Goal: Contribute content: Add original content to the website for others to see

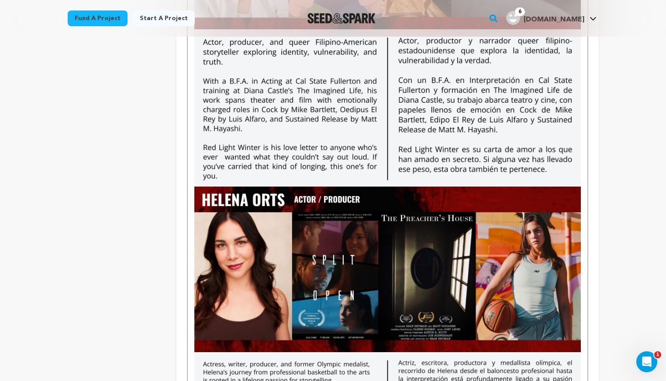
scroll to position [1223, 0]
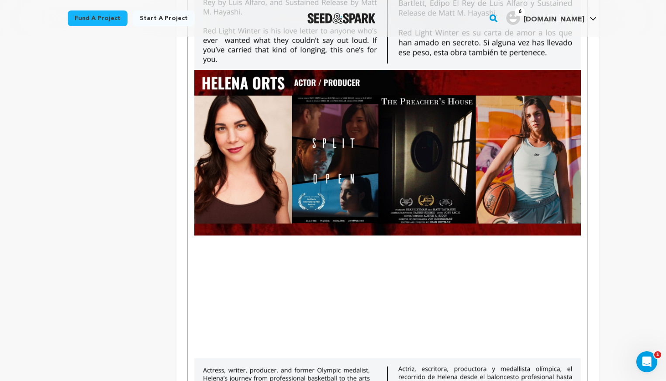
click at [198, 243] on p "To enrich screen reader interactions, please activate Accessibility in Grammarl…" at bounding box center [387, 240] width 386 height 11
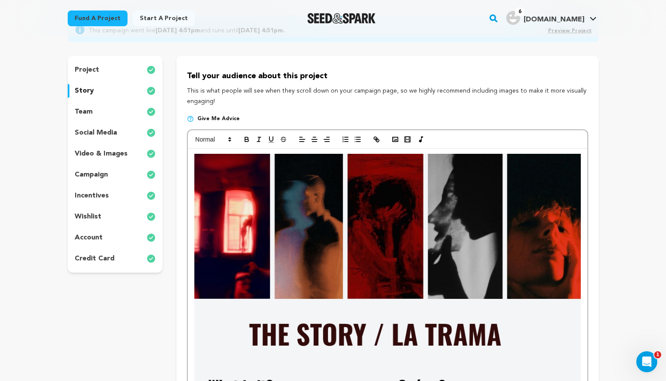
scroll to position [78, 0]
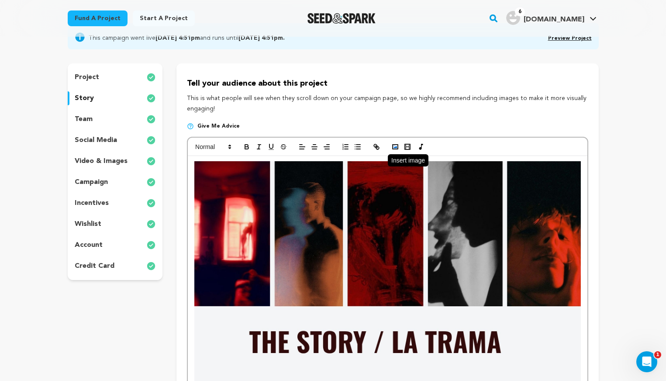
click at [393, 145] on rect "button" at bounding box center [395, 147] width 5 height 4
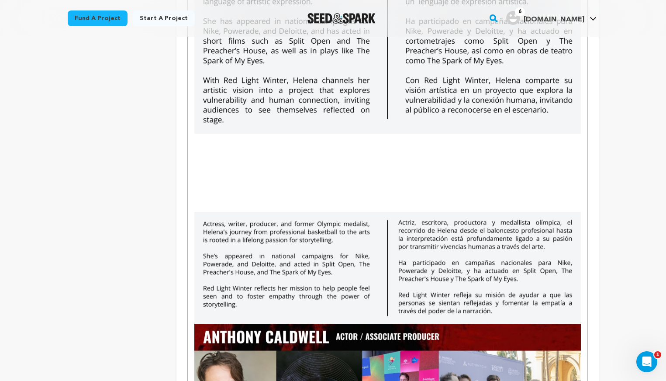
scroll to position [1510, 0]
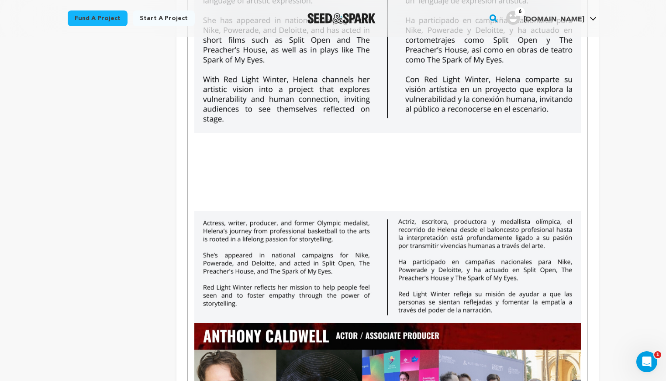
click at [458, 270] on img "To enrich screen reader interactions, please activate Accessibility in Grammarl…" at bounding box center [387, 267] width 386 height 112
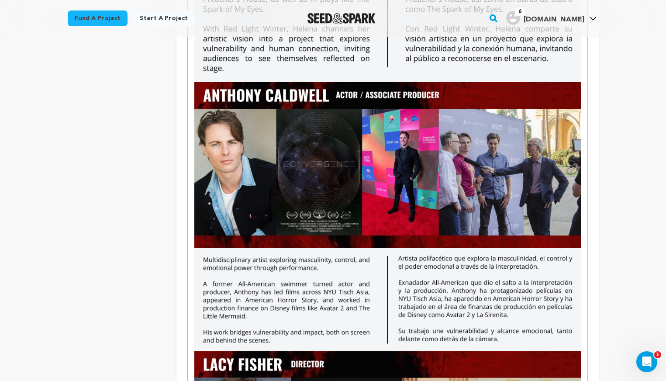
scroll to position [1667, 0]
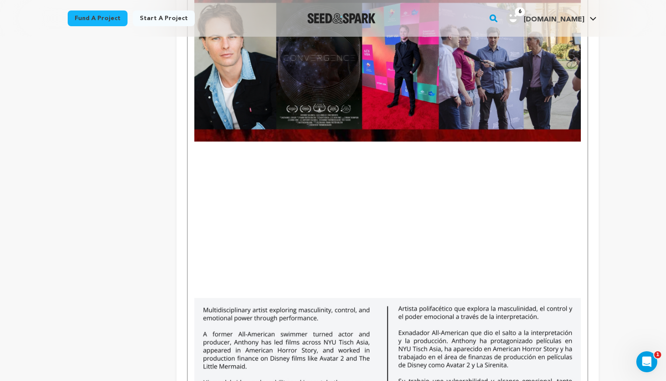
click at [199, 146] on p "To enrich screen reader interactions, please activate Accessibility in Grammarl…" at bounding box center [387, 147] width 386 height 11
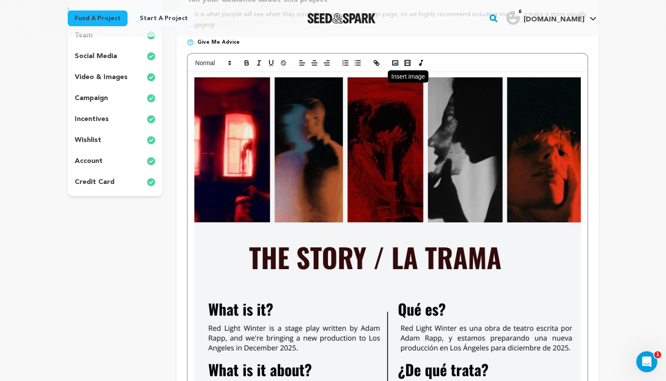
click at [395, 64] on polyline "button" at bounding box center [395, 63] width 3 height 2
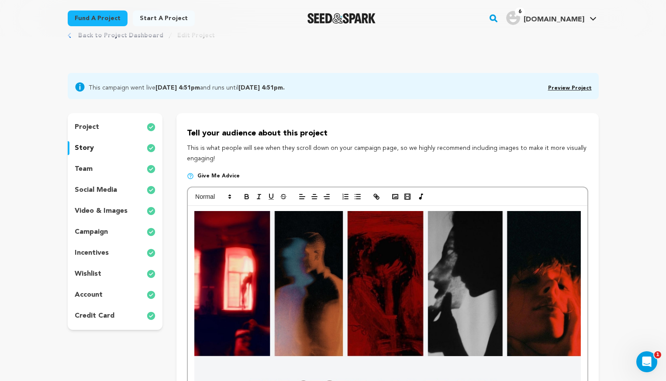
scroll to position [0, 0]
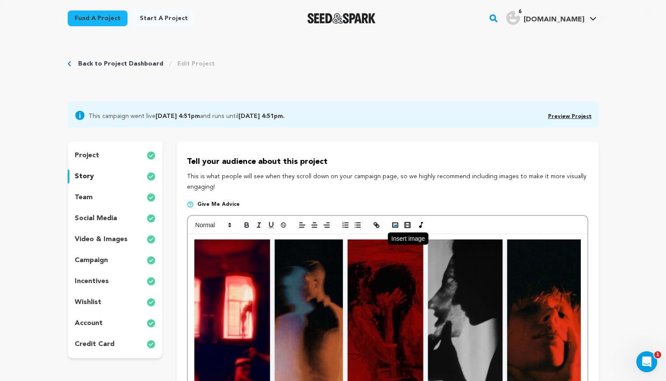
click at [394, 225] on icon "button" at bounding box center [395, 225] width 8 height 8
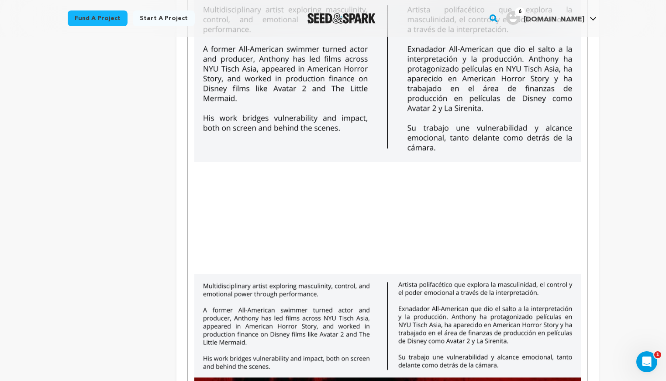
scroll to position [1814, 0]
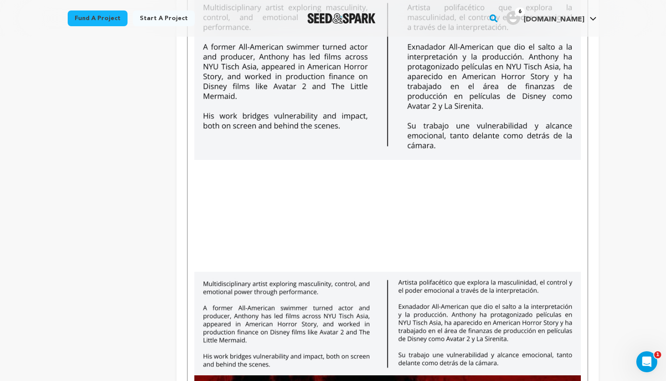
click at [370, 302] on img "To enrich screen reader interactions, please activate Accessibility in Grammarl…" at bounding box center [387, 324] width 386 height 104
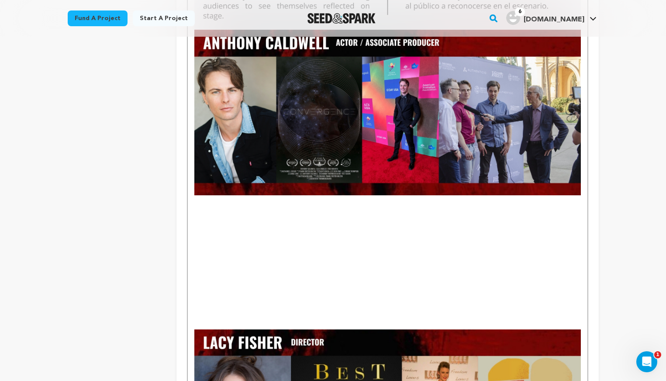
scroll to position [1671, 0]
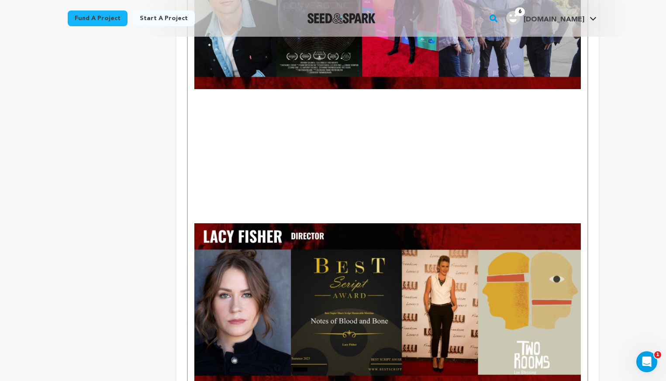
scroll to position [1704, 0]
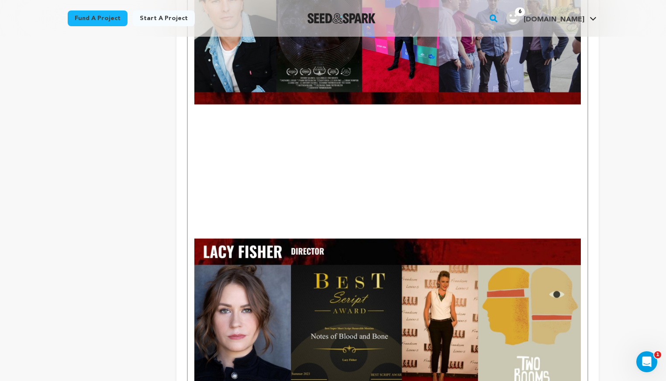
click at [202, 112] on p "To enrich screen reader interactions, please activate Accessibility in Grammarl…" at bounding box center [387, 109] width 386 height 11
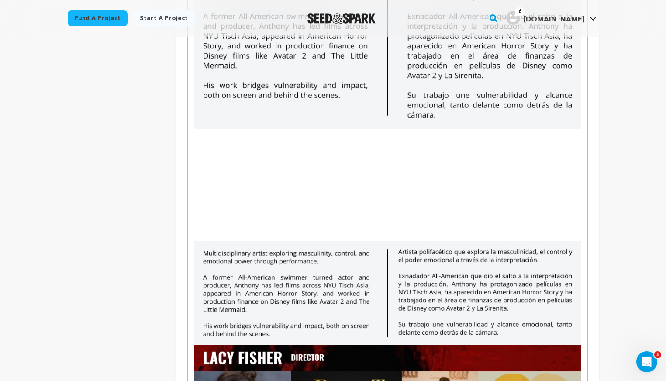
scroll to position [1876, 0]
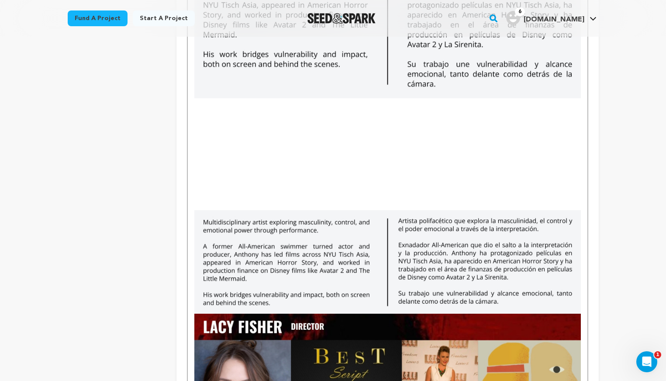
click at [222, 237] on img "To enrich screen reader interactions, please activate Accessibility in Grammarl…" at bounding box center [387, 262] width 386 height 104
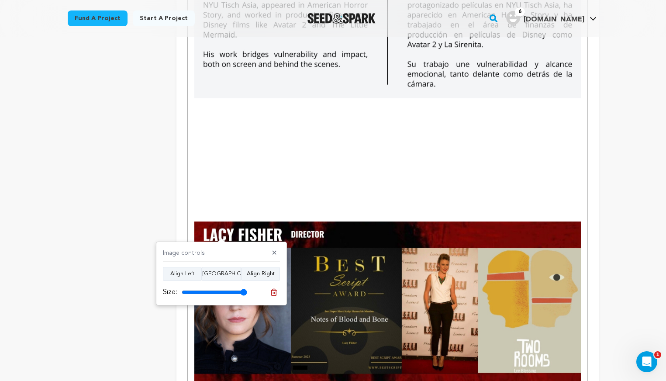
click at [221, 192] on p "To enrich screen reader interactions, please activate Accessibility in Grammarl…" at bounding box center [387, 193] width 386 height 11
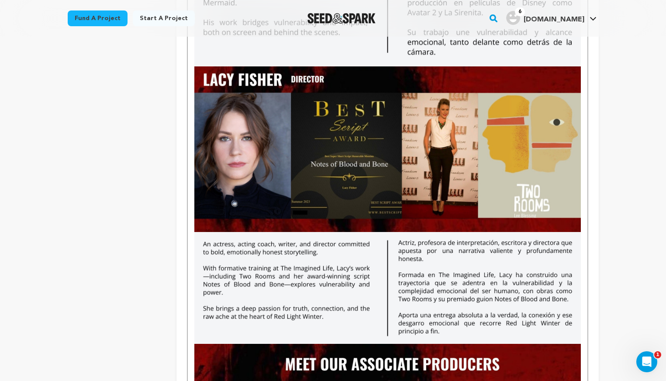
scroll to position [1963, 0]
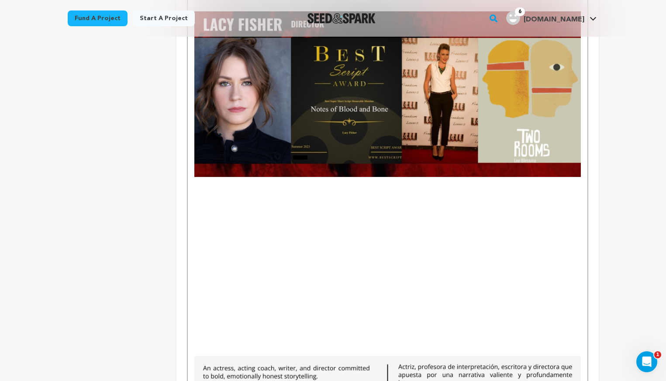
click at [198, 180] on p "To enrich screen reader interactions, please activate Accessibility in Grammarl…" at bounding box center [387, 182] width 386 height 11
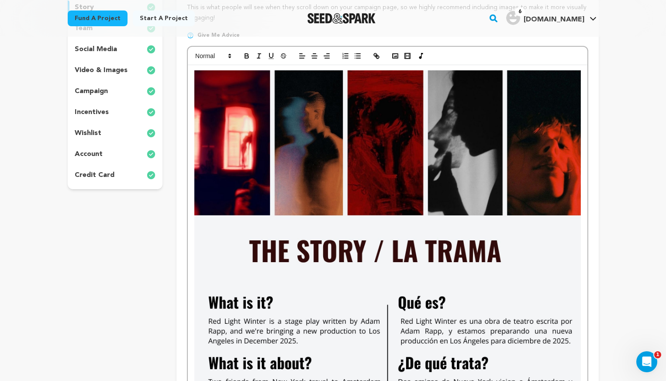
scroll to position [0, 0]
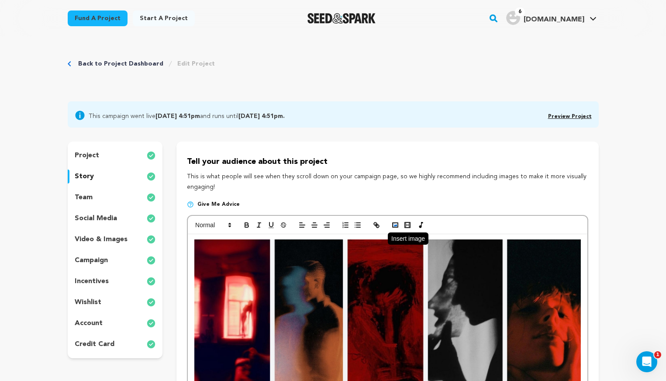
click at [391, 226] on icon "button" at bounding box center [395, 225] width 8 height 8
click at [395, 226] on icon "button" at bounding box center [395, 225] width 8 height 8
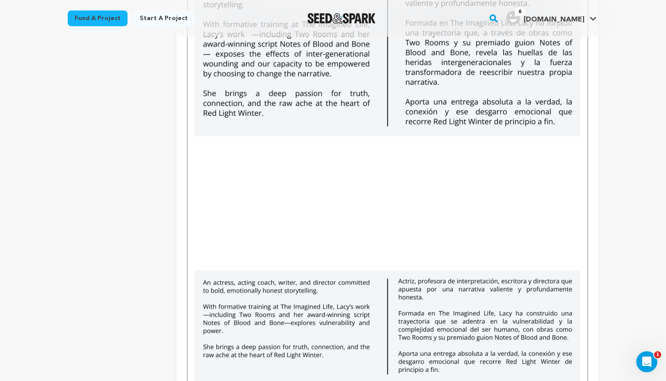
scroll to position [2176, 0]
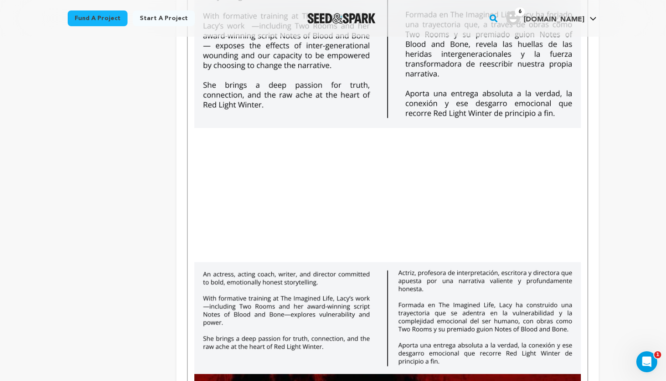
click at [357, 297] on img "To enrich screen reader interactions, please activate Accessibility in Grammarl…" at bounding box center [387, 318] width 386 height 112
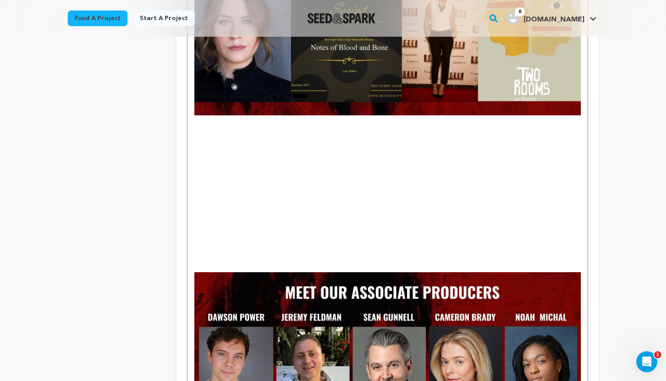
scroll to position [1981, 0]
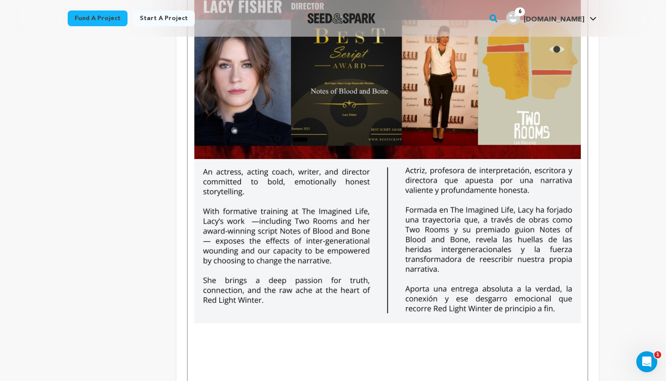
click at [290, 254] on img "To enrich screen reader interactions, please activate Accessibility in Grammarl…" at bounding box center [387, 241] width 386 height 164
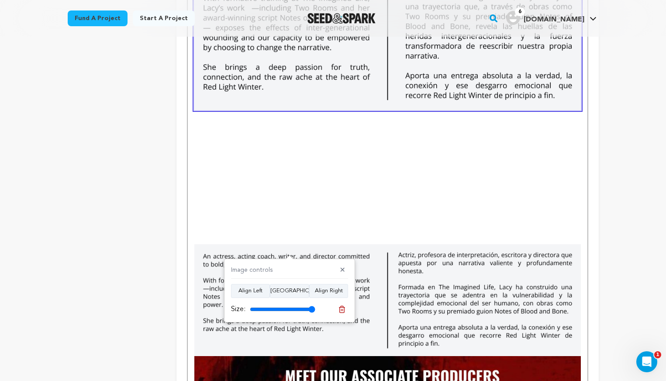
scroll to position [2249, 0]
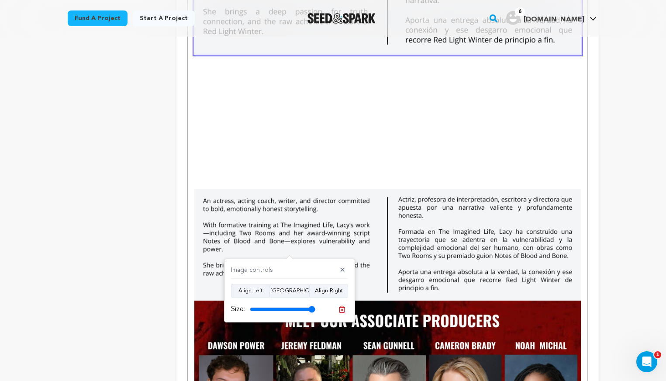
click at [486, 206] on img "To enrich screen reader interactions, please activate Accessibility in Grammarl…" at bounding box center [387, 245] width 386 height 112
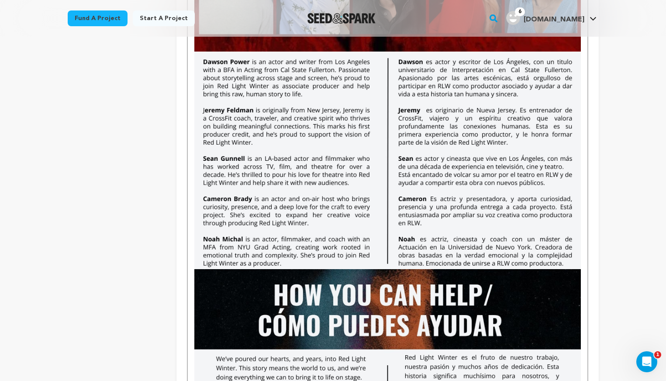
scroll to position [2436, 0]
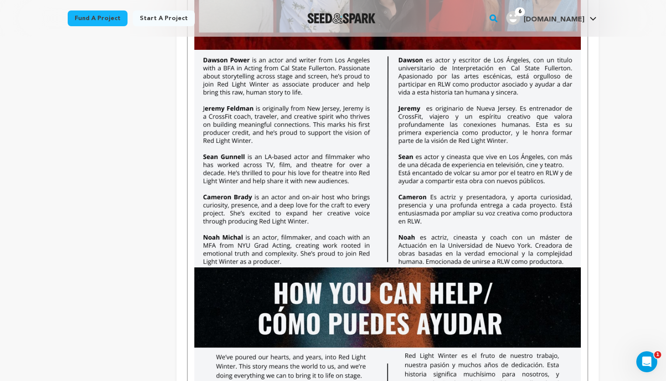
click at [582, 254] on div "-------------------------------------------------------------------------------…" at bounding box center [387, 171] width 399 height 4746
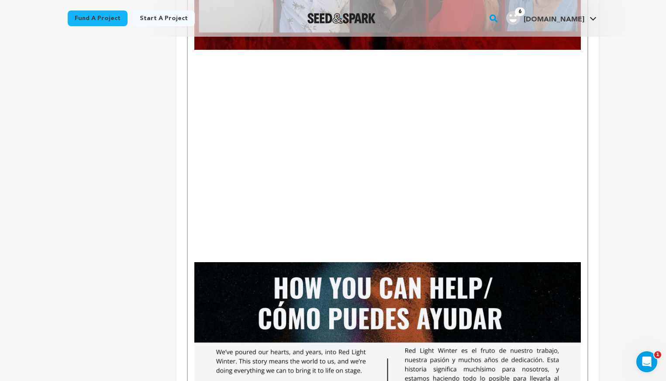
click at [198, 53] on p "To enrich screen reader interactions, please activate Accessibility in Grammarl…" at bounding box center [387, 55] width 386 height 11
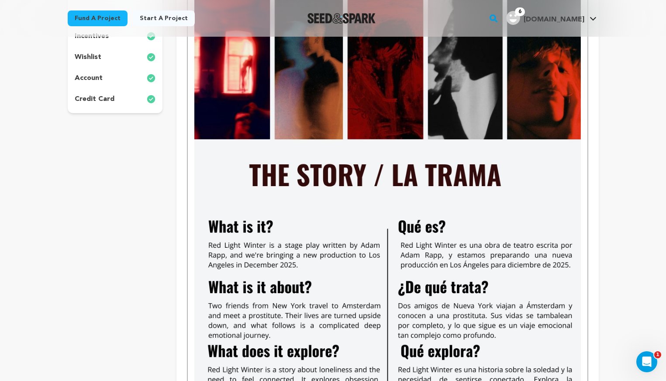
scroll to position [0, 0]
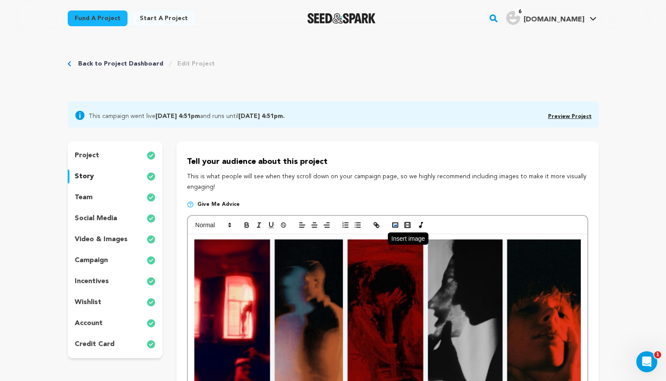
click at [395, 224] on icon "button" at bounding box center [395, 225] width 8 height 8
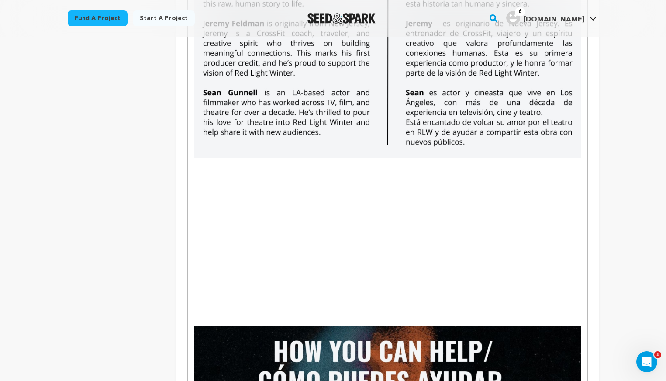
scroll to position [2546, 0]
click at [332, 312] on p "To enrich screen reader interactions, please activate Accessibility in Grammarl…" at bounding box center [387, 307] width 386 height 11
click at [211, 167] on p "To enrich screen reader interactions, please activate Accessibility in Grammarl…" at bounding box center [387, 162] width 386 height 11
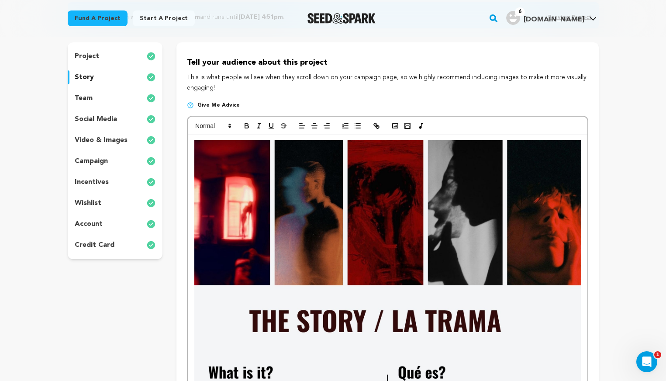
scroll to position [56, 0]
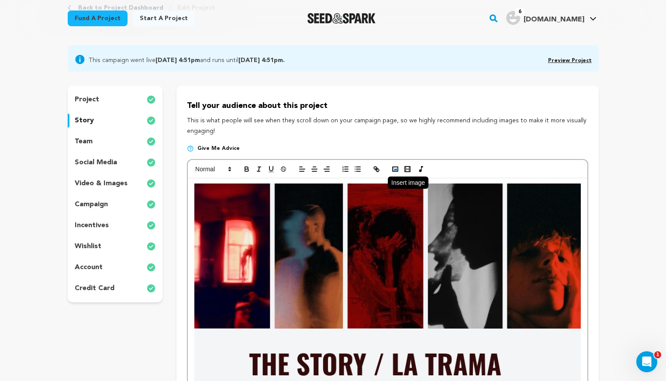
click at [394, 171] on rect "button" at bounding box center [395, 169] width 5 height 4
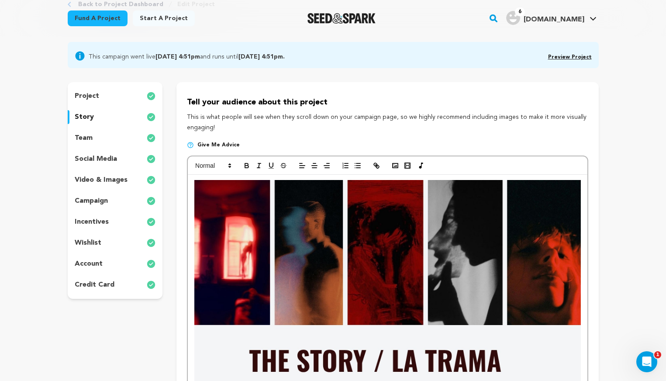
scroll to position [0, 0]
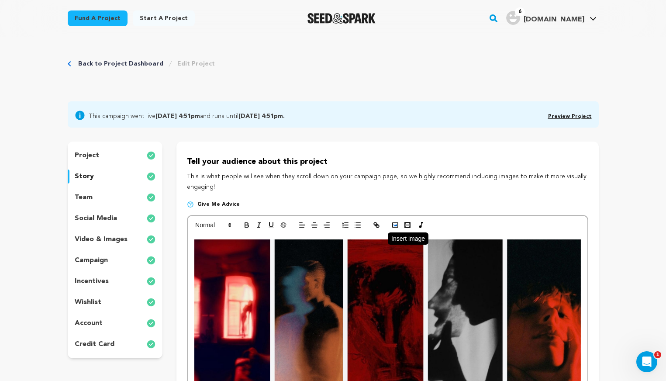
click at [394, 226] on icon "button" at bounding box center [395, 225] width 8 height 8
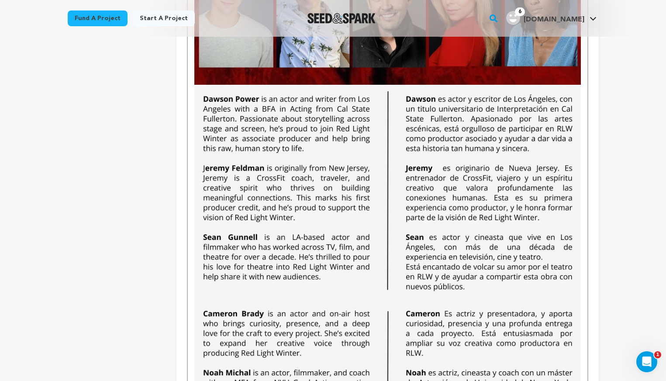
scroll to position [2432, 0]
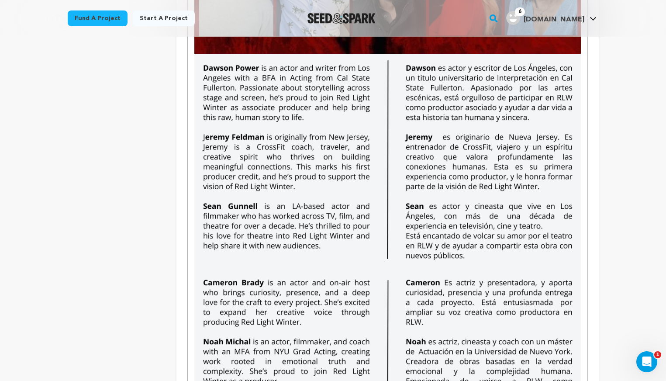
click at [585, 254] on div "-------------------------------------------------------------------------------…" at bounding box center [387, 303] width 399 height 5002
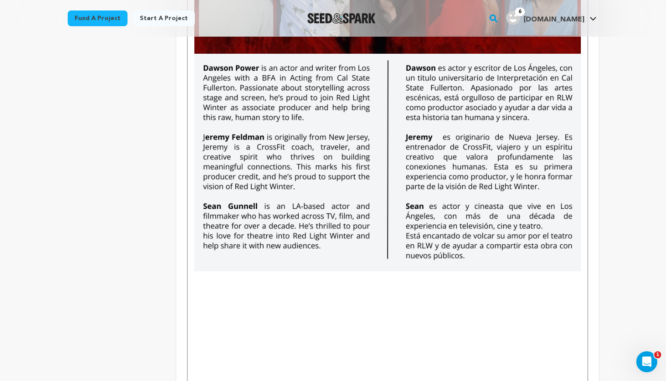
click at [204, 276] on p "To enrich screen reader interactions, please activate Accessibility in Grammarl…" at bounding box center [387, 276] width 386 height 11
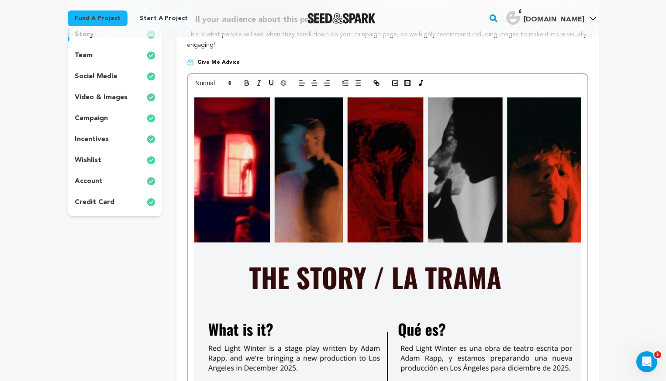
scroll to position [0, 0]
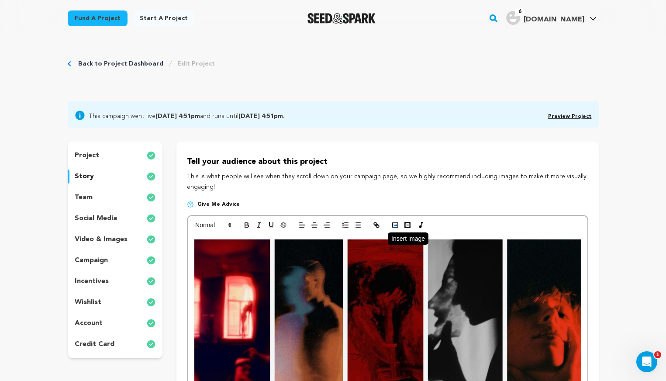
click at [396, 224] on icon "button" at bounding box center [395, 225] width 8 height 8
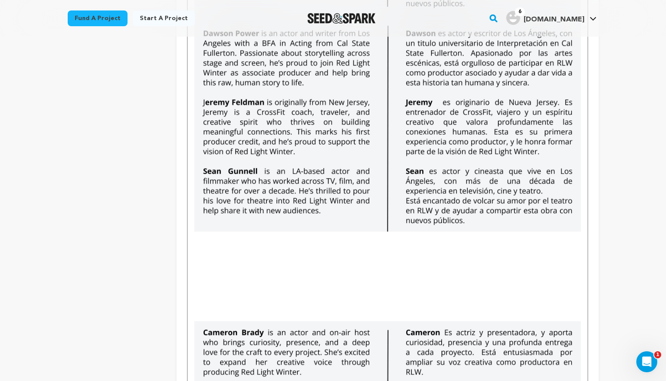
scroll to position [2700, 0]
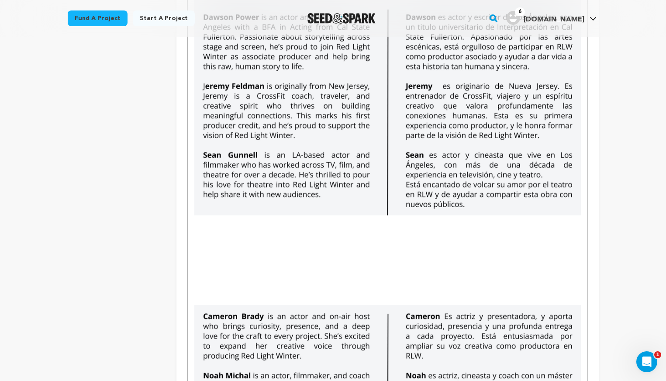
click at [195, 309] on img "To enrich screen reader interactions, please activate Accessibility in Grammarl…" at bounding box center [387, 371] width 386 height 133
click at [193, 306] on div "-------------------------------------------------------------------------------…" at bounding box center [387, 186] width 399 height 5305
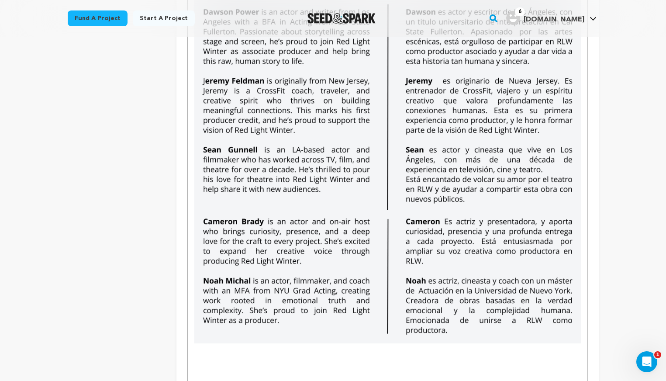
scroll to position [2707, 0]
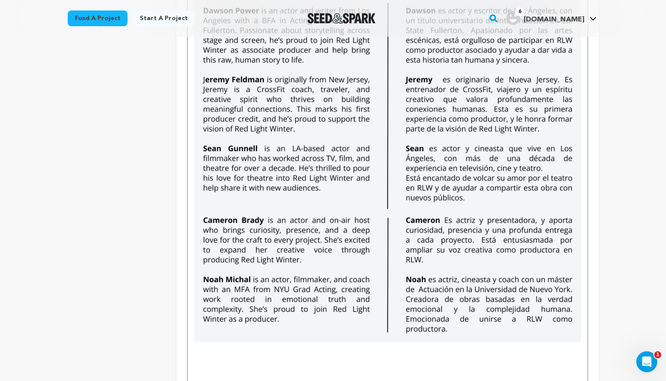
click at [585, 201] on div "-------------------------------------------------------------------------------…" at bounding box center [387, 135] width 399 height 5215
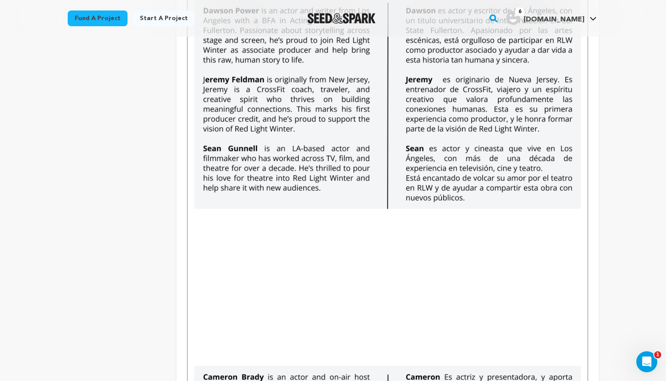
click at [582, 196] on div "-------------------------------------------------------------------------------…" at bounding box center [387, 213] width 399 height 5371
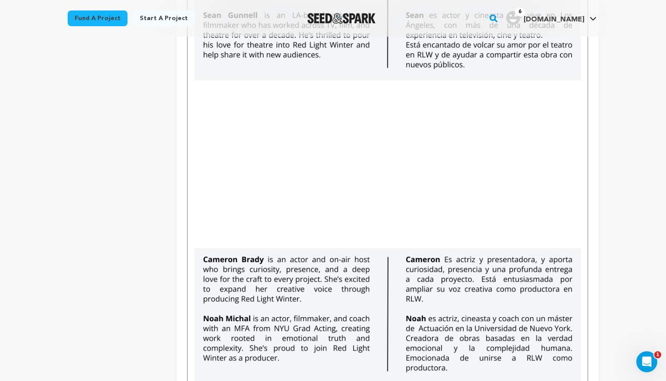
scroll to position [2427, 0]
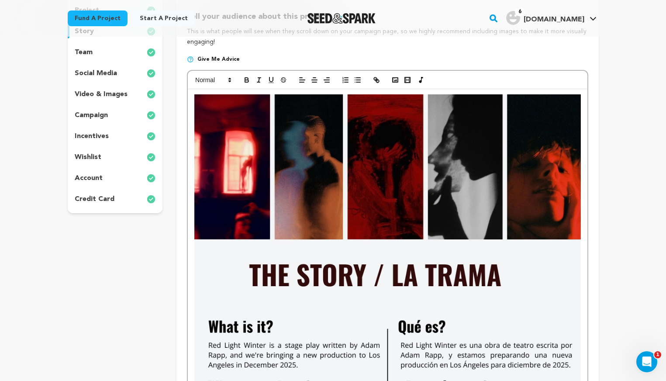
scroll to position [114, 0]
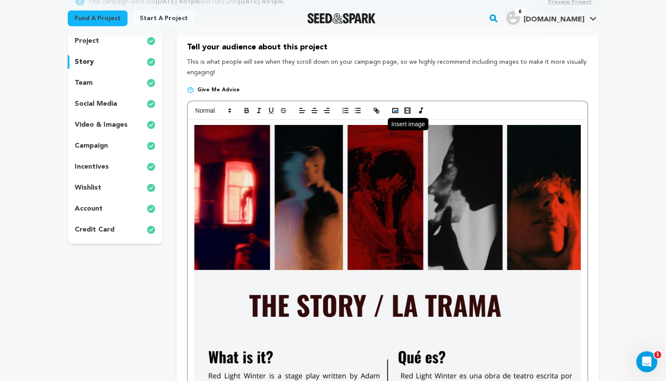
click at [394, 110] on icon "button" at bounding box center [395, 111] width 8 height 8
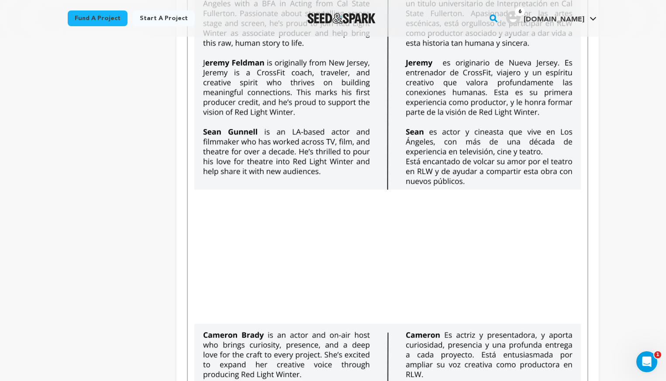
scroll to position [2522, 0]
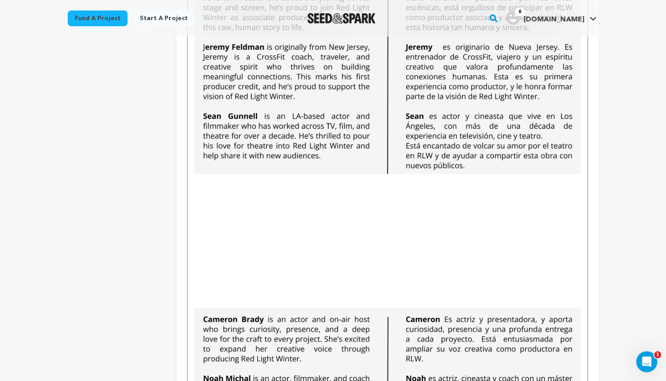
click at [195, 310] on img "To enrich screen reader interactions, please activate Accessibility in Grammarl…" at bounding box center [387, 374] width 386 height 133
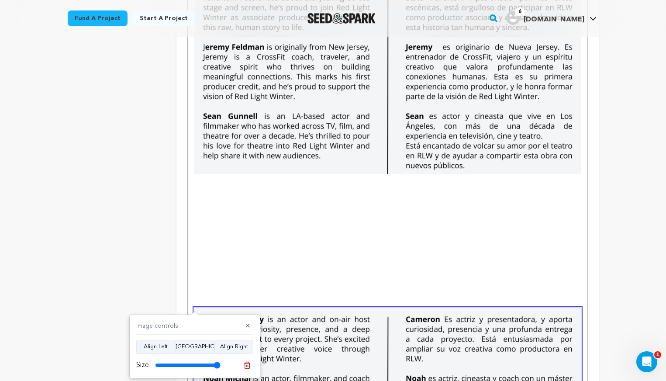
click at [191, 309] on div "-------------------------------------------------------------------------------…" at bounding box center [387, 276] width 399 height 5129
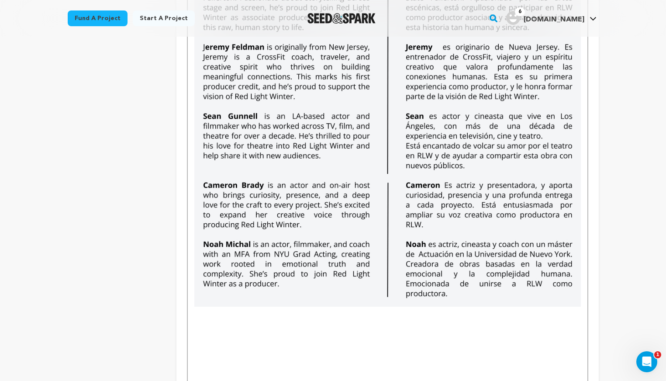
drag, startPoint x: 236, startPoint y: 280, endPoint x: 209, endPoint y: 18, distance: 262.7
click at [585, 166] on div "-------------------------------------------------------------------------------…" at bounding box center [387, 209] width 399 height 4995
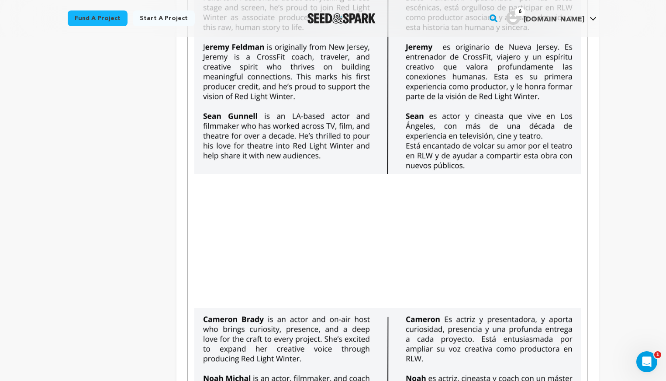
click at [200, 177] on p "To enrich screen reader interactions, please activate Accessibility in Grammarl…" at bounding box center [387, 179] width 386 height 11
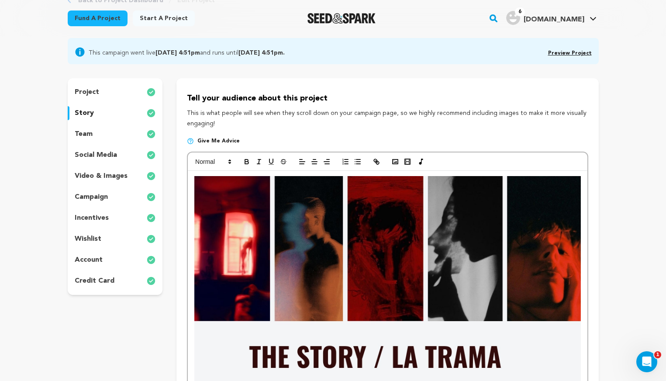
scroll to position [0, 0]
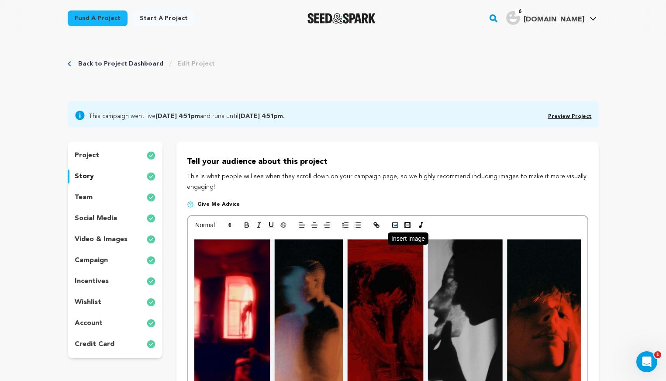
click at [393, 224] on icon "button" at bounding box center [395, 225] width 8 height 8
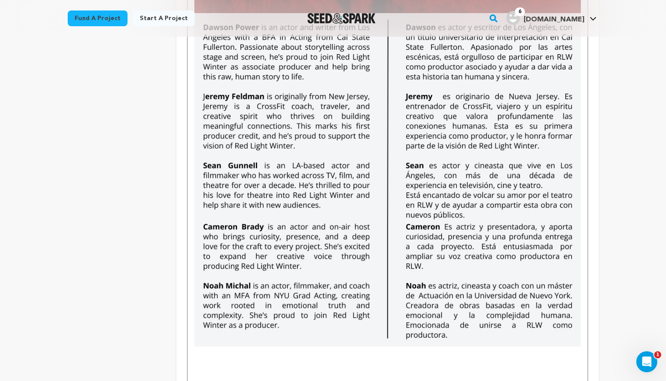
scroll to position [2466, 0]
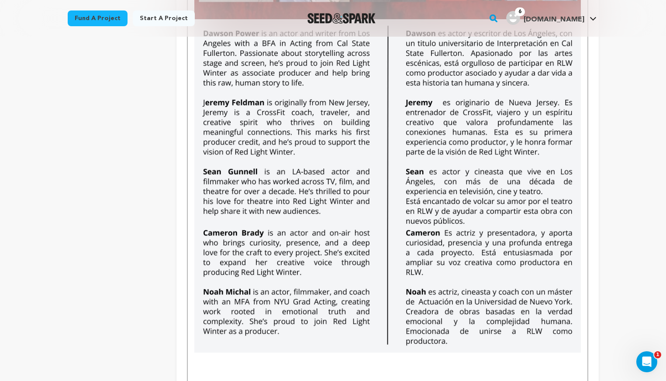
click at [585, 220] on div "-------------------------------------------------------------------------------…" at bounding box center [387, 372] width 399 height 5208
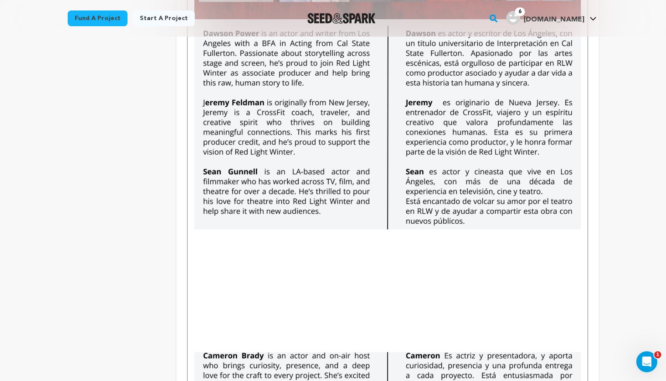
click at [200, 235] on p "To enrich screen reader interactions, please activate Accessibility in Grammarl…" at bounding box center [387, 234] width 386 height 11
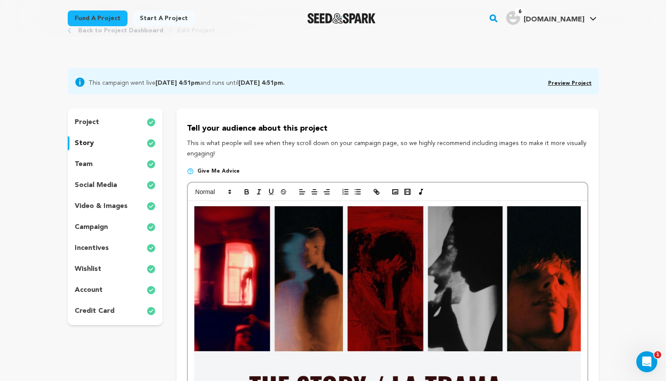
scroll to position [0, 0]
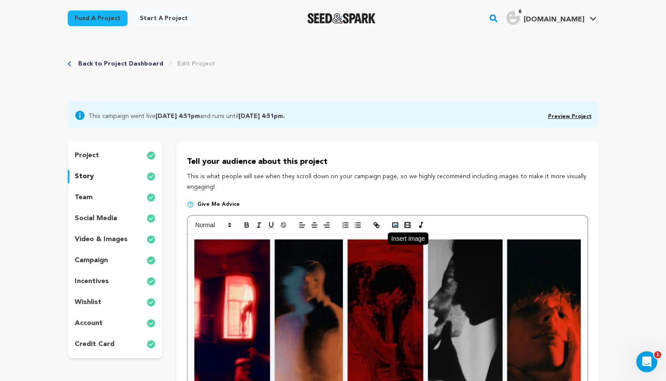
click at [395, 223] on icon "button" at bounding box center [395, 225] width 8 height 8
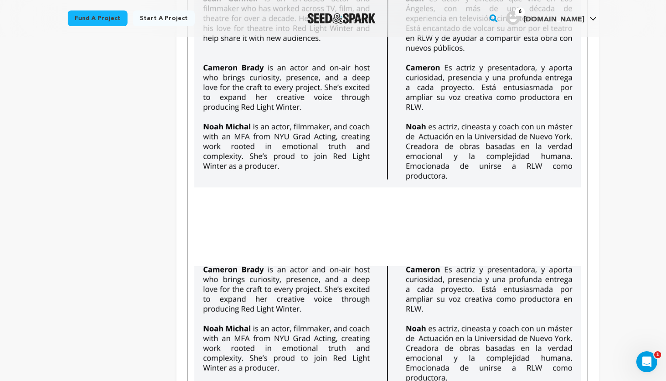
scroll to position [2656, 0]
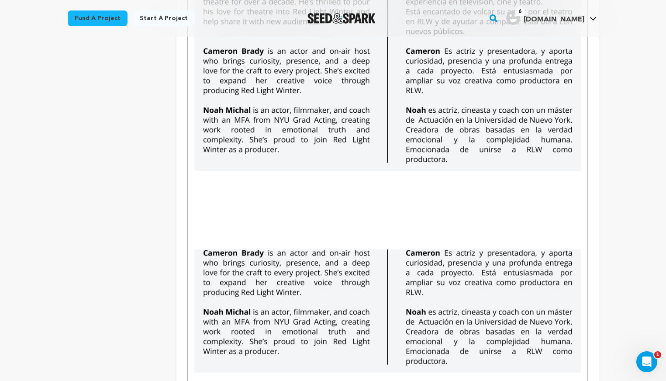
click at [411, 270] on img "To enrich screen reader interactions, please activate Accessibility in Grammarl…" at bounding box center [387, 311] width 386 height 124
click at [420, 300] on img "To enrich screen reader interactions, please activate Accessibility in Grammarl…" at bounding box center [387, 311] width 386 height 124
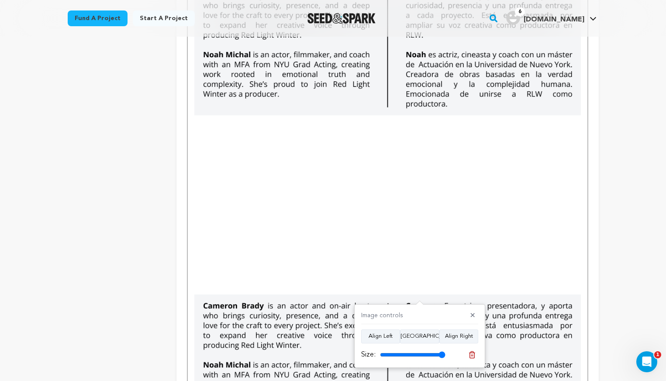
scroll to position [2741, 0]
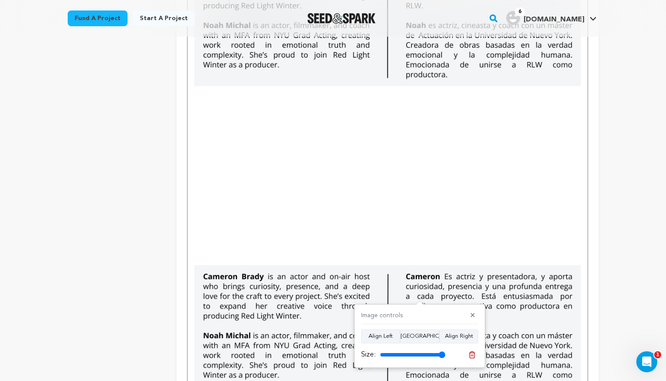
click at [328, 299] on img "To enrich screen reader interactions, please activate Accessibility in Grammarl…" at bounding box center [387, 331] width 386 height 133
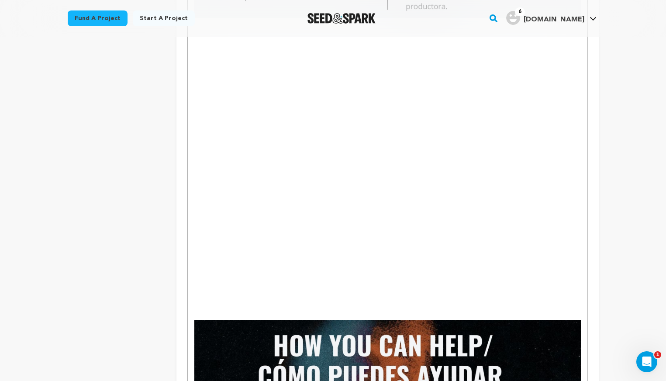
scroll to position [2850, 0]
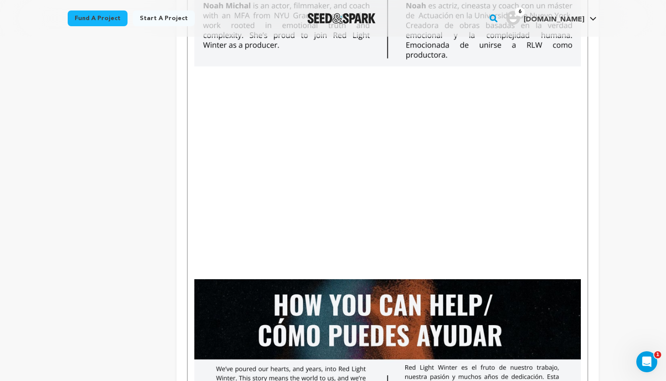
scroll to position [2732, 0]
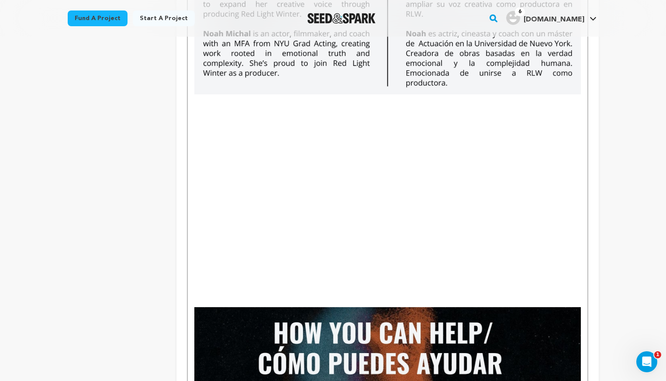
click at [228, 109] on p "To enrich screen reader interactions, please activate Accessibility in Grammarl…" at bounding box center [387, 111] width 386 height 11
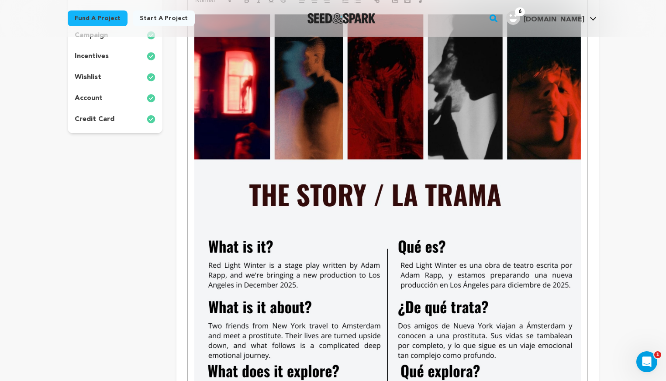
scroll to position [0, 0]
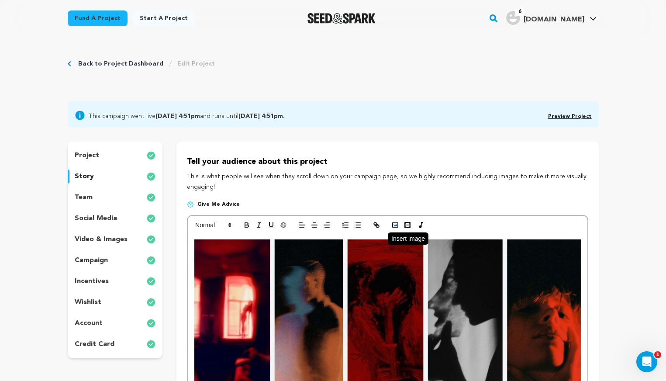
click at [393, 222] on icon "button" at bounding box center [395, 225] width 8 height 8
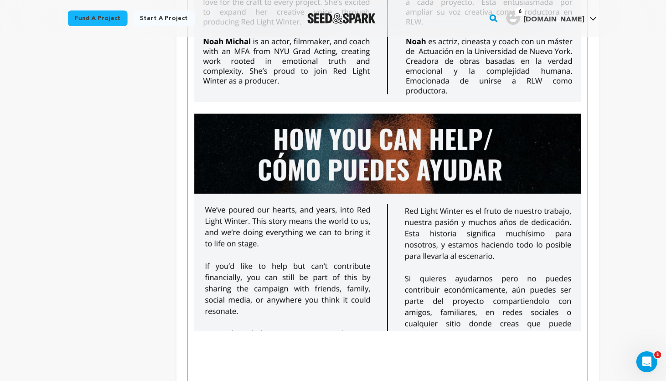
scroll to position [2729, 0]
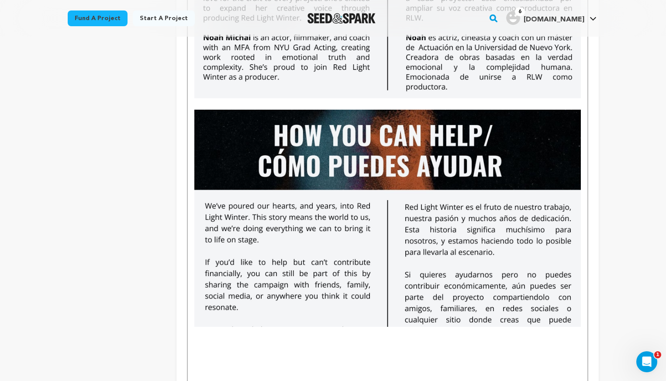
click at [193, 112] on div "-------------------------------------------------------------------------------…" at bounding box center [387, 133] width 399 height 5255
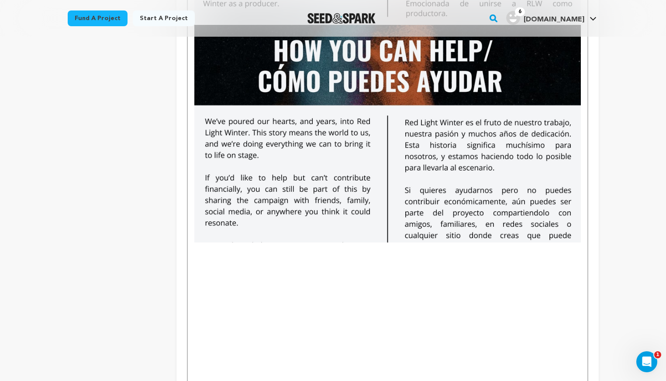
scroll to position [2850, 0]
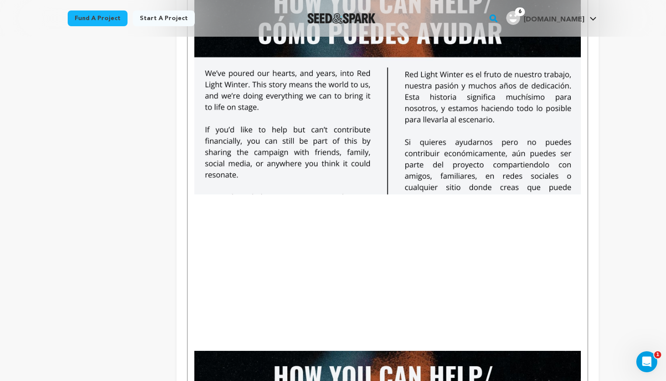
click at [243, 304] on p "To enrich screen reader interactions, please activate Accessibility in Grammarl…" at bounding box center [387, 300] width 386 height 11
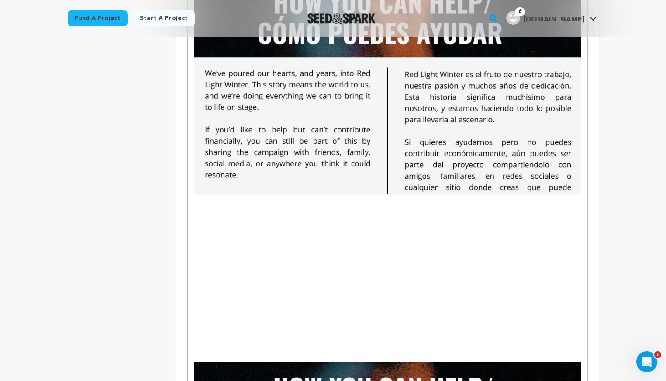
click at [201, 201] on p "To enrich screen reader interactions, please activate Accessibility in Grammarl…" at bounding box center [387, 199] width 386 height 11
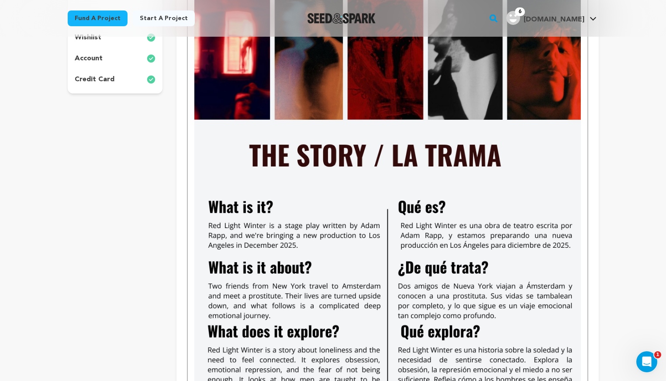
scroll to position [0, 0]
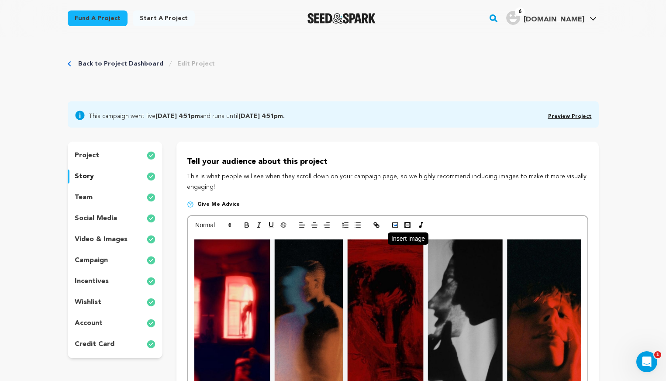
click at [391, 223] on button "button" at bounding box center [395, 225] width 12 height 10
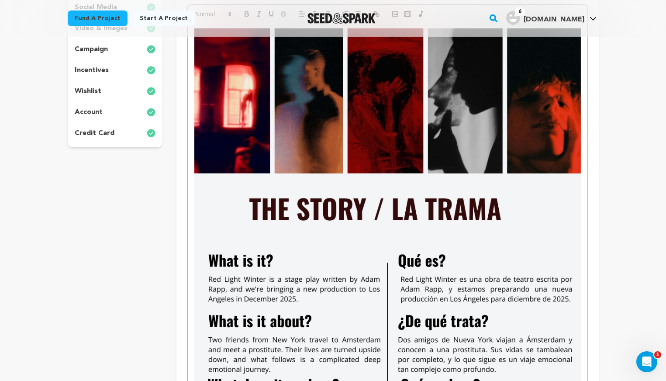
scroll to position [120, 0]
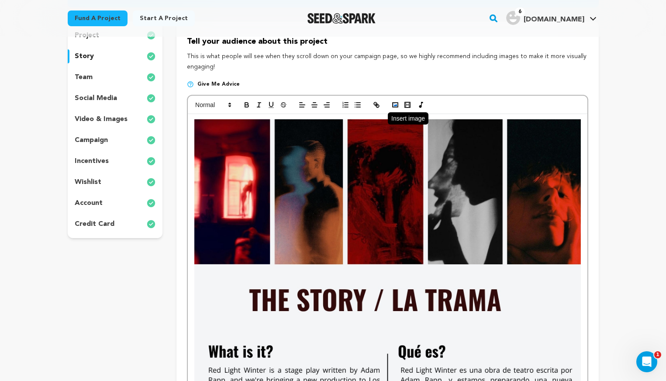
click at [397, 104] on icon "button" at bounding box center [395, 105] width 8 height 8
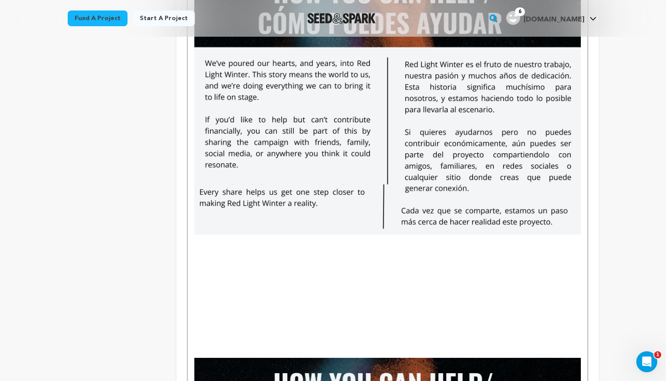
click at [204, 250] on p "To enrich screen reader interactions, please activate Accessibility in Grammarl…" at bounding box center [387, 251] width 386 height 11
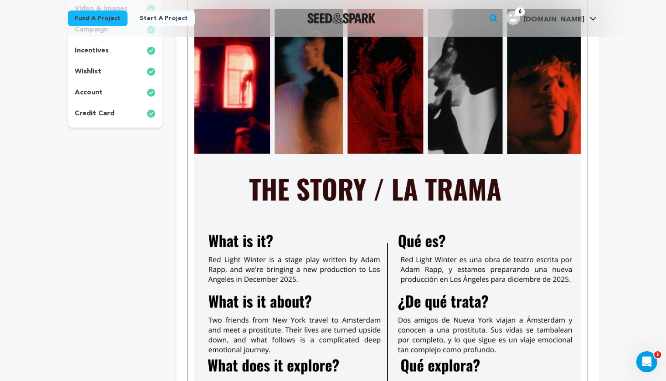
scroll to position [0, 0]
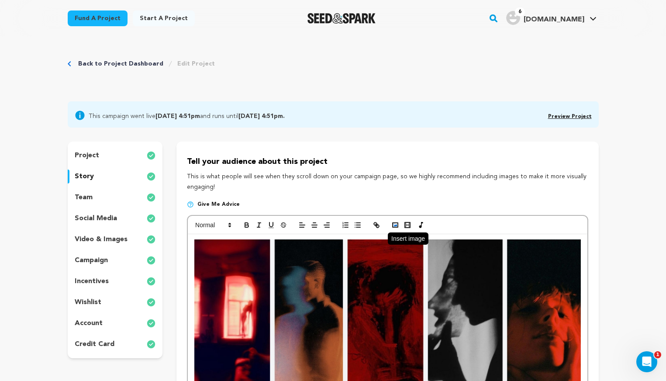
click at [391, 226] on icon "button" at bounding box center [395, 225] width 8 height 8
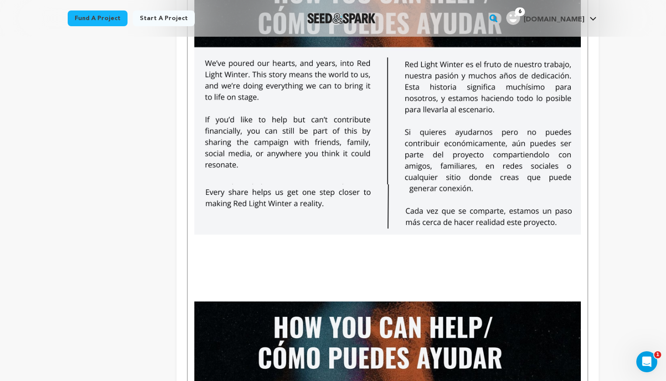
click at [271, 261] on p "To enrich screen reader interactions, please activate Accessibility in Grammarl…" at bounding box center [387, 262] width 386 height 11
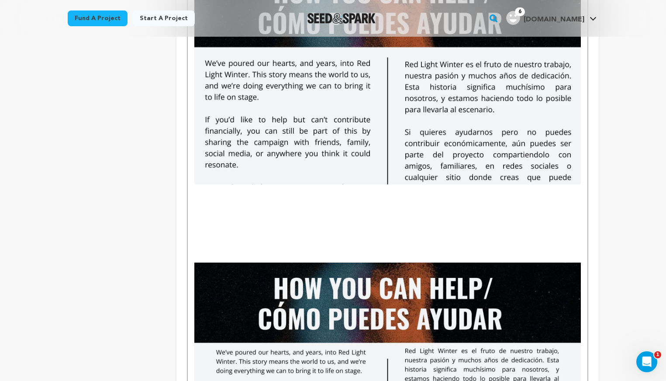
click at [203, 202] on p "To enrich screen reader interactions, please activate Accessibility in Grammarl…" at bounding box center [387, 200] width 386 height 11
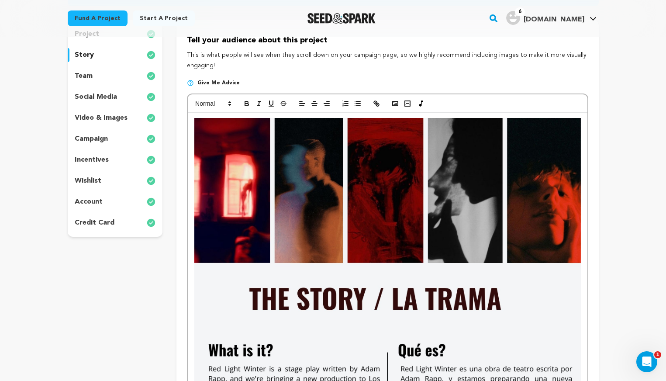
scroll to position [0, 0]
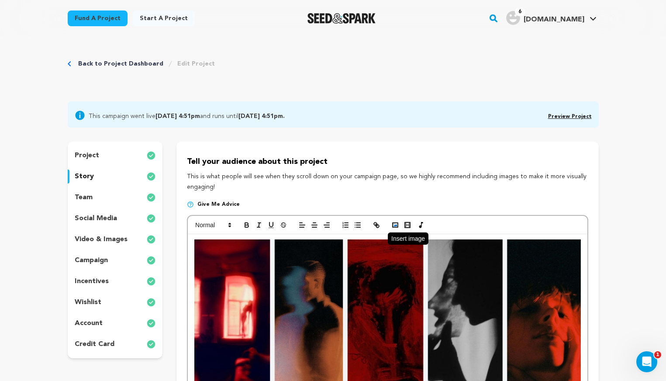
click at [395, 225] on icon "button" at bounding box center [395, 225] width 8 height 8
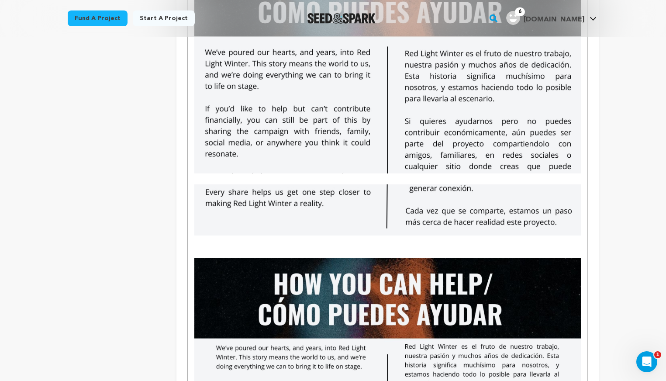
click at [346, 179] on p "To enrich screen reader interactions, please activate Accessibility in Grammarl…" at bounding box center [387, 178] width 386 height 11
click at [194, 185] on img "To enrich screen reader interactions, please activate Accessibility in Grammarl…" at bounding box center [387, 209] width 386 height 51
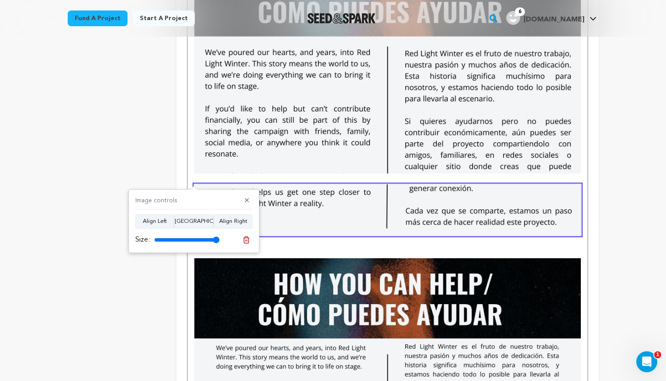
click at [235, 180] on p "To enrich screen reader interactions, please activate Accessibility in Grammarl…" at bounding box center [387, 178] width 386 height 11
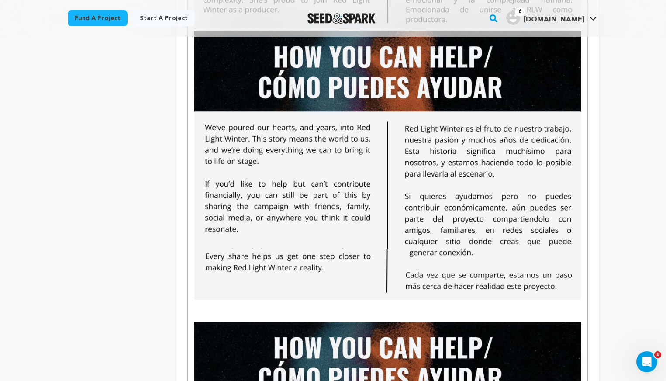
scroll to position [2798, 0]
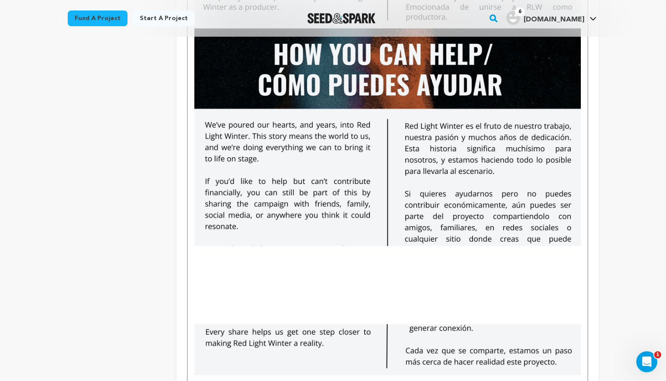
click at [197, 249] on p "To enrich screen reader interactions, please activate Accessibility in Grammarl…" at bounding box center [387, 251] width 386 height 11
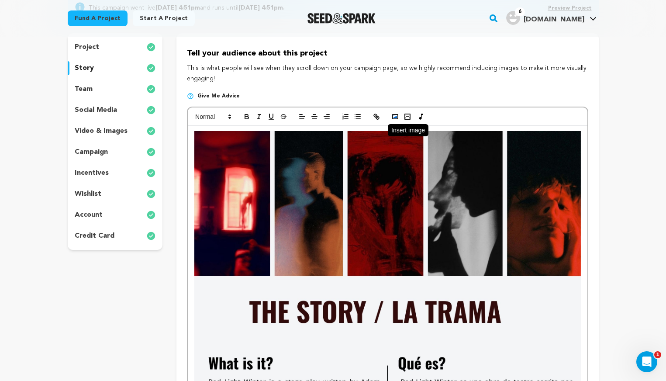
click at [396, 119] on rect "button" at bounding box center [395, 116] width 5 height 4
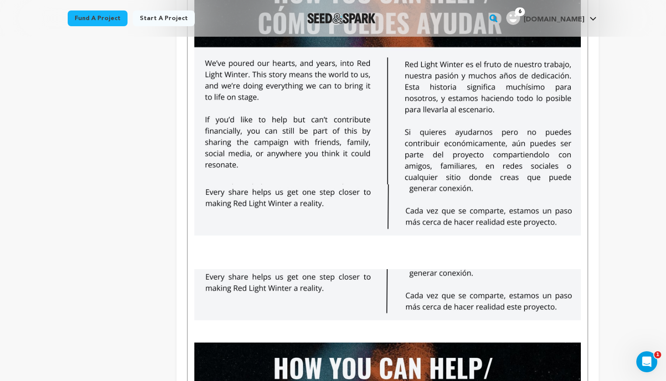
click at [203, 239] on p "To enrich screen reader interactions, please activate Accessibility in Grammarl…" at bounding box center [387, 240] width 386 height 11
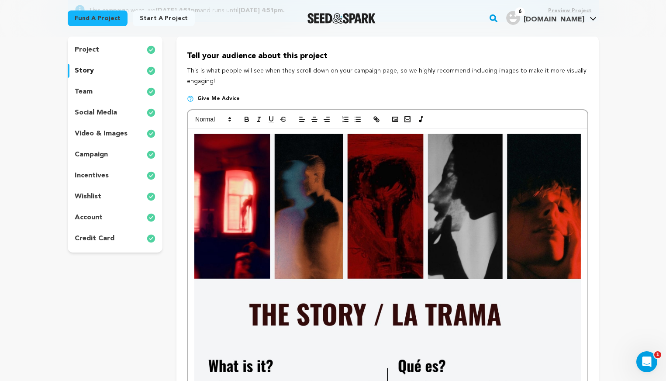
scroll to position [0, 0]
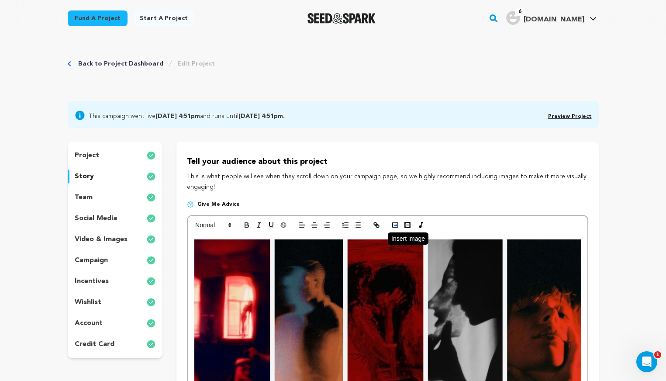
click at [398, 224] on rect "button" at bounding box center [395, 225] width 5 height 4
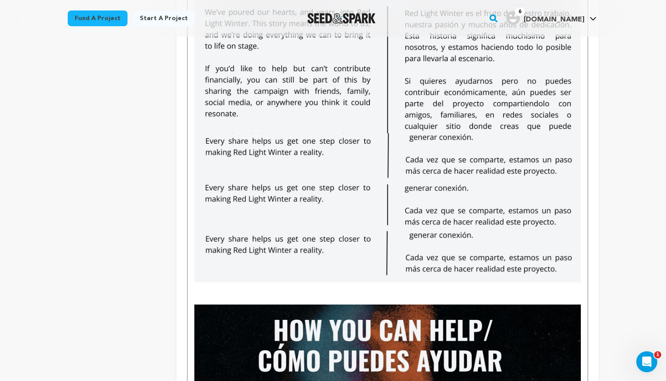
click at [398, 158] on img "To enrich screen reader interactions, please activate Accessibility in Grammarl…" at bounding box center [387, 158] width 386 height 51
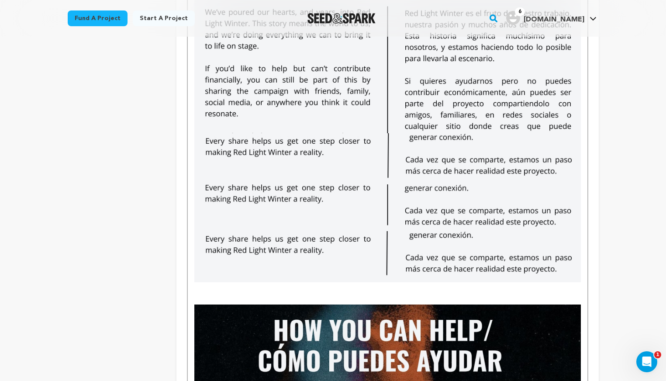
click at [374, 288] on p "To enrich screen reader interactions, please activate Accessibility in Grammarl…" at bounding box center [387, 287] width 386 height 11
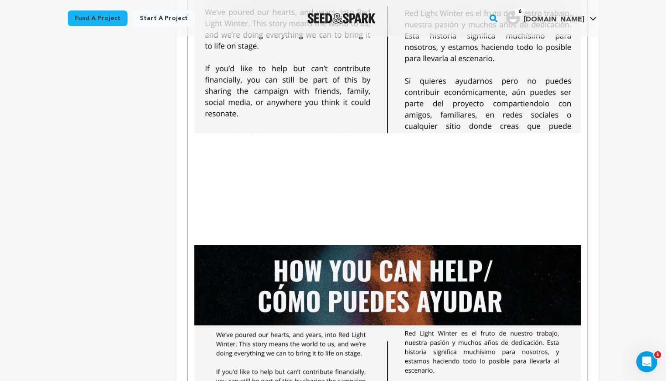
click at [196, 142] on p "To enrich screen reader interactions, please activate Accessibility in Grammarl…" at bounding box center [387, 138] width 386 height 11
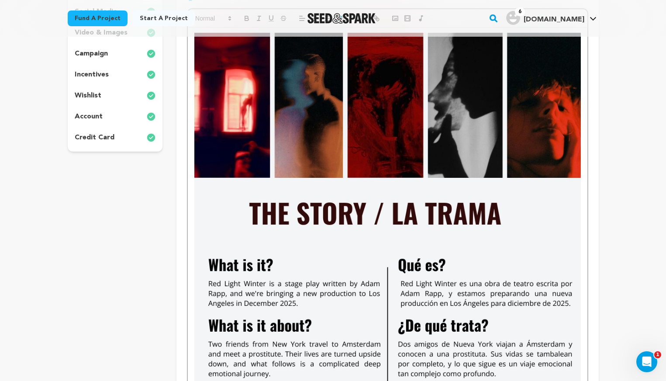
scroll to position [0, 0]
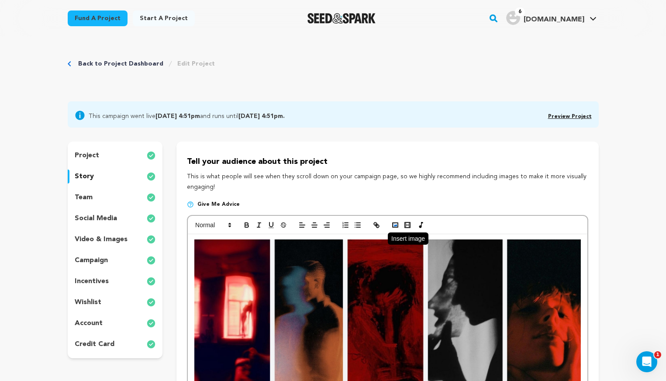
click at [395, 222] on icon "button" at bounding box center [395, 225] width 8 height 8
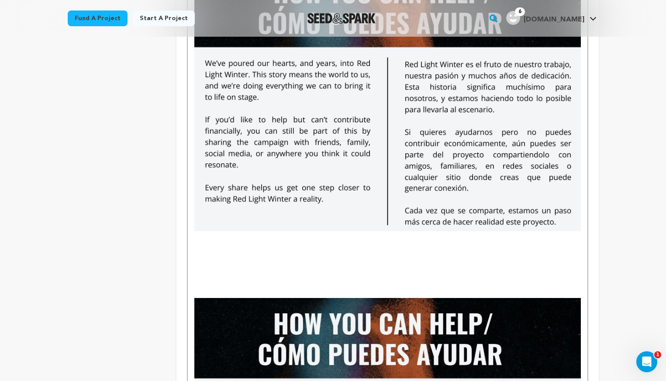
click at [473, 282] on p "To enrich screen reader interactions, please activate Accessibility in Grammarl…" at bounding box center [387, 281] width 386 height 11
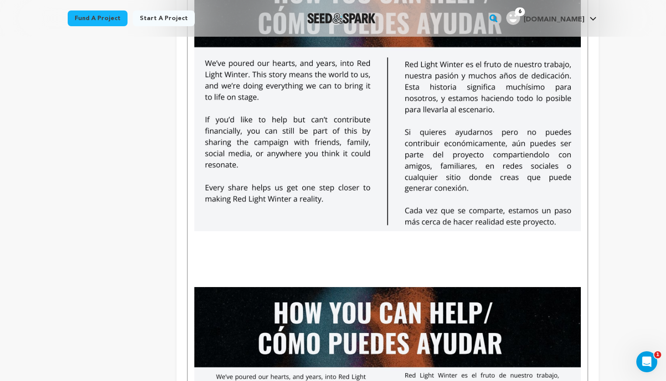
scroll to position [2984, 0]
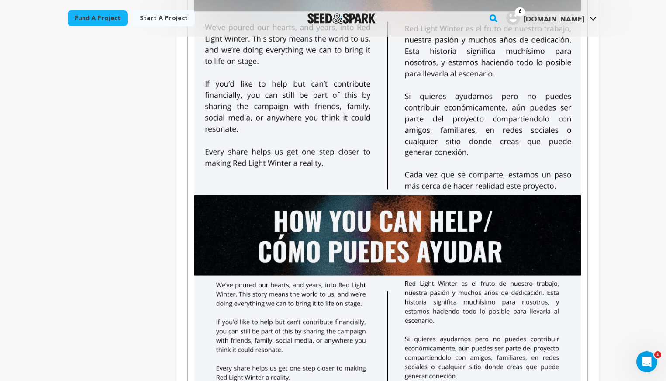
scroll to position [2949, 0]
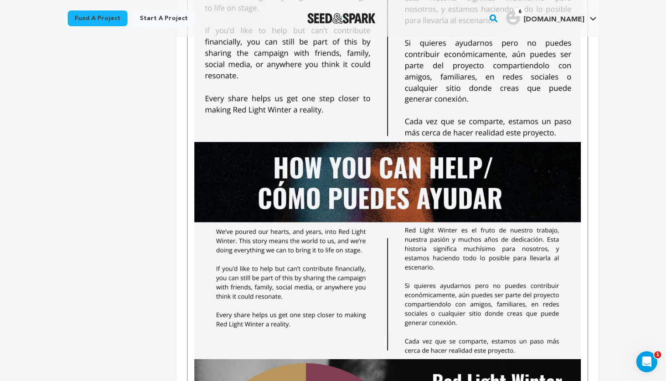
click at [249, 246] on img "To enrich screen reader interactions, please activate Accessibility in Grammarl…" at bounding box center [387, 250] width 386 height 217
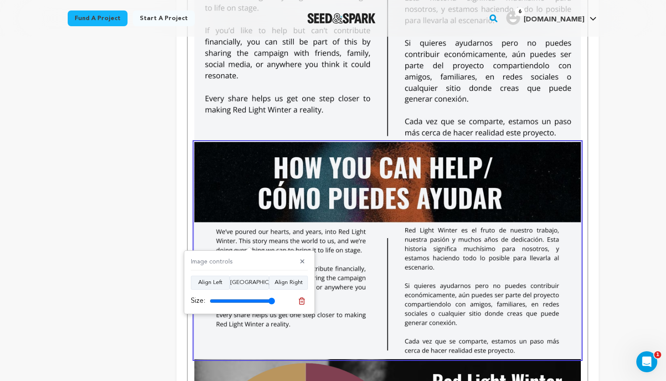
click at [392, 254] on img "To enrich screen reader interactions, please activate Accessibility in Grammarl…" at bounding box center [387, 250] width 386 height 217
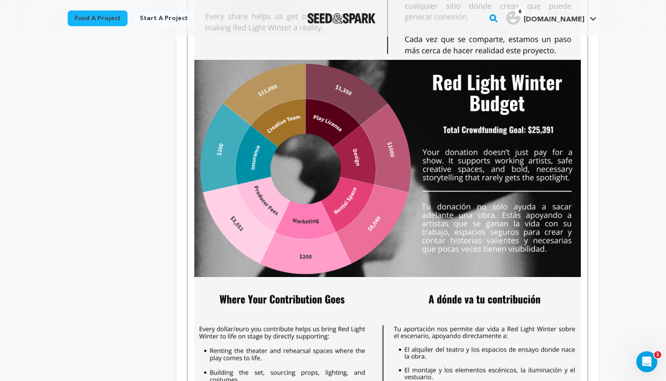
scroll to position [3074, 0]
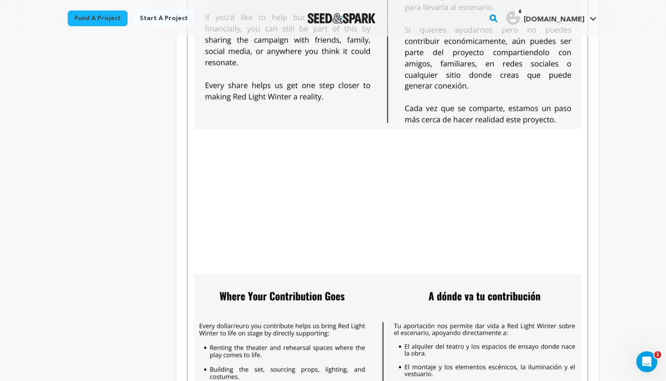
scroll to position [2929, 0]
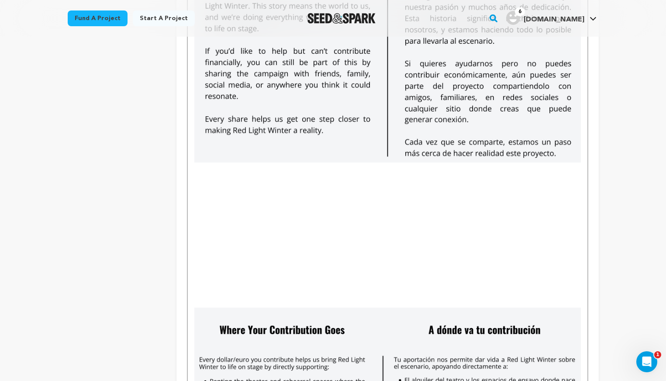
click at [197, 170] on p "To enrich screen reader interactions, please activate Accessibility in Grammarl…" at bounding box center [387, 168] width 386 height 11
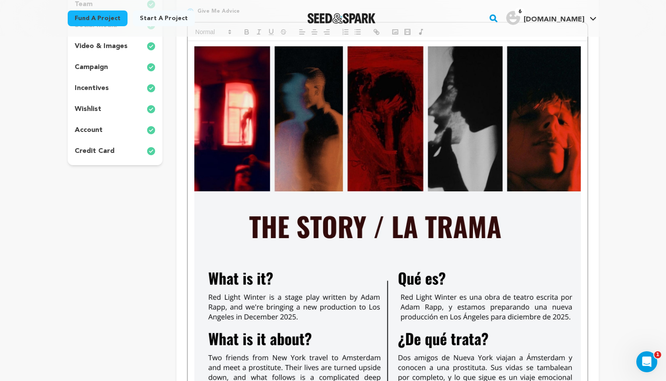
scroll to position [0, 0]
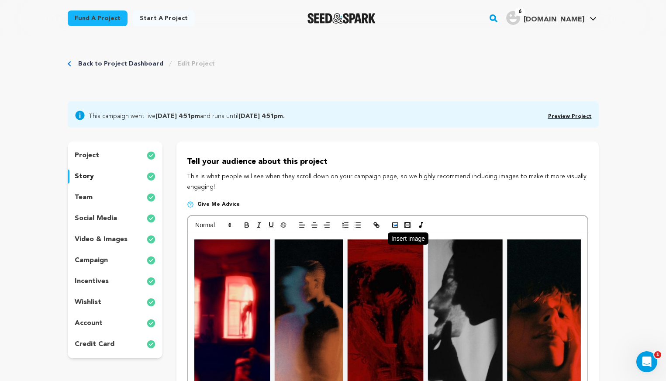
click at [395, 229] on button "button" at bounding box center [395, 225] width 12 height 10
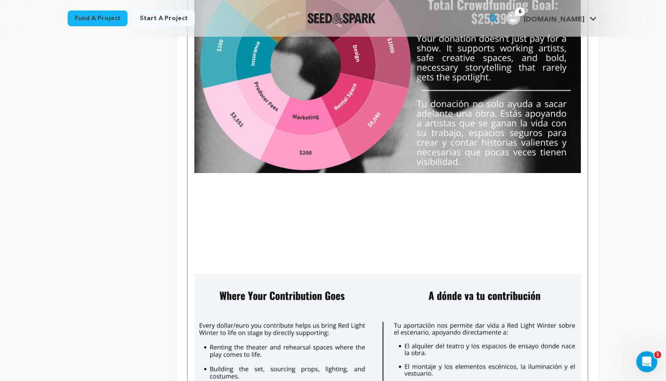
scroll to position [3177, 0]
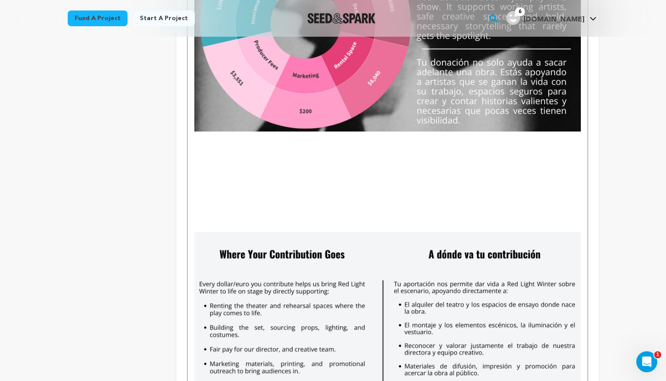
click at [263, 140] on p "To enrich screen reader interactions, please activate Accessibility in Grammarl…" at bounding box center [387, 137] width 386 height 11
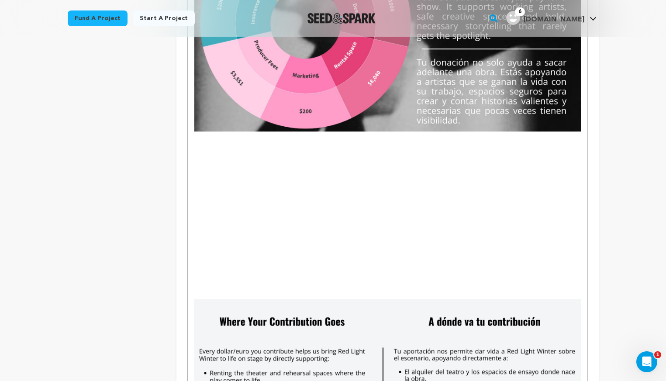
click at [201, 135] on p "To enrich screen reader interactions, please activate Accessibility in Grammarl…" at bounding box center [387, 137] width 386 height 11
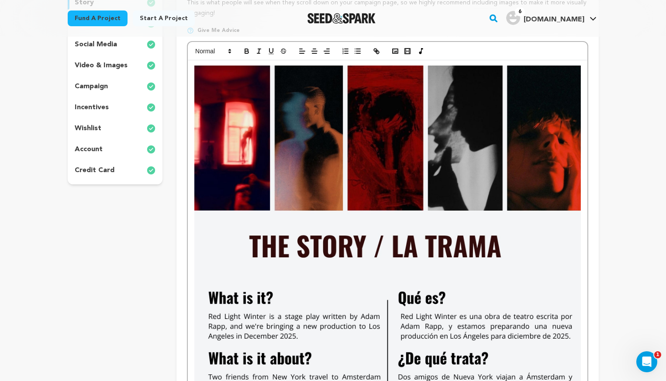
scroll to position [0, 0]
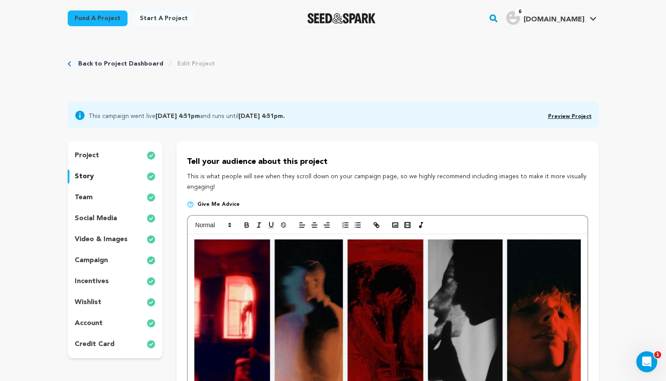
click at [387, 225] on div at bounding box center [387, 225] width 399 height 18
click at [390, 225] on button "button" at bounding box center [395, 225] width 12 height 10
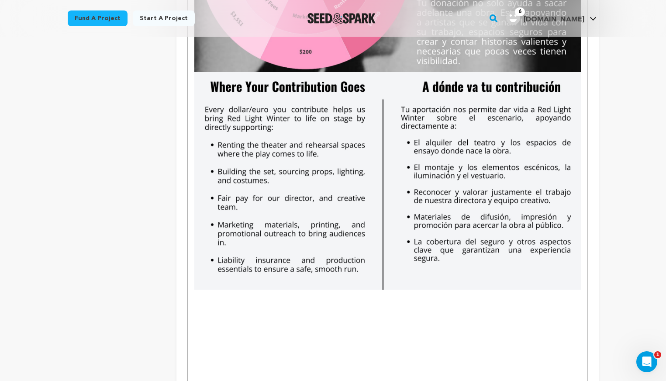
scroll to position [3237, 0]
click at [223, 298] on p "To enrich screen reader interactions, please activate Accessibility in Grammarl…" at bounding box center [387, 294] width 386 height 11
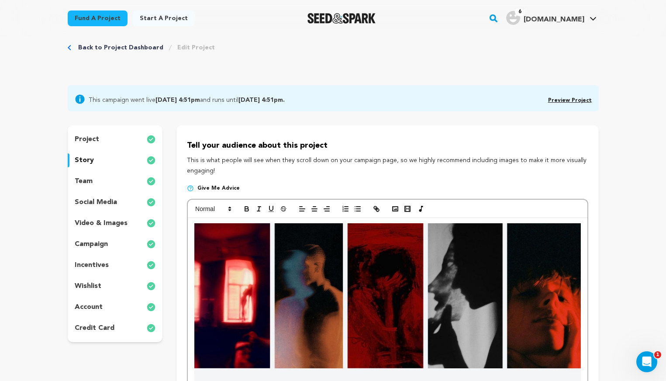
scroll to position [0, 0]
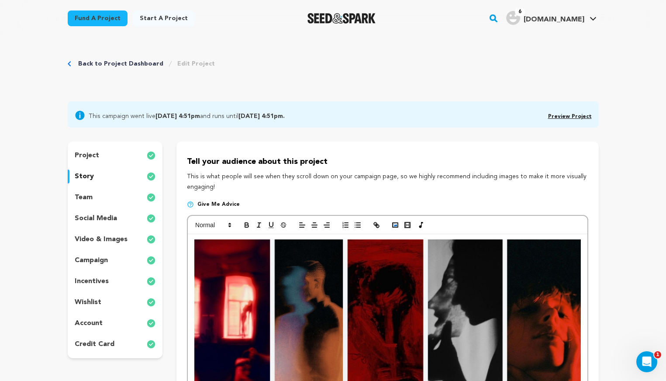
click at [395, 223] on rect "button" at bounding box center [395, 225] width 5 height 4
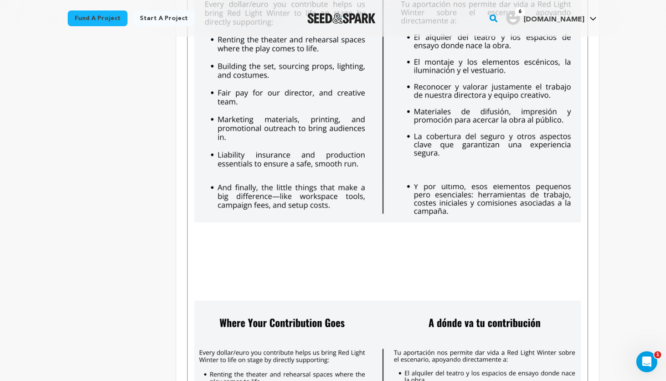
click at [223, 292] on p "To enrich screen reader interactions, please activate Accessibility in Grammarl…" at bounding box center [387, 295] width 386 height 11
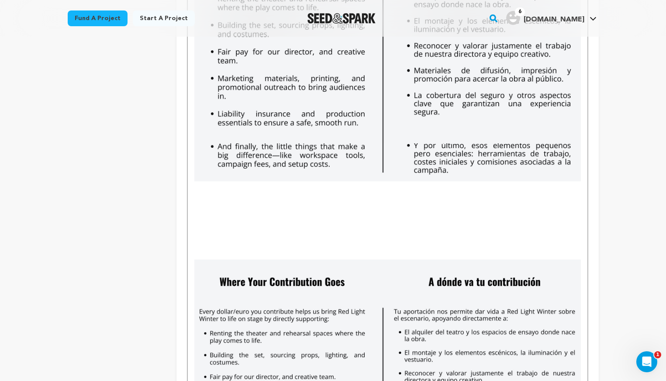
scroll to position [3383, 0]
click at [245, 327] on img "To enrich screen reader interactions, please activate Accessibility in Grammarl…" at bounding box center [387, 367] width 386 height 217
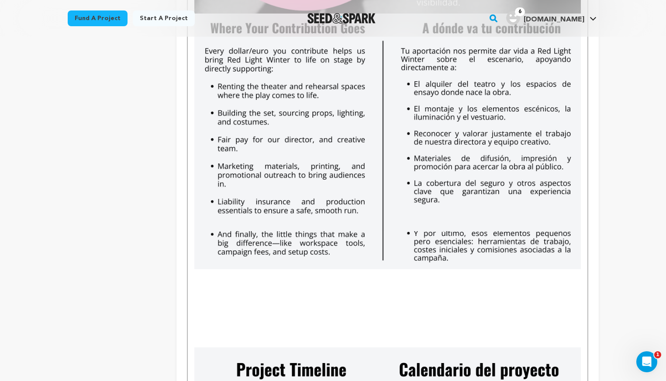
scroll to position [3300, 0]
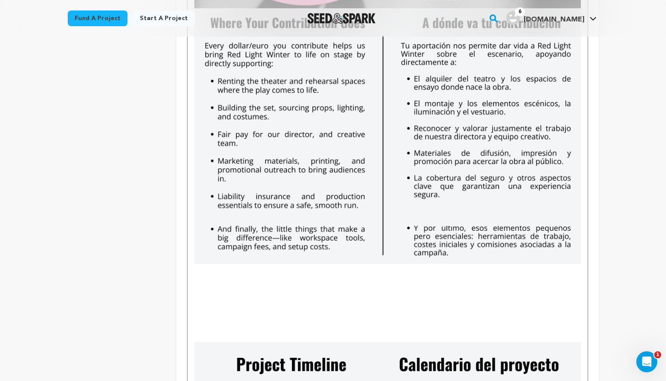
click at [349, 292] on p "To enrich screen reader interactions, please activate Accessibility in Grammarl…" at bounding box center [387, 291] width 386 height 11
click at [301, 271] on p "To enrich screen reader interactions, please activate Accessibility in Grammarl…" at bounding box center [387, 269] width 386 height 11
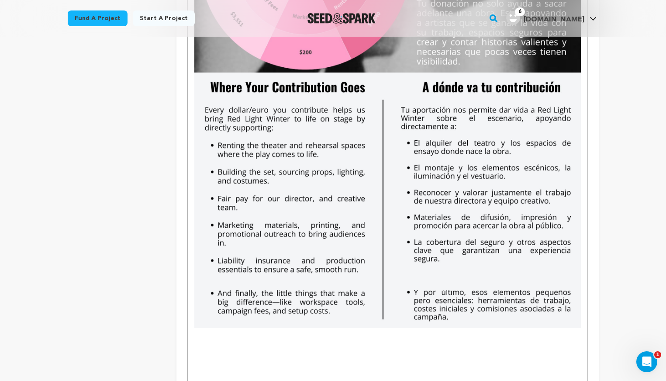
scroll to position [3316, 0]
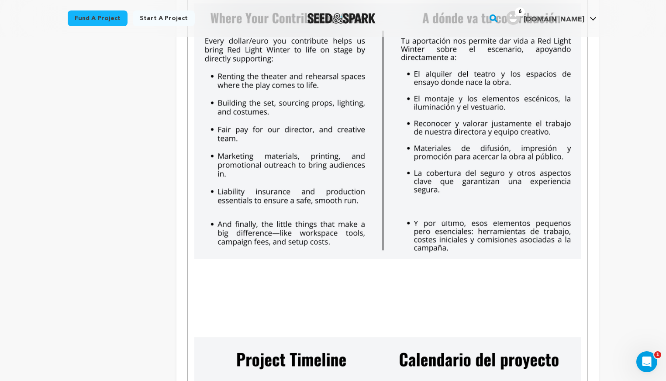
scroll to position [3338, 0]
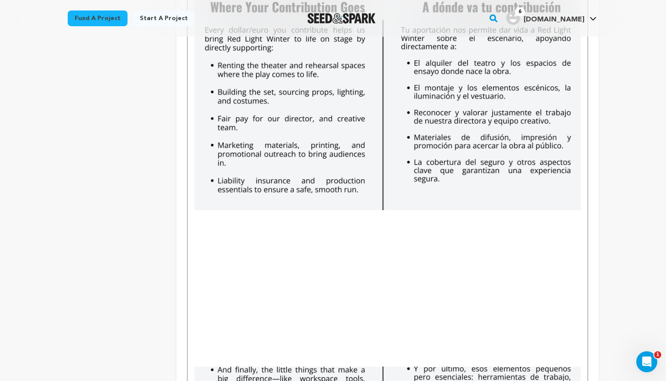
click at [202, 214] on p "To enrich screen reader interactions, please activate Accessibility in Grammarl…" at bounding box center [387, 215] width 386 height 11
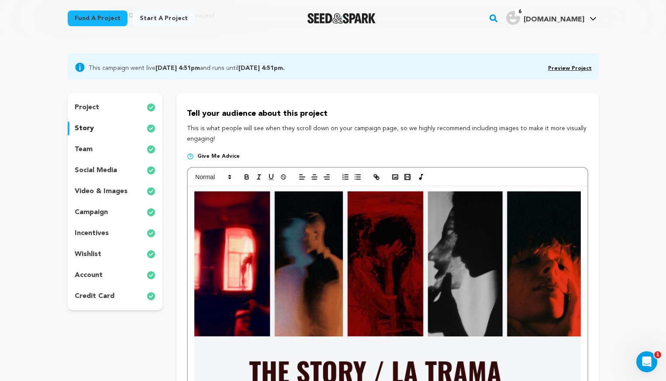
scroll to position [0, 0]
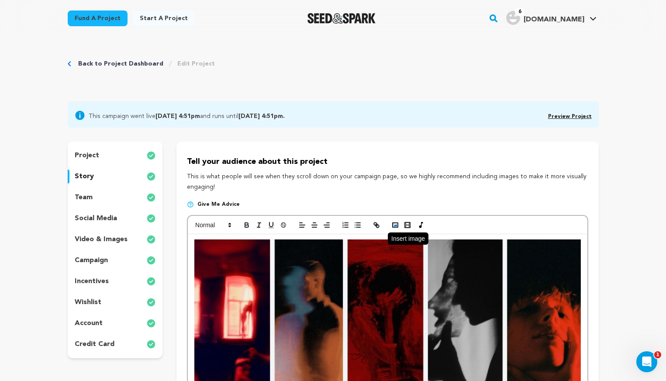
click at [395, 223] on rect "button" at bounding box center [395, 225] width 5 height 4
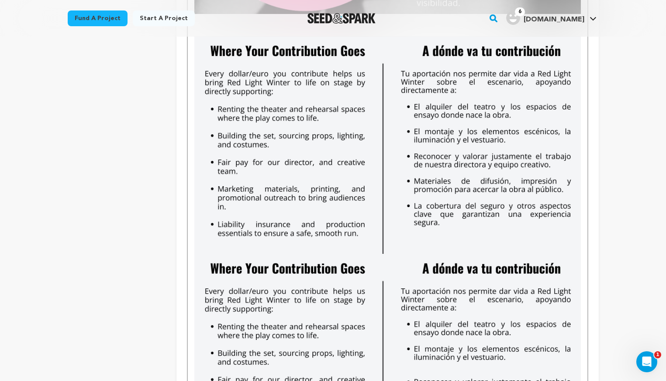
scroll to position [3295, 0]
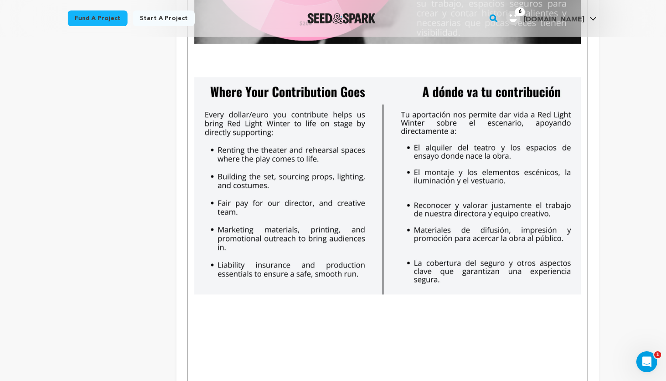
scroll to position [3202, 0]
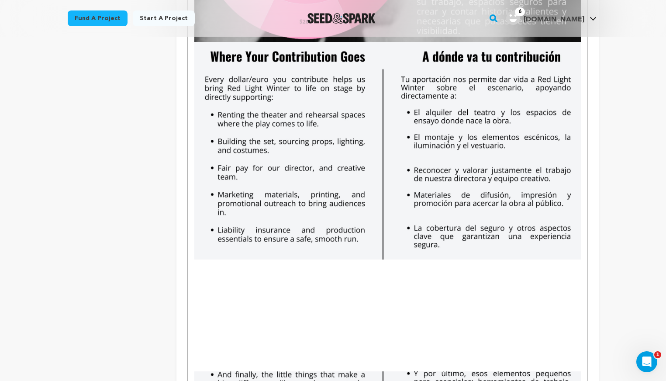
scroll to position [3269, 0]
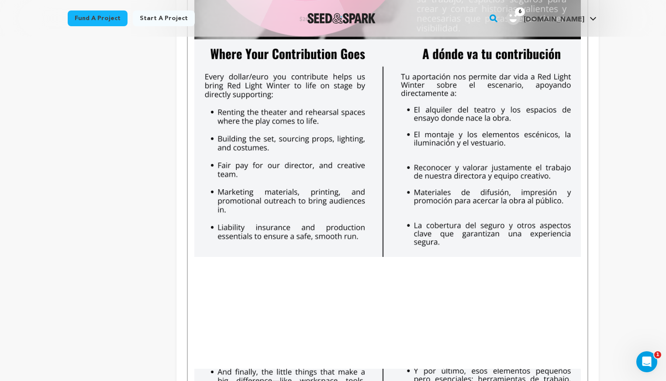
click at [196, 249] on img "To enrich screen reader interactions, please activate Accessibility in Grammarl…" at bounding box center [387, 147] width 386 height 217
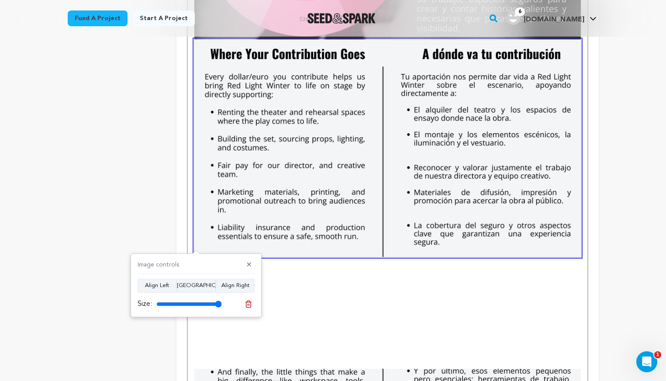
click at [215, 293] on div "Image controls ✕ Align Left Align Center Align Right Size:" at bounding box center [196, 285] width 131 height 64
click at [328, 321] on p "To enrich screen reader interactions, please activate Accessibility in Grammarl…" at bounding box center [387, 318] width 386 height 11
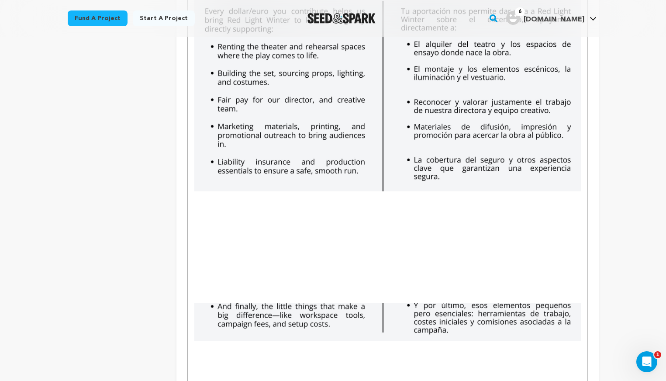
scroll to position [3417, 0]
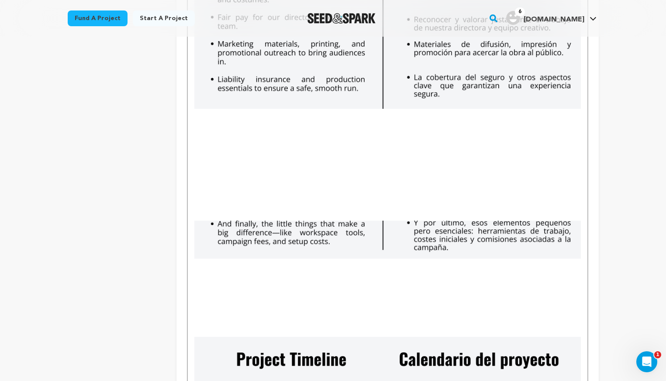
click at [244, 208] on p "To enrich screen reader interactions, please activate Accessibility in Grammarl…" at bounding box center [387, 203] width 386 height 11
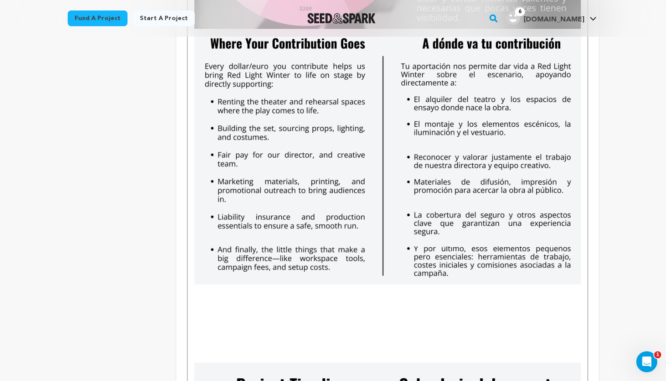
scroll to position [3282, 0]
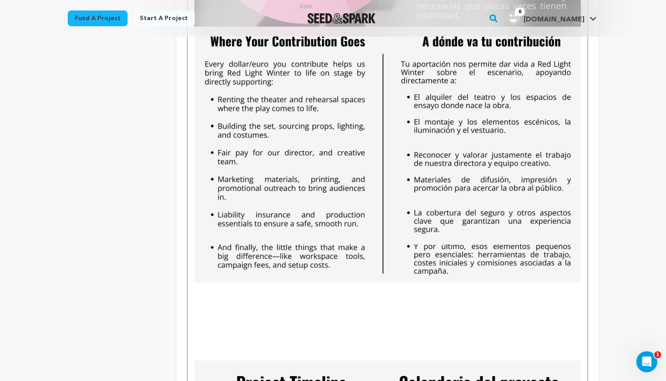
click at [210, 297] on p "To enrich screen reader interactions, please activate Accessibility in Grammarl…" at bounding box center [387, 299] width 386 height 11
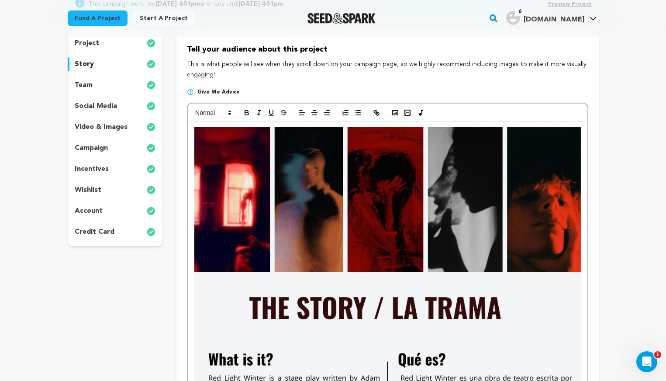
scroll to position [0, 0]
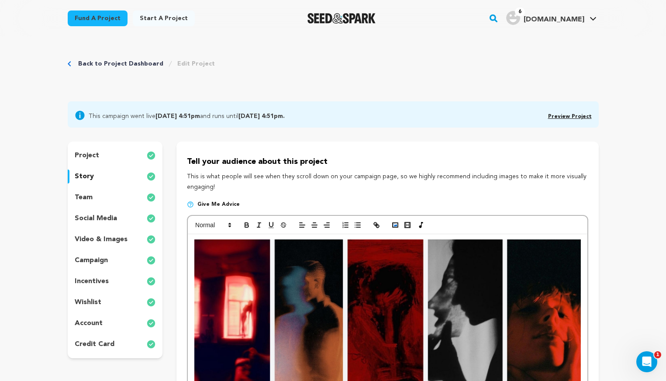
click at [393, 221] on icon "button" at bounding box center [395, 225] width 8 height 8
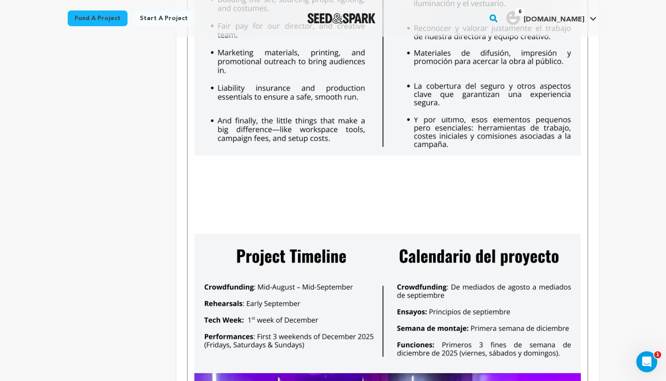
scroll to position [3414, 0]
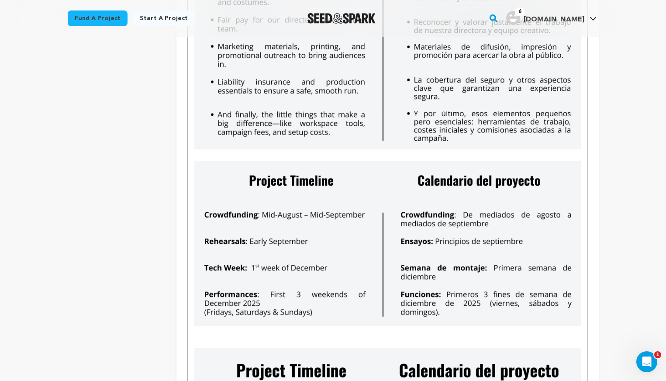
click at [228, 337] on p "To enrich screen reader interactions, please activate Accessibility in Grammarl…" at bounding box center [387, 342] width 386 height 11
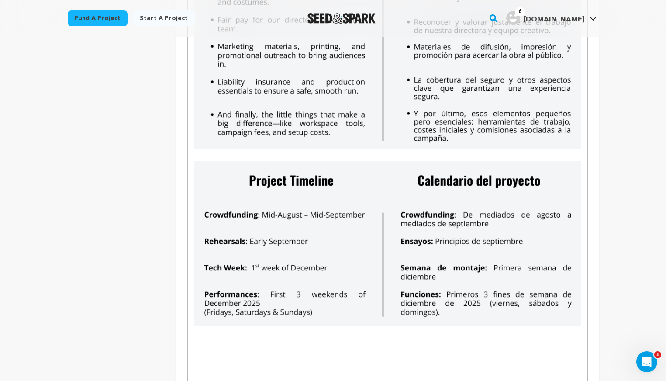
click at [206, 326] on p "To enrich screen reader interactions, please activate Accessibility in Grammarl…" at bounding box center [387, 331] width 386 height 11
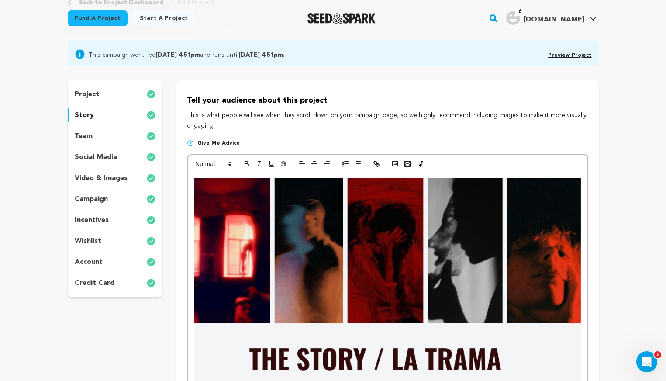
scroll to position [0, 0]
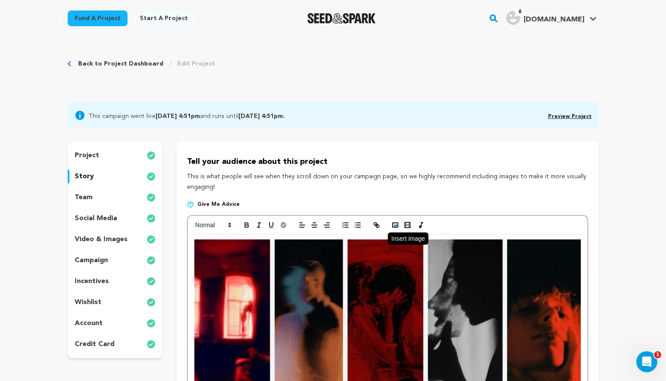
click at [392, 223] on icon "button" at bounding box center [395, 225] width 8 height 8
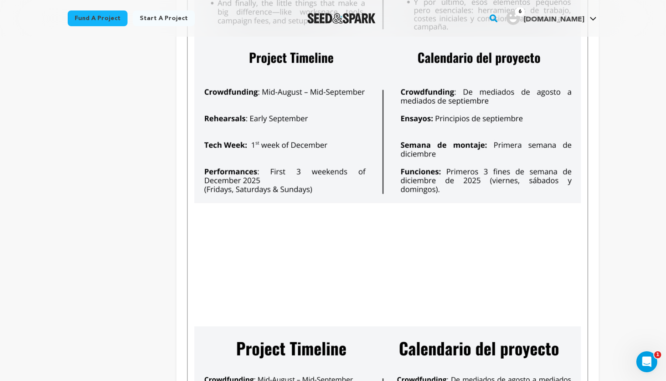
scroll to position [3528, 0]
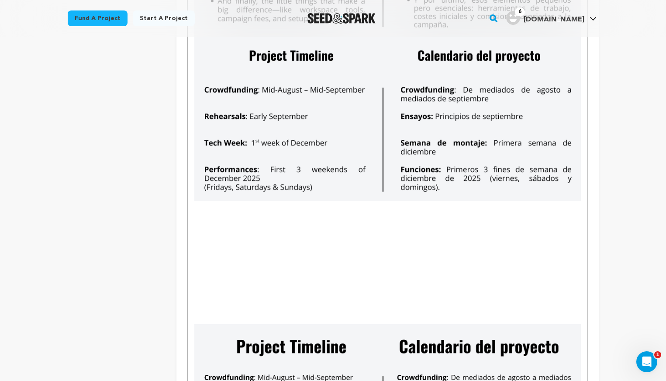
click at [212, 315] on p "To enrich screen reader interactions, please activate Accessibility in Grammarl…" at bounding box center [387, 318] width 386 height 11
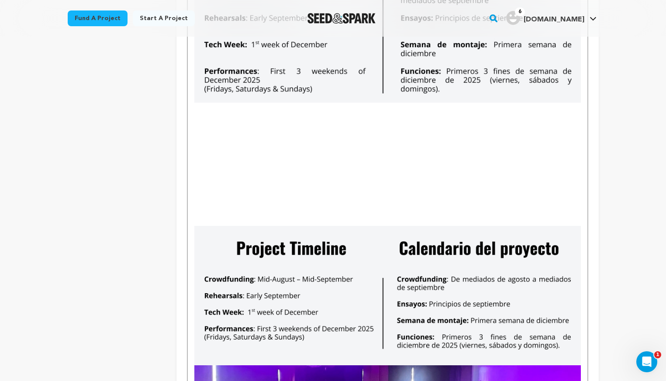
scroll to position [3629, 0]
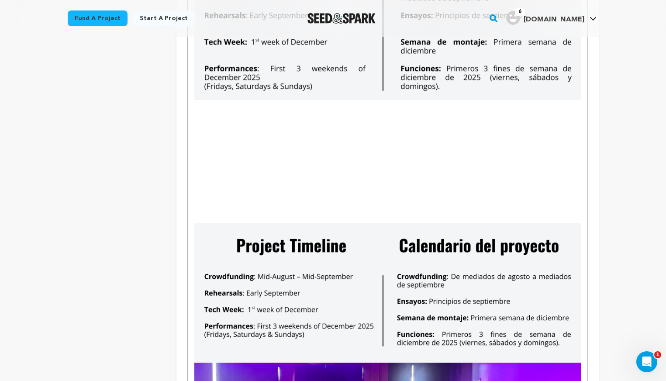
click at [248, 309] on img "To enrich screen reader interactions, please activate Accessibility in Grammarl…" at bounding box center [387, 292] width 386 height 139
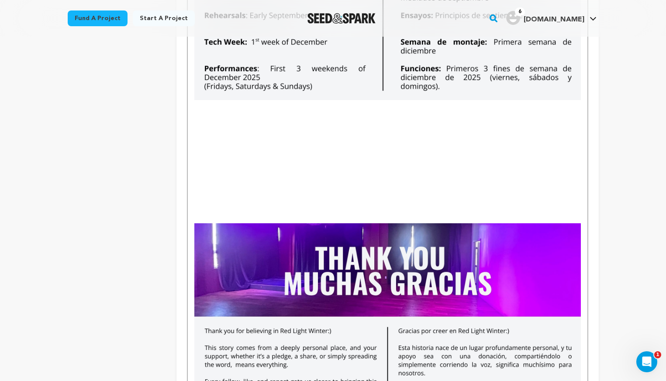
click at [195, 226] on img "To enrich screen reader interactions, please activate Accessibility in Grammarl…" at bounding box center [387, 331] width 386 height 217
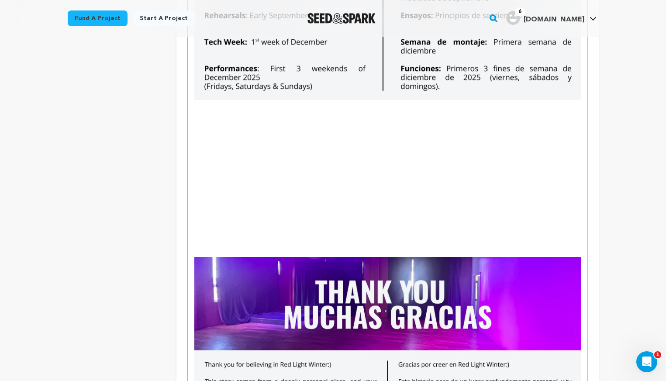
click at [196, 109] on p "To enrich screen reader interactions, please activate Accessibility in Grammarl…" at bounding box center [387, 105] width 386 height 11
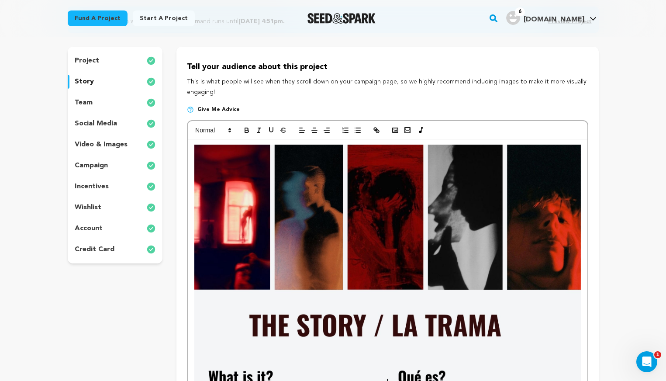
scroll to position [0, 0]
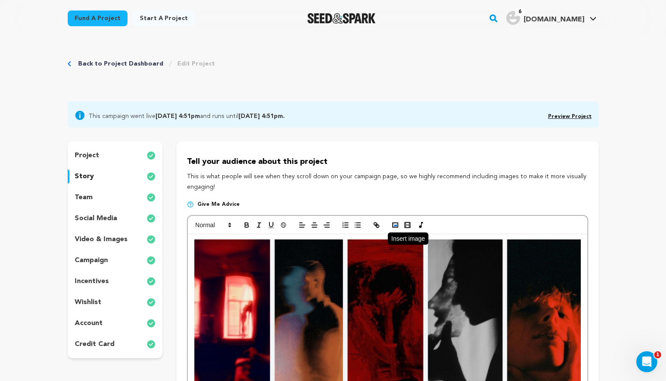
click at [395, 226] on polyline "button" at bounding box center [395, 225] width 3 height 2
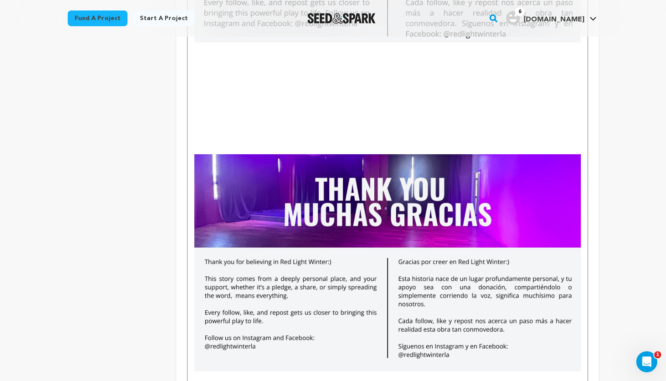
scroll to position [3932, 0]
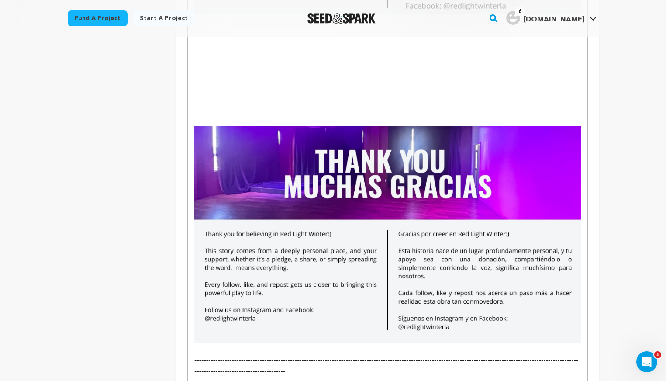
click at [260, 222] on img "To enrich screen reader interactions, please activate Accessibility in Grammarl…" at bounding box center [387, 234] width 386 height 217
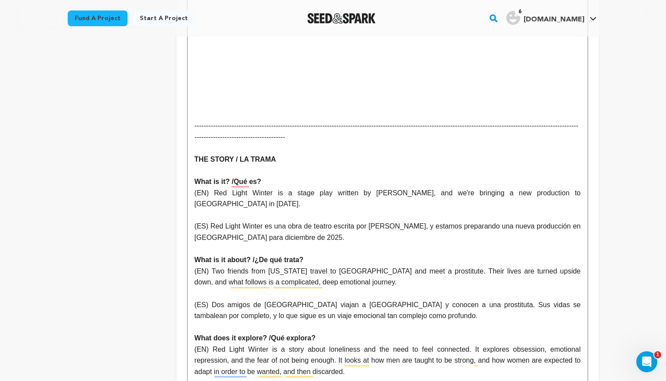
scroll to position [3737, 0]
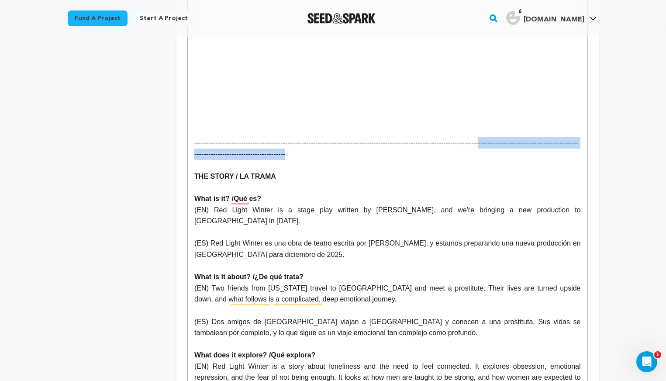
drag, startPoint x: 477, startPoint y: 155, endPoint x: 188, endPoint y: 154, distance: 288.8
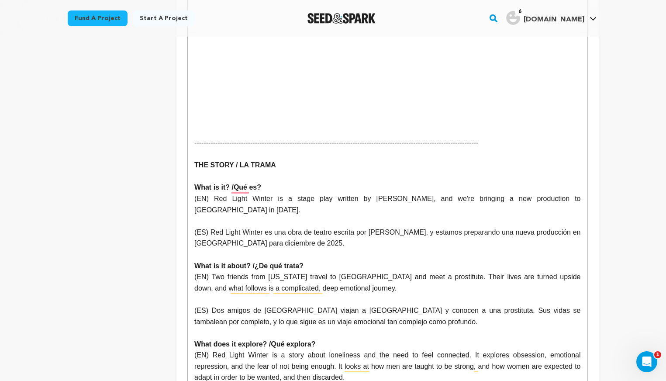
click at [202, 139] on p "-------------------------------------------------------------------------------…" at bounding box center [387, 142] width 386 height 11
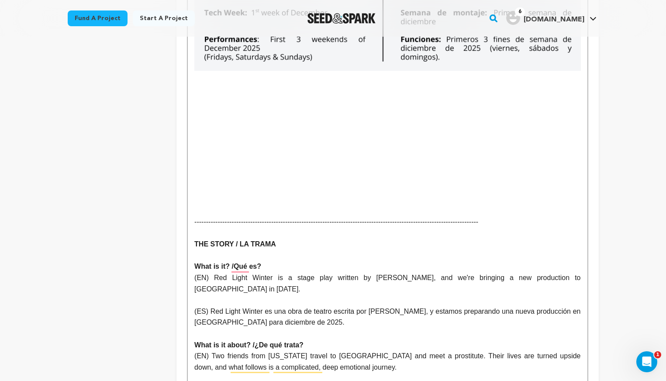
scroll to position [3646, 0]
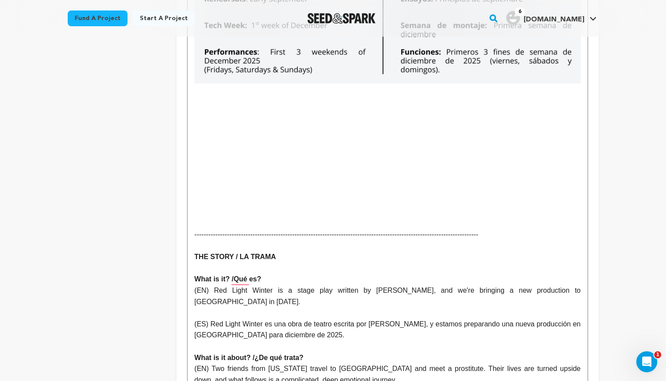
click at [202, 206] on p "To enrich screen reader interactions, please activate Accessibility in Grammarl…" at bounding box center [387, 200] width 386 height 11
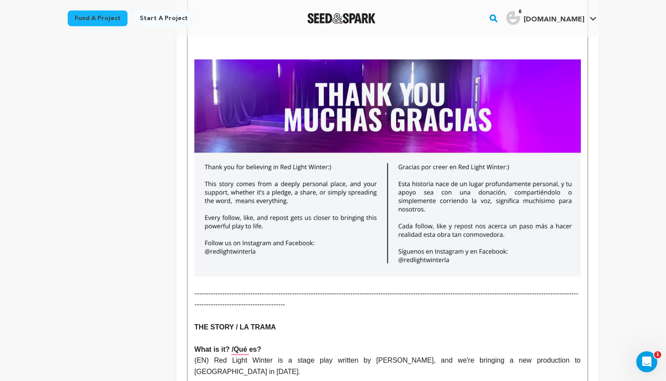
scroll to position [4026, 0]
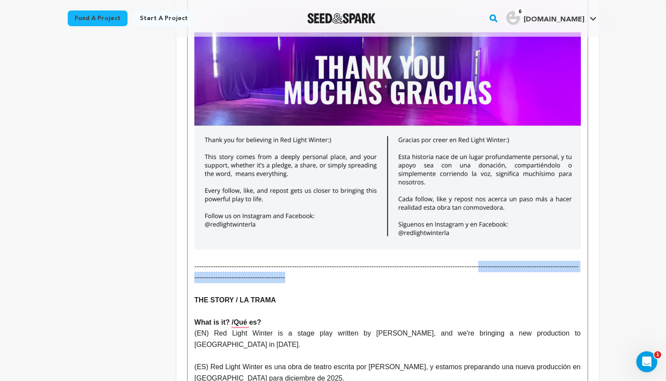
drag, startPoint x: 460, startPoint y: 280, endPoint x: 192, endPoint y: 280, distance: 268.3
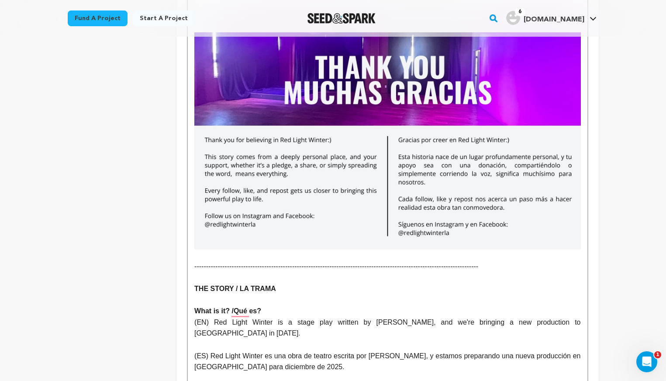
click at [207, 258] on p "To enrich screen reader interactions, please activate Accessibility in Grammarl…" at bounding box center [387, 254] width 386 height 11
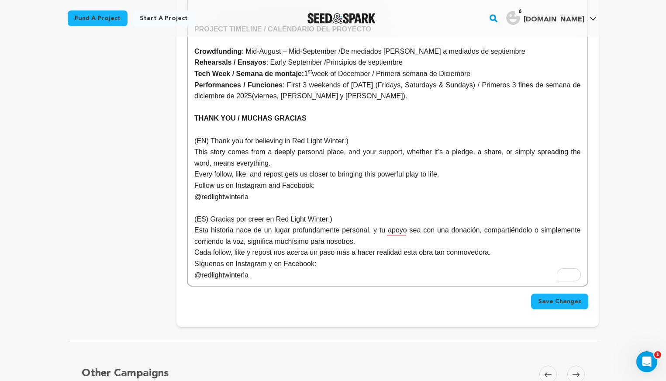
scroll to position [4962, 0]
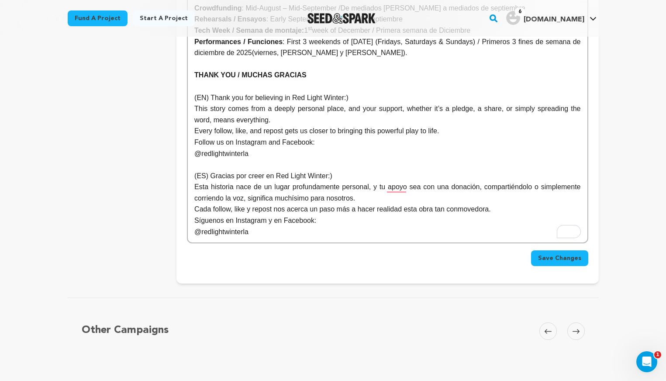
click at [568, 260] on span "Save Changes" at bounding box center [559, 258] width 43 height 9
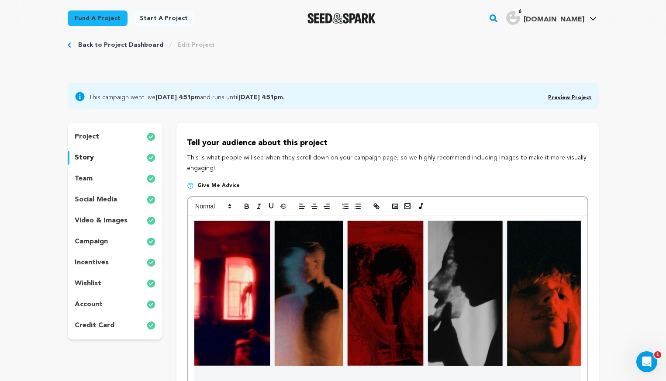
scroll to position [0, 0]
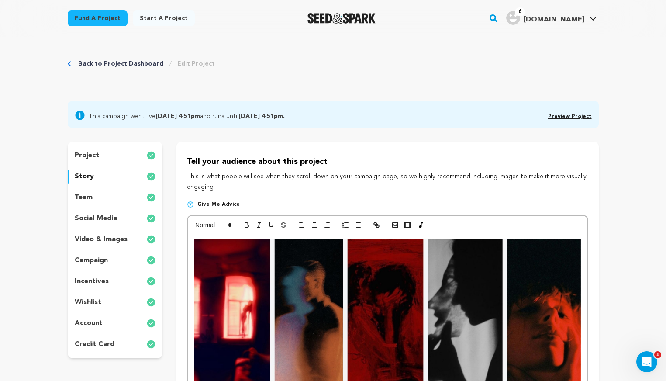
click at [102, 197] on div "team" at bounding box center [115, 197] width 95 height 14
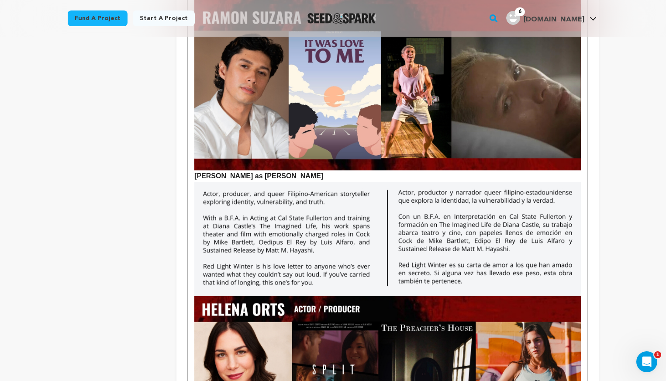
scroll to position [419, 0]
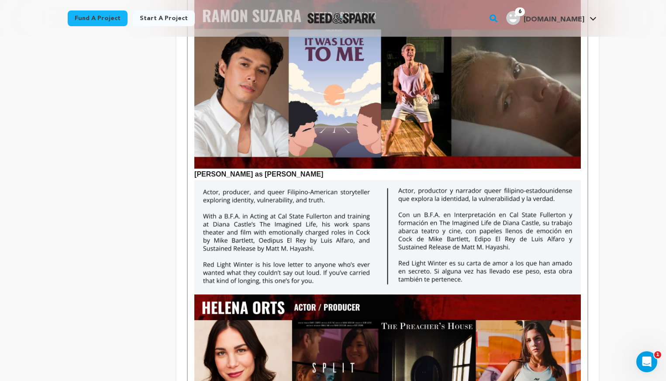
click at [253, 173] on p "[PERSON_NAME] as [PERSON_NAME]" at bounding box center [387, 91] width 386 height 177
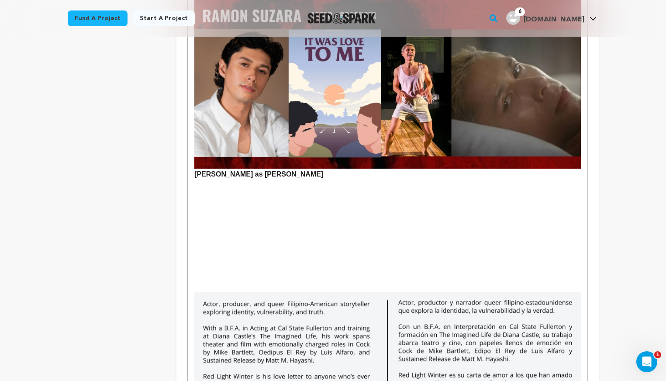
click at [200, 183] on p "To enrich screen reader interactions, please activate Accessibility in Grammarl…" at bounding box center [387, 185] width 386 height 11
click at [200, 181] on p "To enrich screen reader interactions, please activate Accessibility in Grammarl…" at bounding box center [387, 185] width 386 height 11
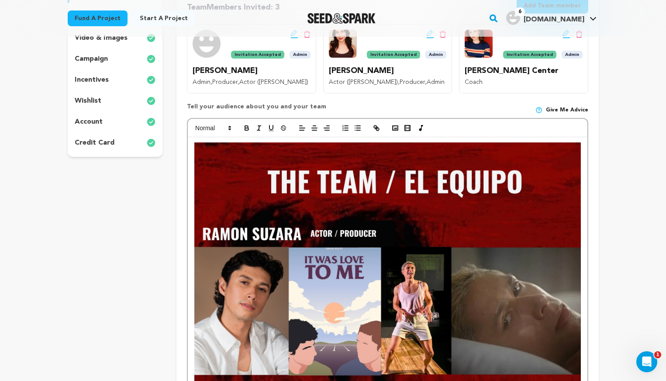
scroll to position [145, 0]
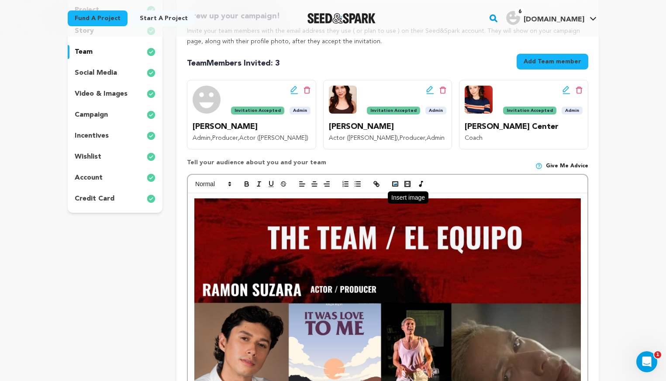
click at [398, 182] on rect "button" at bounding box center [395, 184] width 5 height 4
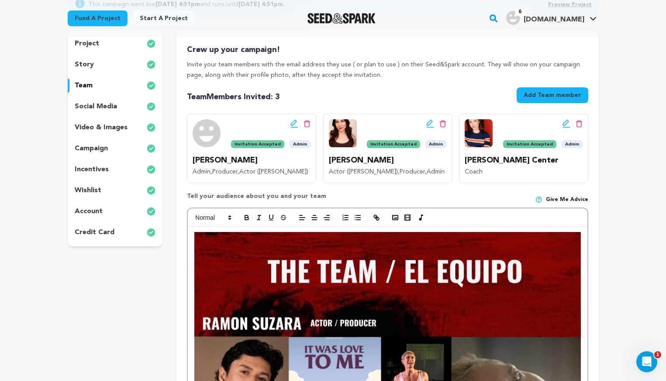
scroll to position [73, 0]
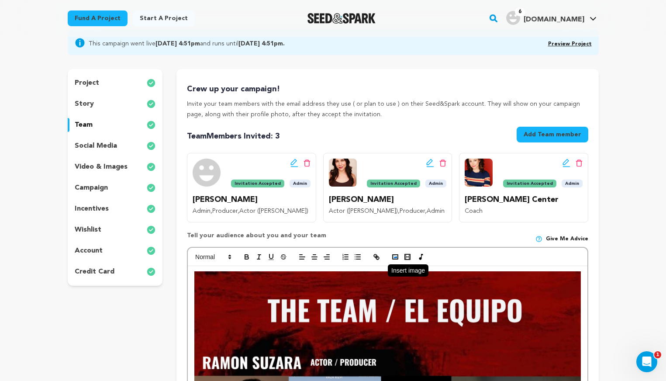
click at [396, 256] on polyline "button" at bounding box center [395, 257] width 3 height 2
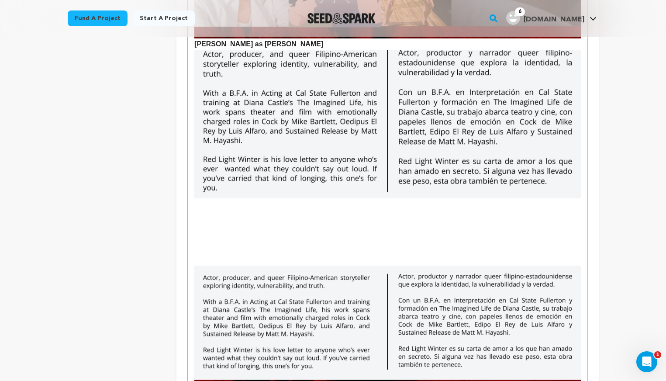
scroll to position [557, 0]
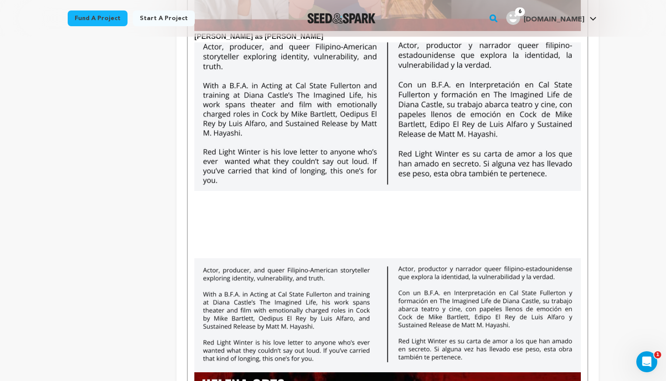
click at [211, 259] on img "To enrich screen reader interactions, please activate Accessibility in Grammarl…" at bounding box center [387, 315] width 386 height 114
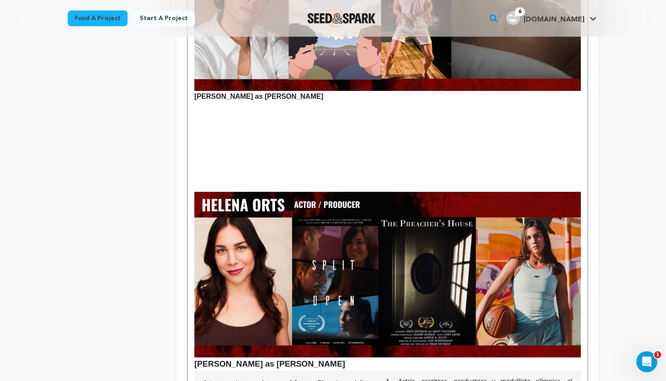
scroll to position [465, 0]
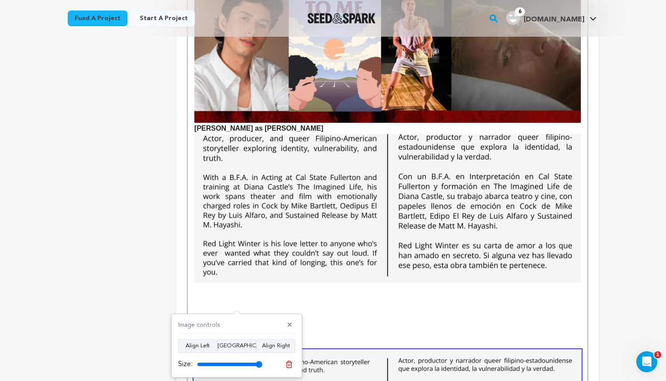
click at [436, 308] on p "To enrich screen reader interactions, please activate Accessibility in Grammarl…" at bounding box center [387, 310] width 386 height 11
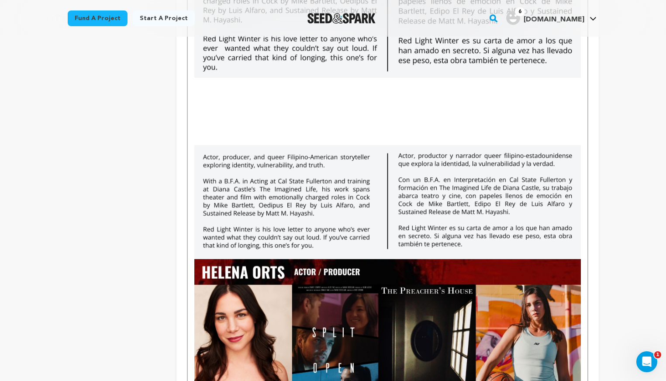
scroll to position [747, 0]
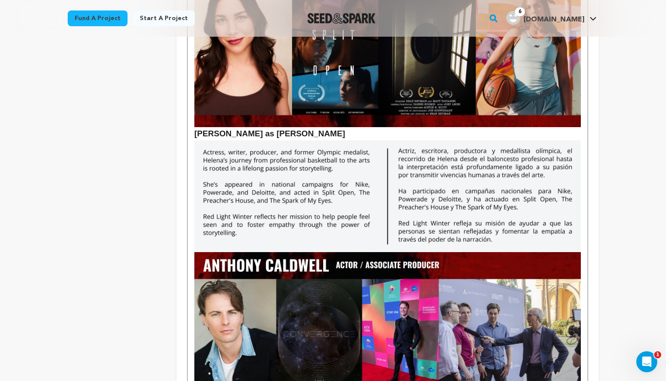
scroll to position [834, 0]
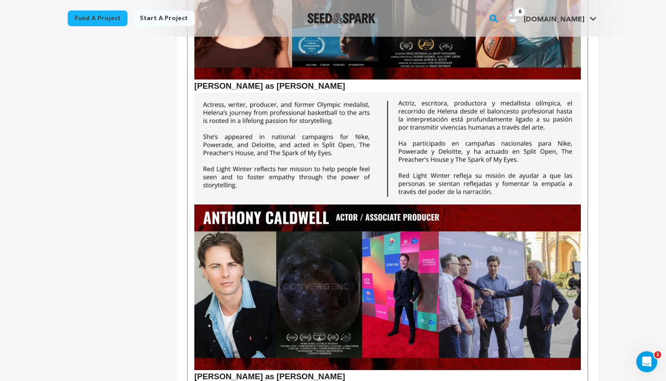
click at [399, 88] on h3 "[PERSON_NAME] as [PERSON_NAME]" at bounding box center [387, 86] width 386 height 13
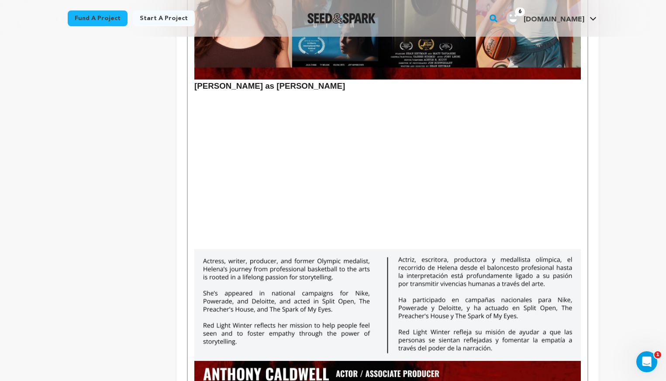
click at [203, 95] on p "To enrich screen reader interactions, please activate Accessibility in Grammarl…" at bounding box center [387, 98] width 386 height 11
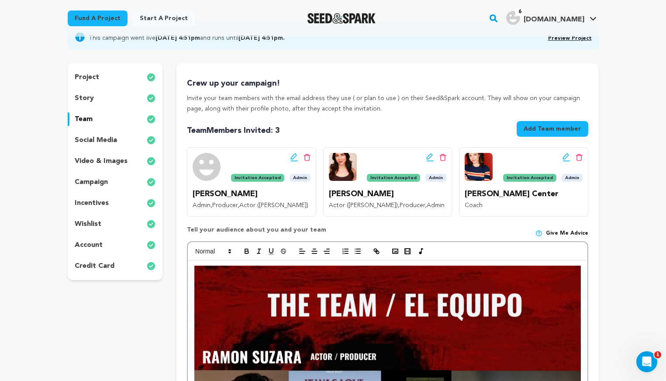
scroll to position [0, 0]
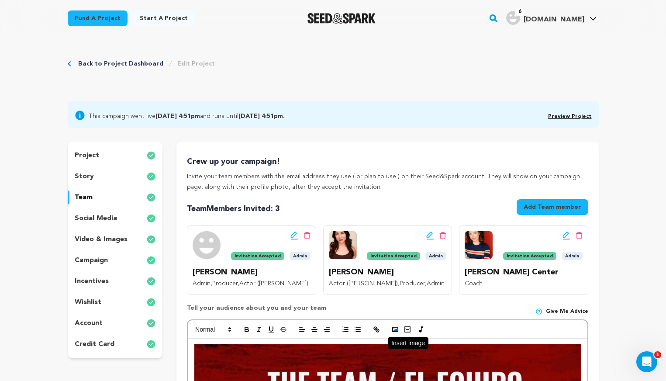
click at [396, 326] on icon "button" at bounding box center [395, 330] width 8 height 8
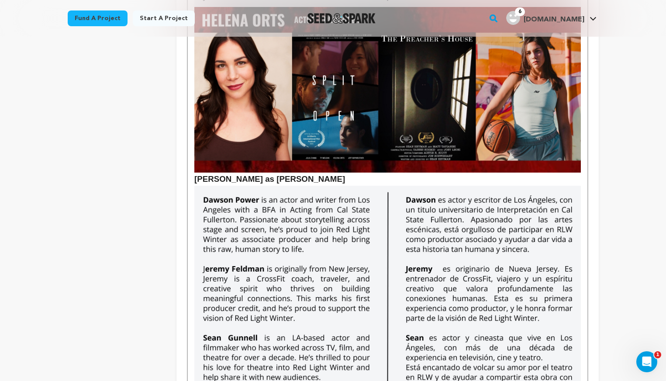
click at [343, 183] on h3 "[PERSON_NAME] as [PERSON_NAME]" at bounding box center [387, 179] width 386 height 13
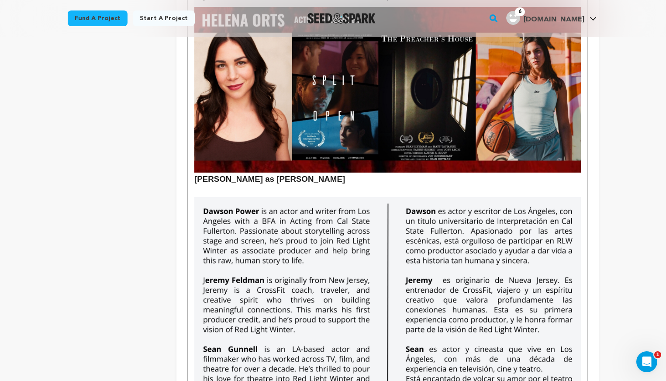
click at [294, 243] on img "To enrich screen reader interactions, please activate Accessibility in Grammarl…" at bounding box center [387, 305] width 386 height 217
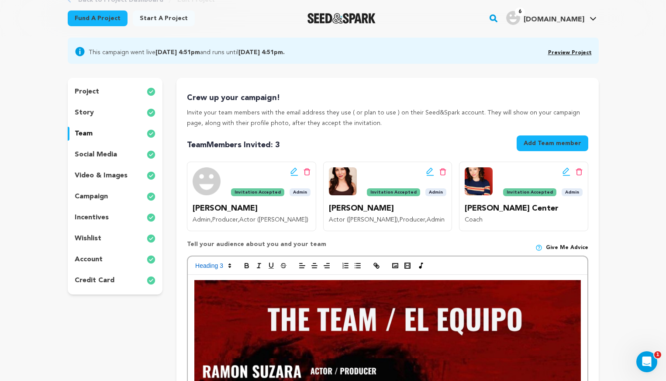
scroll to position [0, 0]
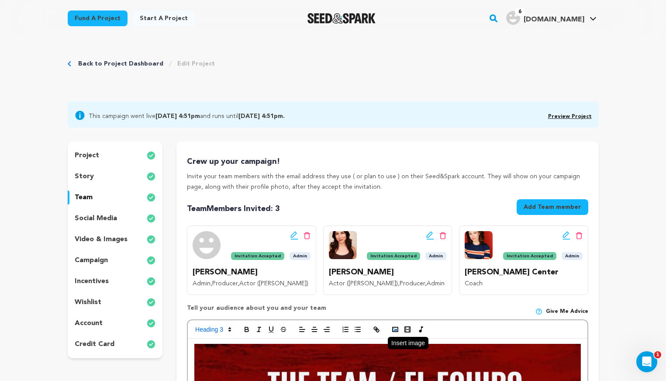
click at [395, 333] on button "button" at bounding box center [395, 329] width 12 height 10
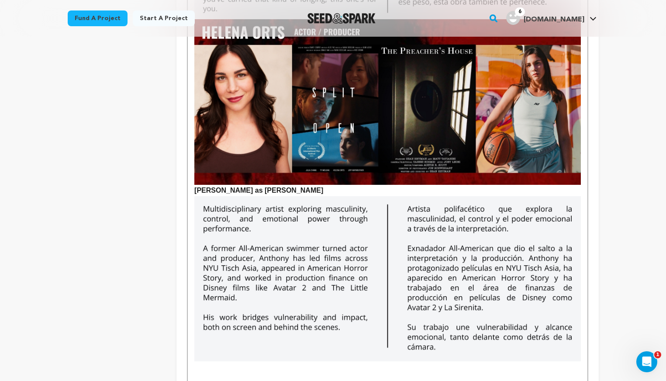
click at [395, 237] on img "To enrich screen reader interactions, please activate Accessibility in Grammarl…" at bounding box center [387, 278] width 386 height 165
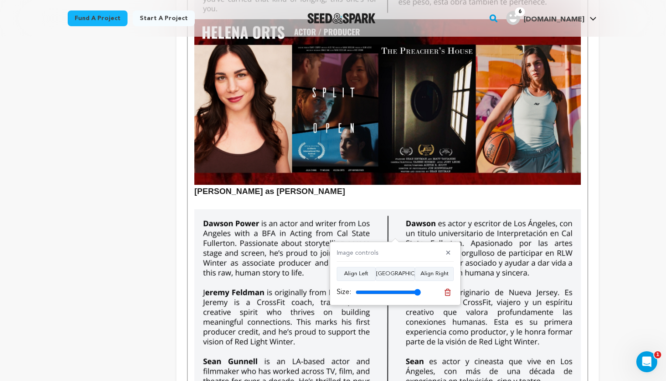
click at [316, 212] on img "To enrich screen reader interactions, please activate Accessibility in Grammarl…" at bounding box center [387, 317] width 386 height 217
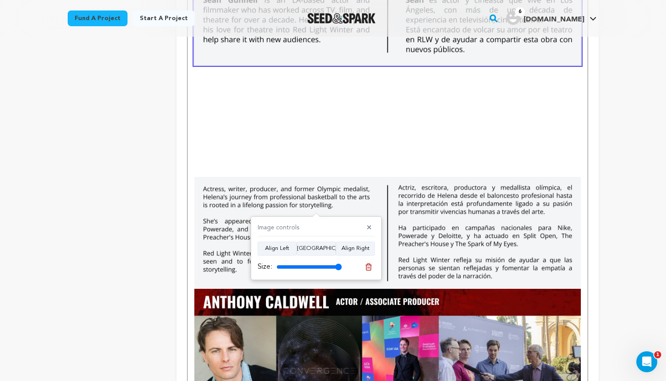
scroll to position [1097, 0]
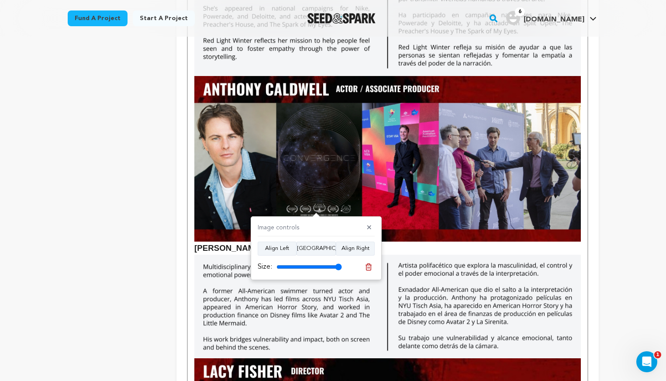
click at [235, 297] on img "To enrich screen reader interactions, please activate Accessibility in Grammarl…" at bounding box center [387, 307] width 386 height 104
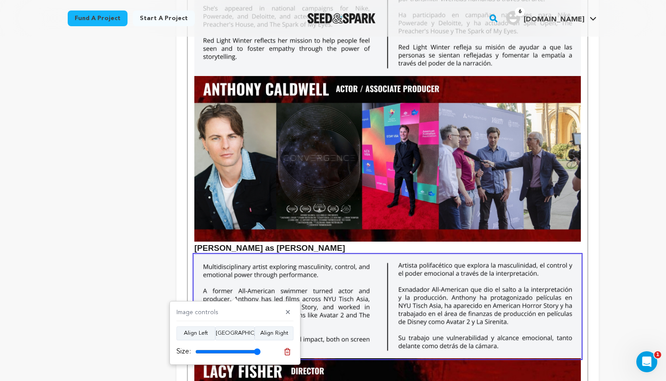
click at [295, 250] on h3 "[PERSON_NAME] as [PERSON_NAME]" at bounding box center [387, 165] width 386 height 179
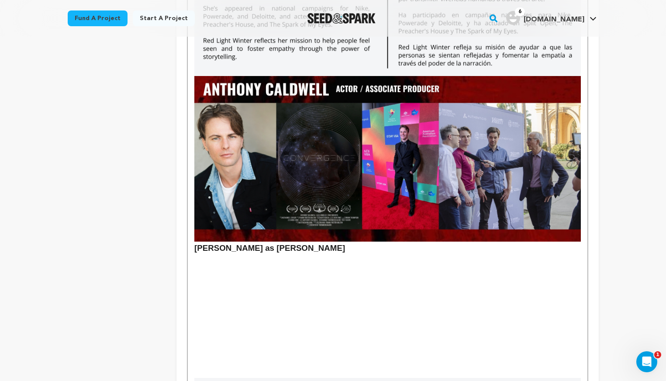
click at [231, 260] on p "To enrich screen reader interactions, please activate Accessibility in Grammarl…" at bounding box center [387, 260] width 386 height 11
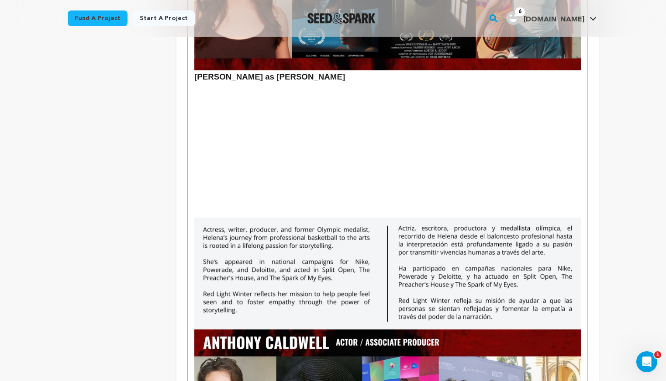
scroll to position [786, 0]
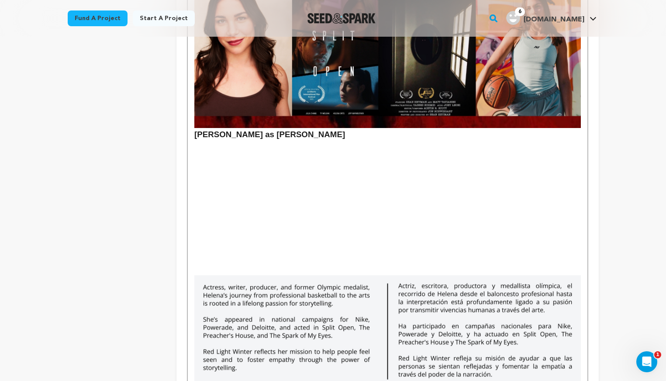
click at [200, 147] on p "To enrich screen reader interactions, please activate Accessibility in Grammarl…" at bounding box center [387, 146] width 386 height 11
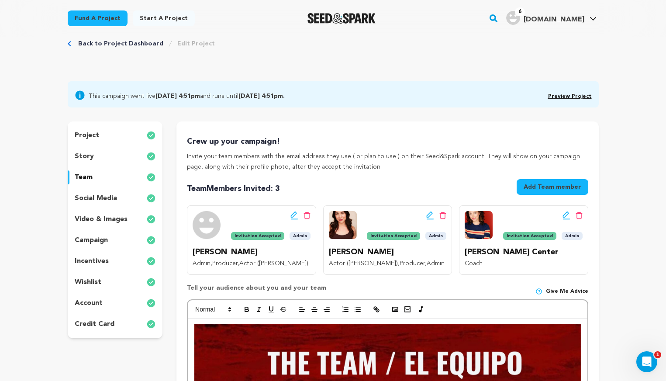
scroll to position [0, 0]
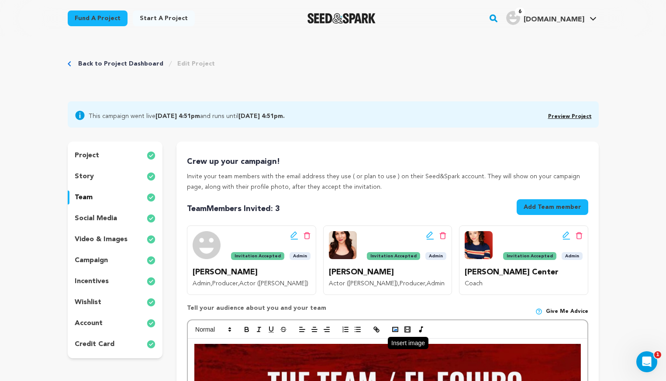
click at [395, 331] on rect "button" at bounding box center [395, 329] width 5 height 4
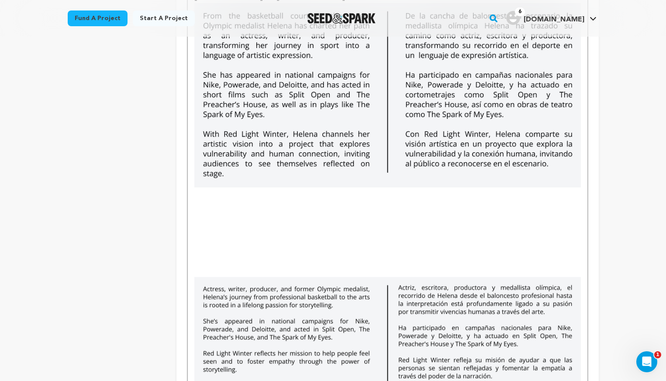
scroll to position [1020, 0]
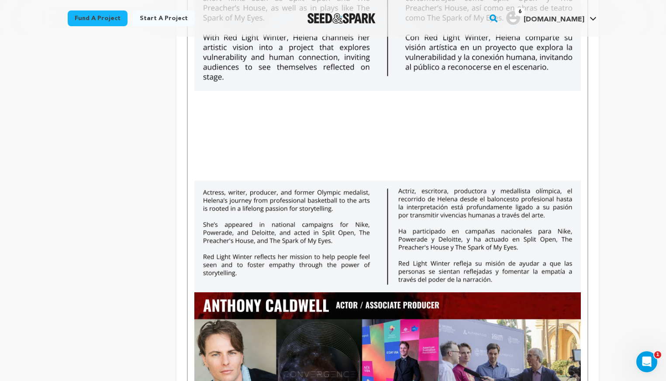
click at [226, 259] on img "To enrich screen reader interactions, please activate Accessibility in Grammarl…" at bounding box center [387, 236] width 386 height 112
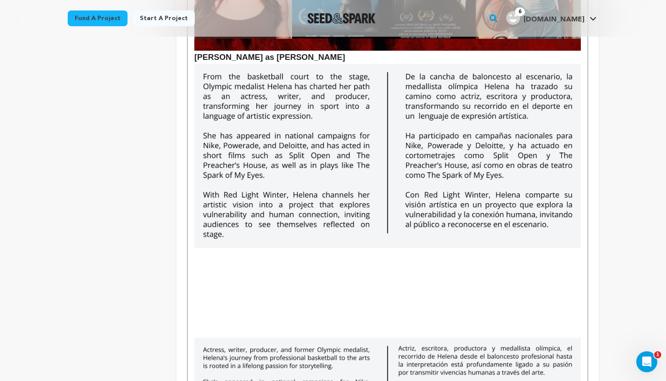
scroll to position [1005, 0]
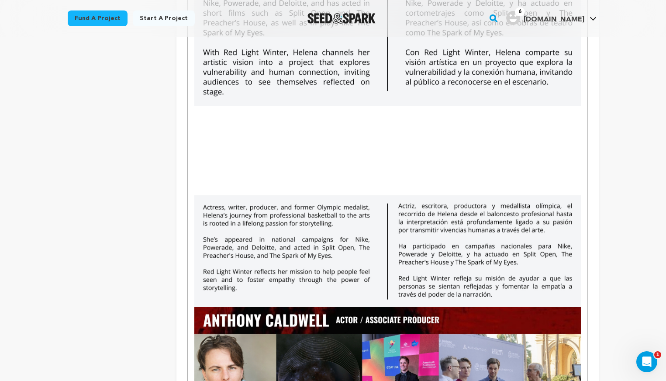
click at [325, 176] on p "To enrich screen reader interactions, please activate Accessibility in Grammarl…" at bounding box center [387, 178] width 386 height 11
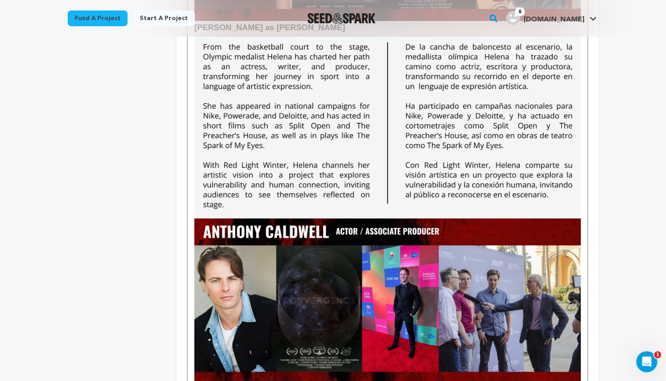
scroll to position [1169, 0]
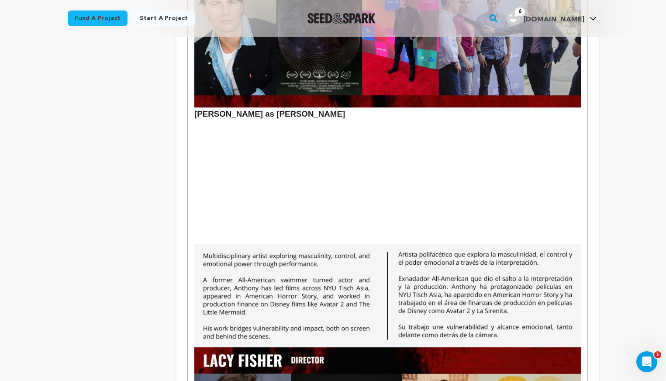
click at [361, 214] on p "To enrich screen reader interactions, please activate Accessibility in Grammarl…" at bounding box center [387, 215] width 386 height 11
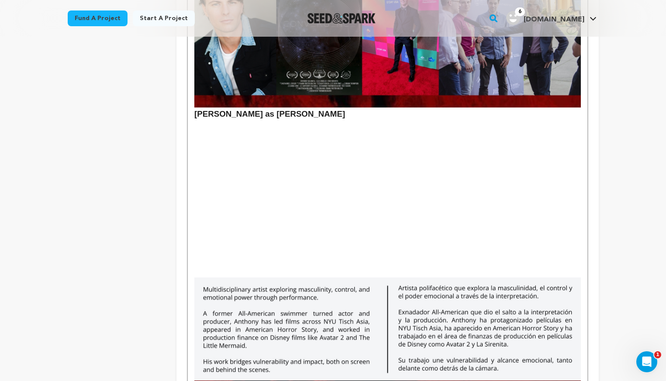
click at [201, 127] on p "To enrich screen reader interactions, please activate Accessibility in Grammarl…" at bounding box center [387, 126] width 386 height 11
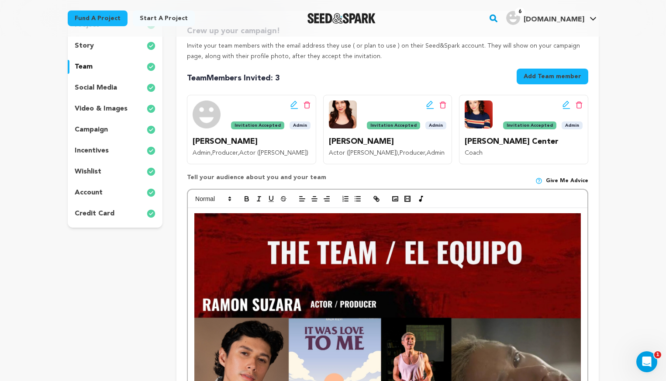
scroll to position [0, 0]
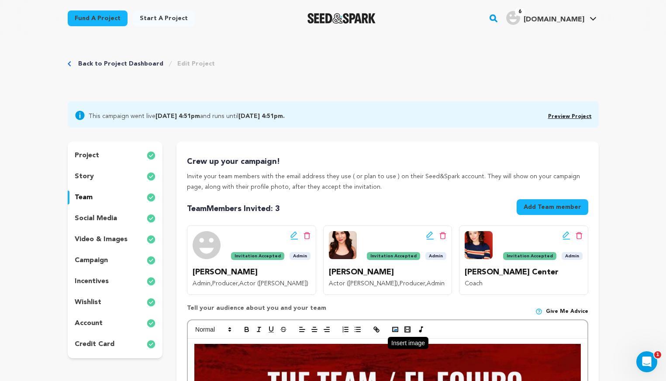
click at [394, 325] on button "button" at bounding box center [395, 329] width 12 height 10
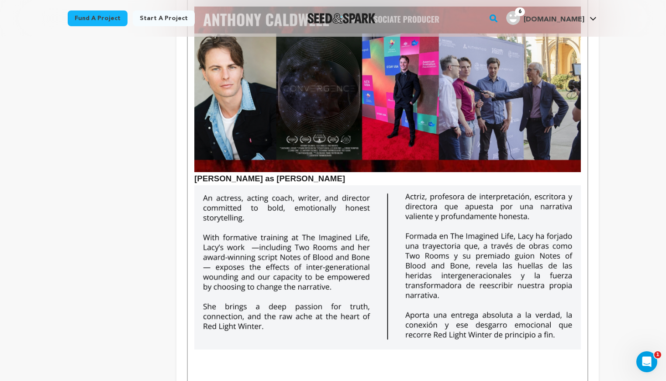
click at [228, 353] on p "To enrich screen reader interactions, please activate Accessibility in Grammarl…" at bounding box center [387, 355] width 386 height 11
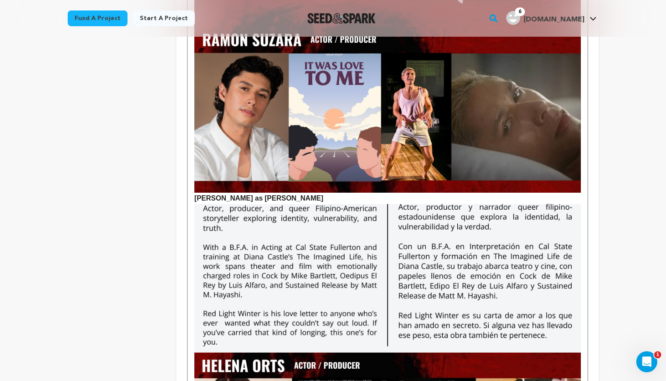
scroll to position [0, 0]
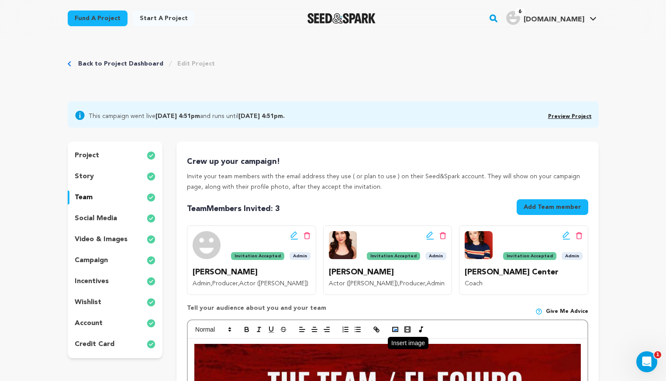
click at [397, 329] on icon "button" at bounding box center [395, 330] width 8 height 8
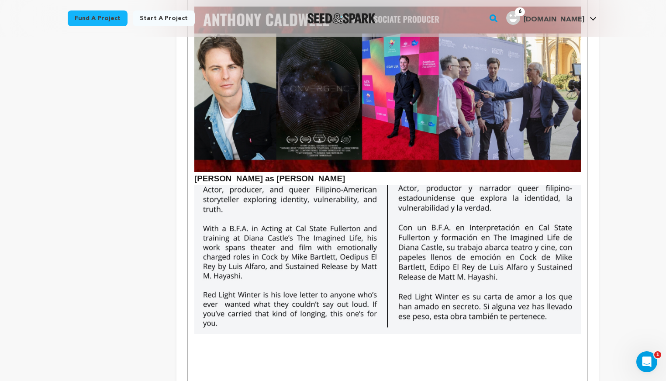
click at [225, 339] on p "To enrich screen reader interactions, please activate Accessibility in Grammarl…" at bounding box center [387, 339] width 386 height 11
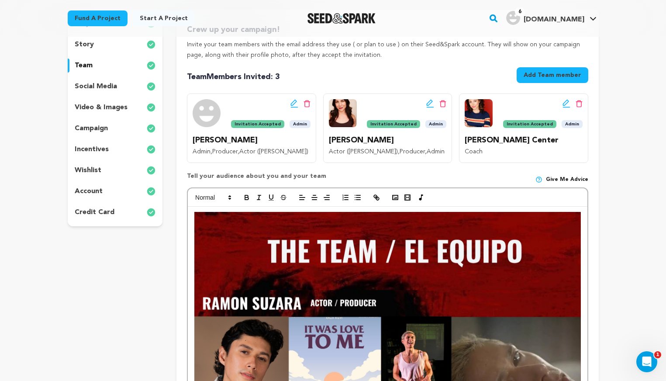
scroll to position [0, 0]
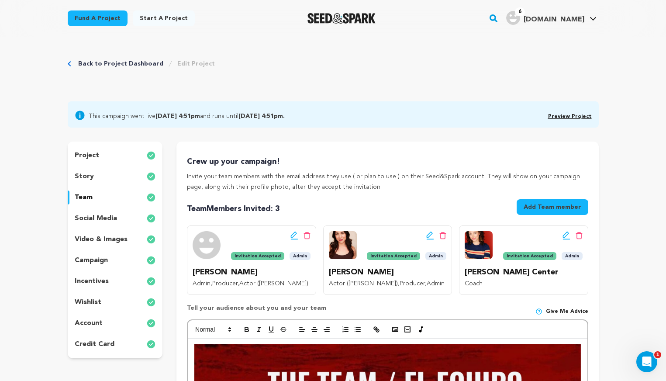
click at [394, 328] on icon "button" at bounding box center [395, 330] width 8 height 8
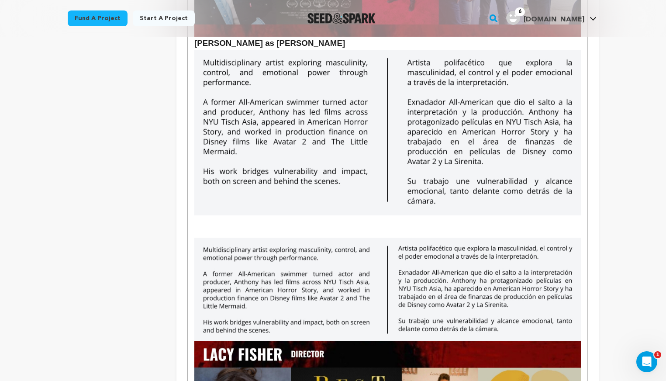
scroll to position [1239, 0]
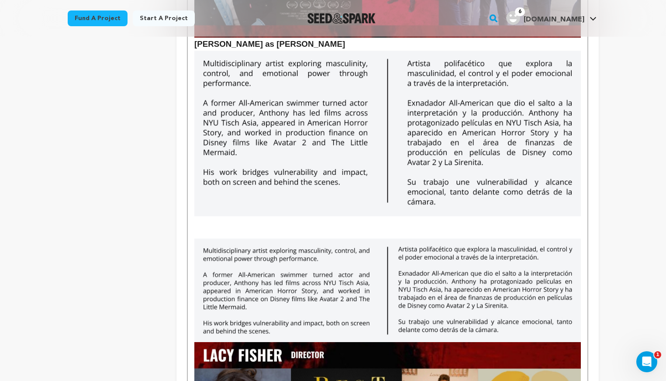
click at [216, 224] on p "To enrich screen reader interactions, please activate Accessibility in Grammarl…" at bounding box center [387, 221] width 386 height 11
click at [228, 294] on img "To enrich screen reader interactions, please activate Accessibility in Grammarl…" at bounding box center [387, 291] width 386 height 104
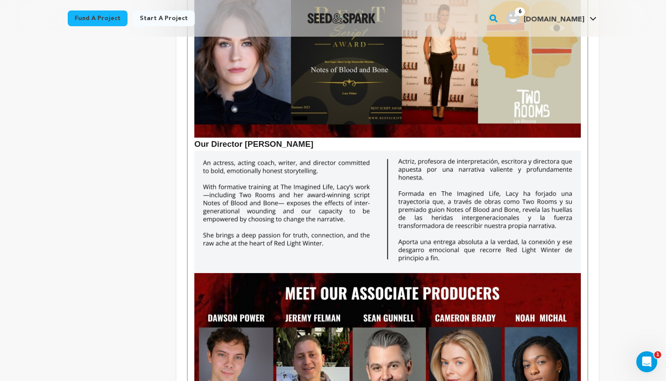
scroll to position [1548, 0]
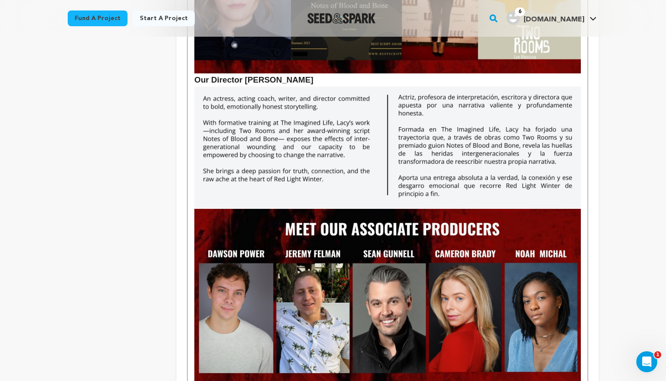
click at [585, 183] on div "[PERSON_NAME] as [PERSON_NAME] [PERSON_NAME] as [PERSON_NAME] as [PERSON_NAME] …" at bounding box center [387, 271] width 399 height 2960
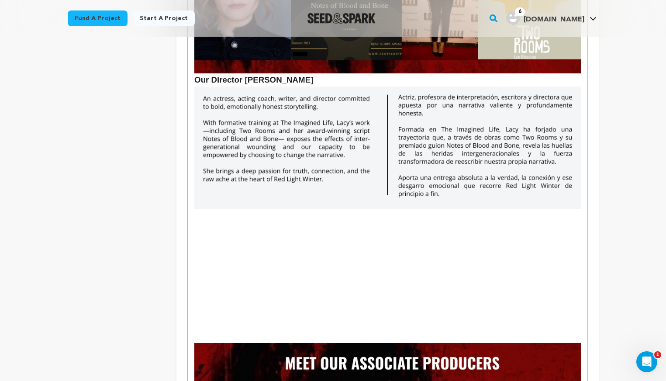
click at [217, 227] on p "To enrich screen reader interactions, please activate Accessibility in Grammarl…" at bounding box center [387, 225] width 386 height 11
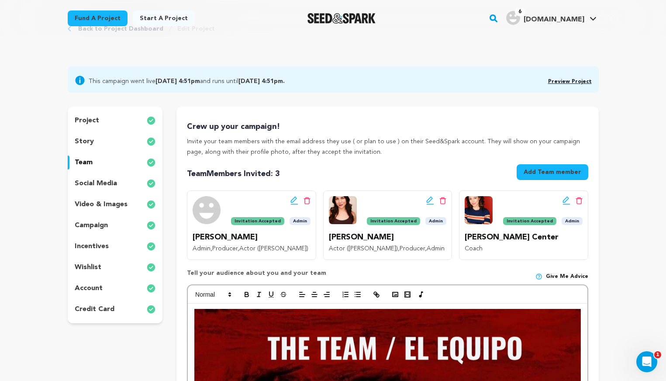
scroll to position [0, 0]
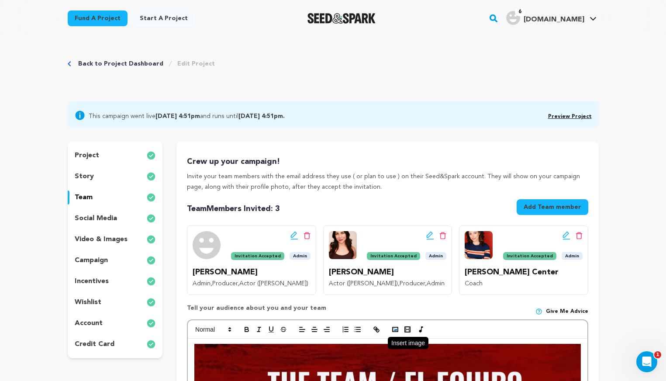
click at [393, 328] on icon "button" at bounding box center [395, 330] width 8 height 8
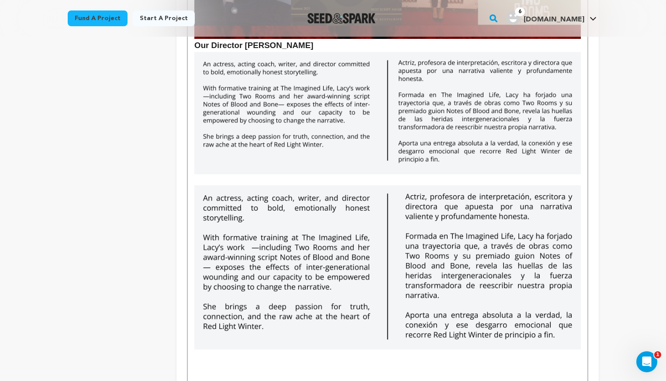
click at [200, 187] on img "To enrich screen reader interactions, please activate Accessibility in Grammarl…" at bounding box center [387, 267] width 386 height 164
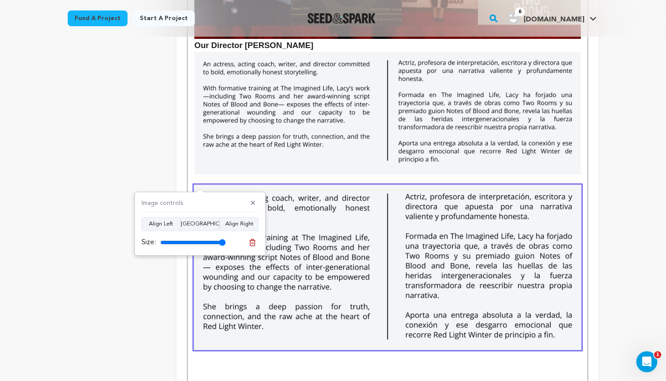
click at [191, 177] on div "[PERSON_NAME] as [PERSON_NAME] [PERSON_NAME] as [PERSON_NAME] as [PERSON_NAME] …" at bounding box center [387, 363] width 399 height 3213
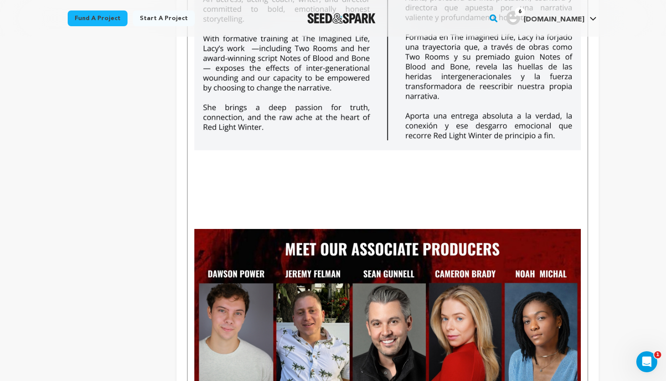
scroll to position [1671, 0]
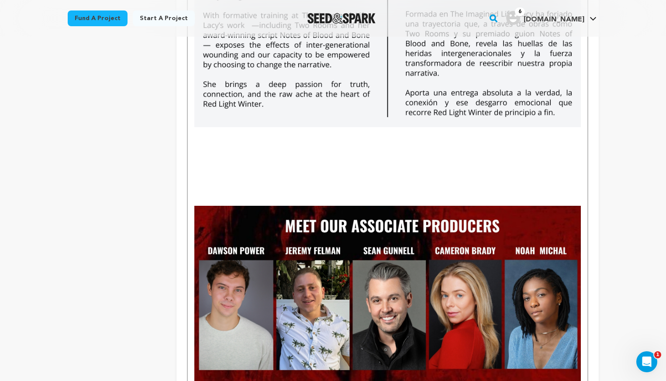
click at [216, 191] on p "To enrich screen reader interactions, please activate Accessibility in Grammarl…" at bounding box center [387, 188] width 386 height 11
click at [211, 133] on p "To enrich screen reader interactions, please activate Accessibility in Grammarl…" at bounding box center [387, 132] width 386 height 11
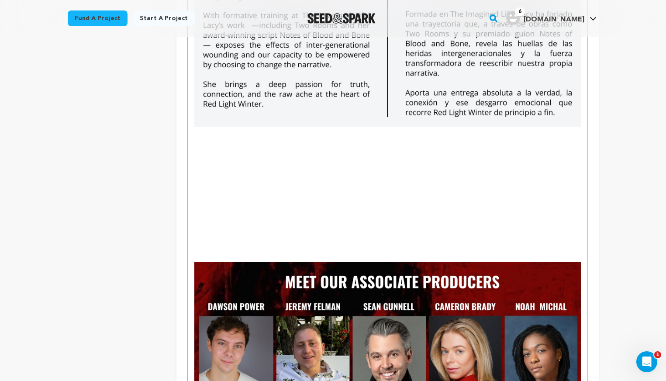
click at [201, 128] on p "To enrich screen reader interactions, please activate Accessibility in Grammarl…" at bounding box center [387, 132] width 386 height 11
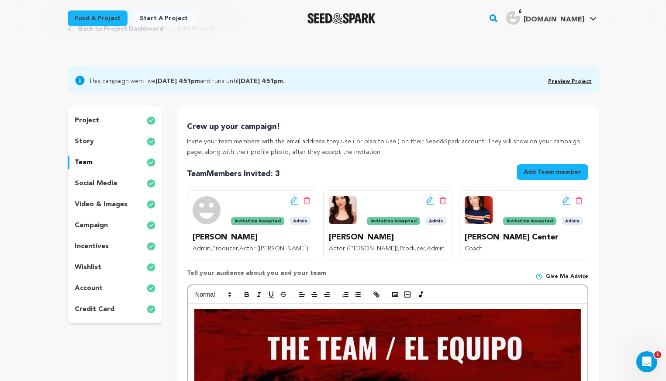
scroll to position [33, 0]
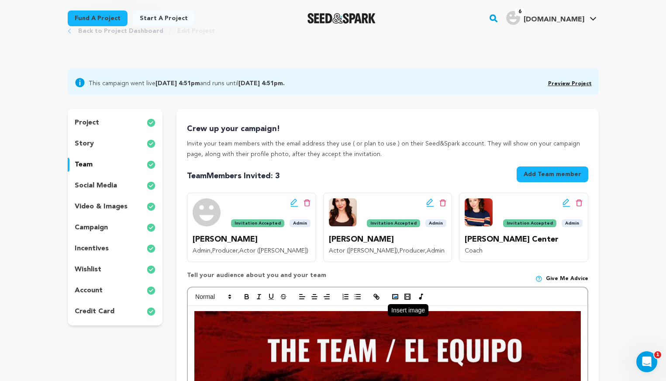
click at [395, 295] on icon "button" at bounding box center [395, 297] width 8 height 8
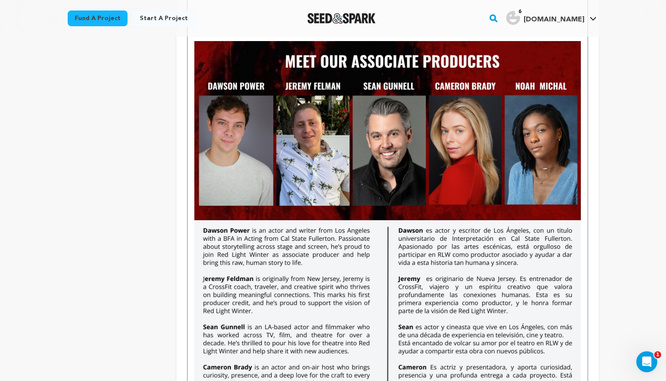
scroll to position [2077, 0]
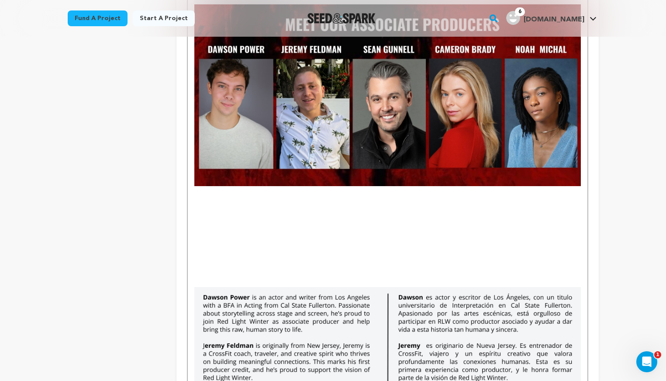
scroll to position [1754, 0]
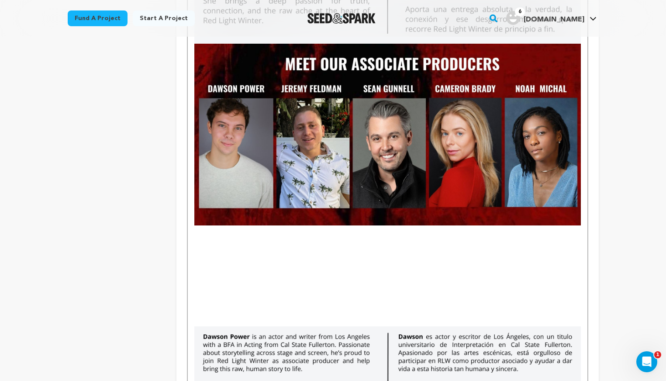
click at [305, 236] on p "To enrich screen reader interactions, please activate Accessibility in Grammarl…" at bounding box center [387, 230] width 386 height 11
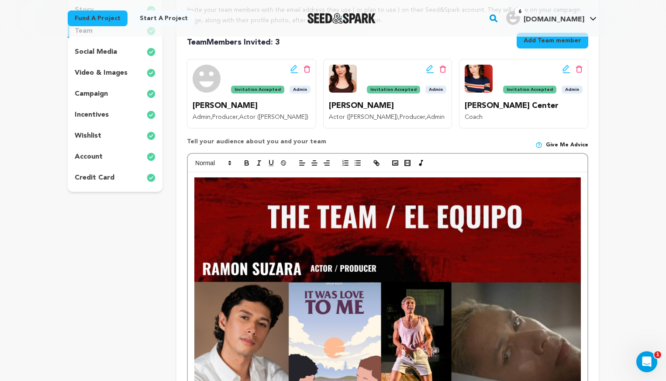
scroll to position [0, 0]
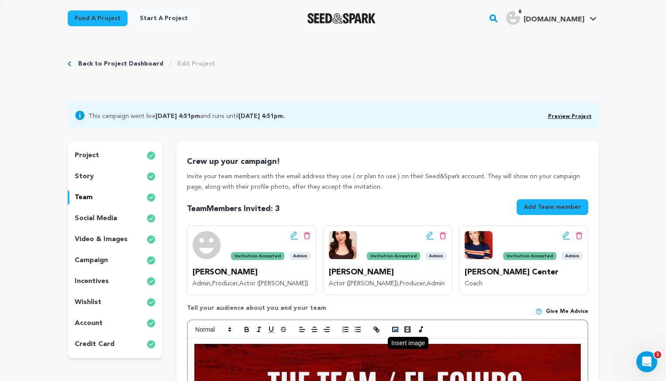
click at [396, 326] on icon "button" at bounding box center [395, 330] width 8 height 8
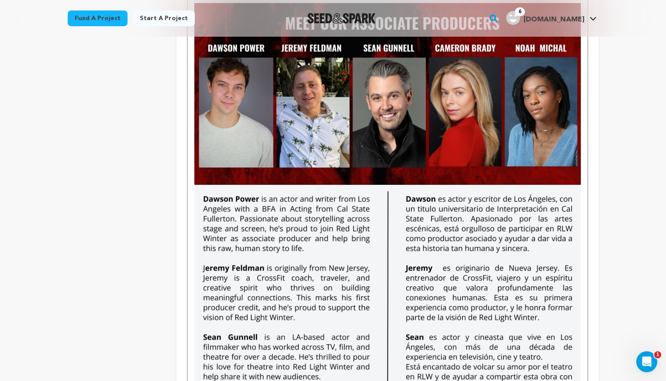
click at [429, 274] on img "To enrich screen reader interactions, please activate Accessibility in Grammarl…" at bounding box center [387, 292] width 386 height 215
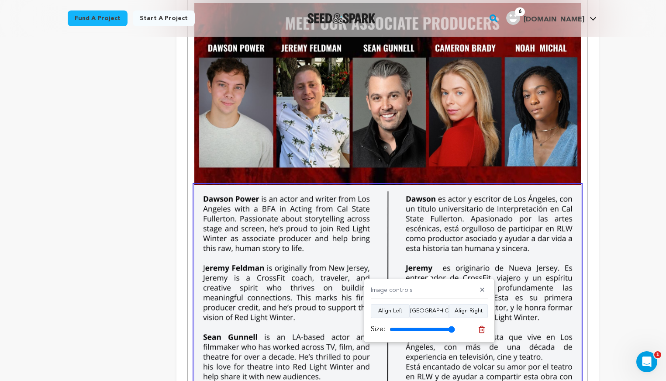
click at [583, 164] on div "[PERSON_NAME] as [PERSON_NAME] [PERSON_NAME] as [PERSON_NAME] as [PERSON_NAME] …" at bounding box center [387, 181] width 399 height 3275
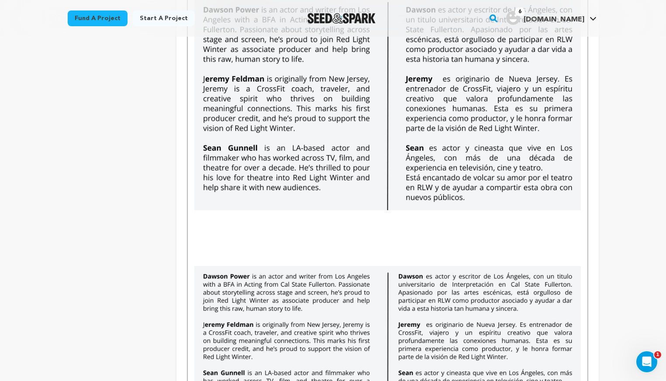
scroll to position [2057, 0]
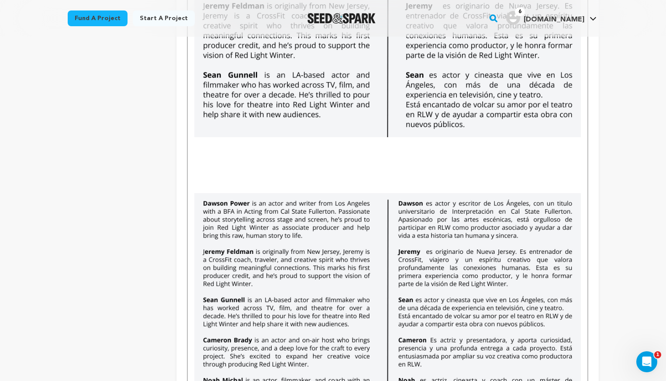
click at [332, 163] on p "To enrich screen reader interactions, please activate Accessibility in Grammarl…" at bounding box center [387, 164] width 386 height 11
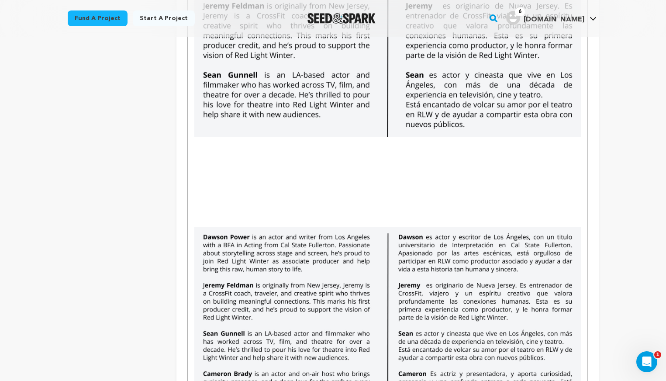
click at [205, 146] on p "To enrich screen reader interactions, please activate Accessibility in Grammarl…" at bounding box center [387, 142] width 386 height 11
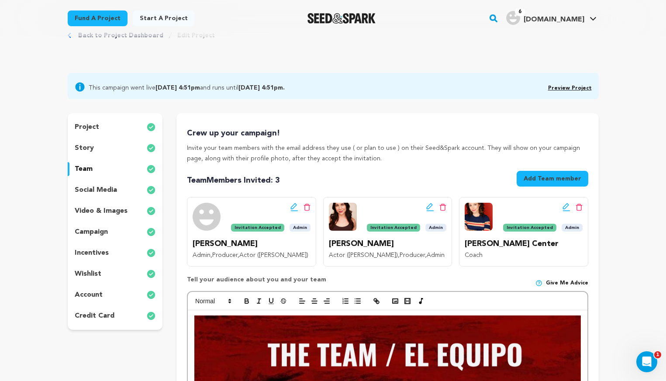
scroll to position [0, 0]
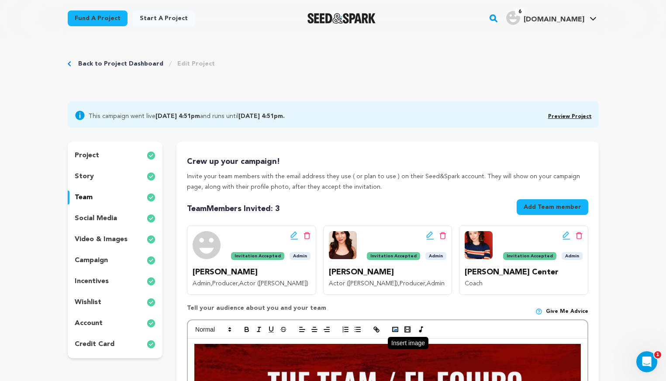
click at [394, 327] on icon "button" at bounding box center [395, 330] width 8 height 8
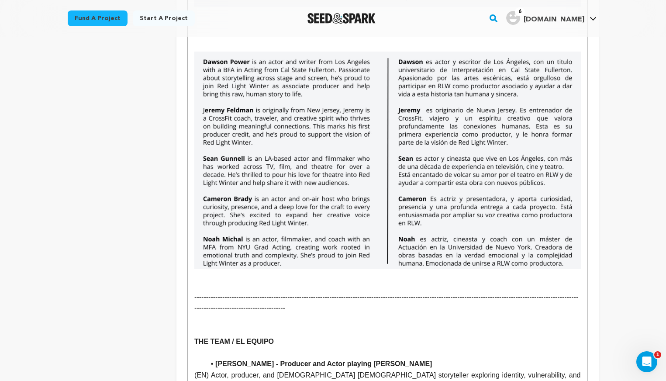
scroll to position [2327, 0]
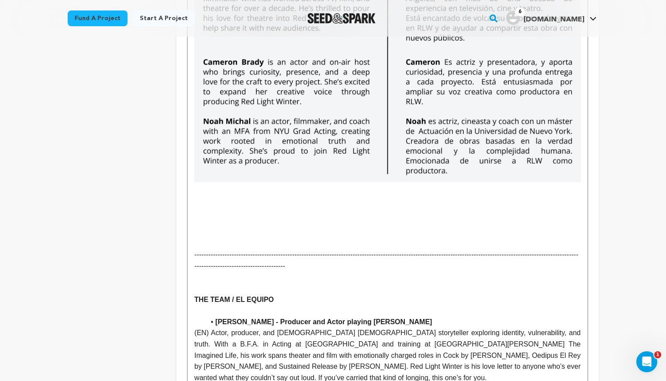
scroll to position [2076, 0]
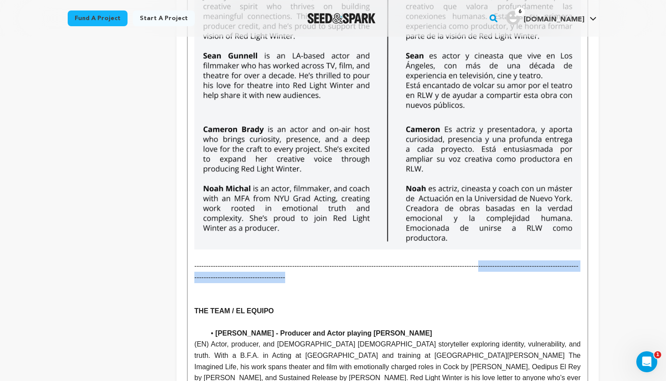
drag, startPoint x: 467, startPoint y: 278, endPoint x: 194, endPoint y: 280, distance: 273.5
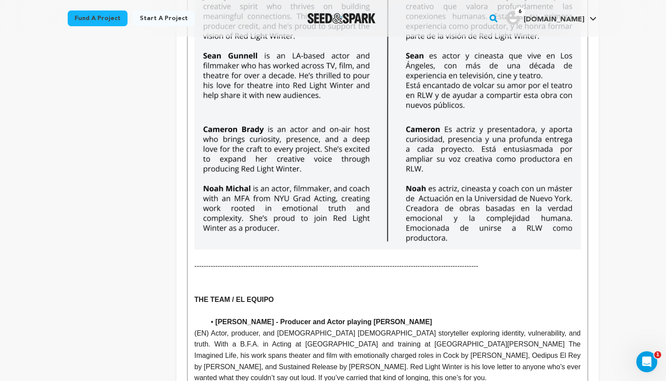
click at [196, 285] on p "To enrich screen reader interactions, please activate Accessibility in Grammarl…" at bounding box center [387, 288] width 386 height 11
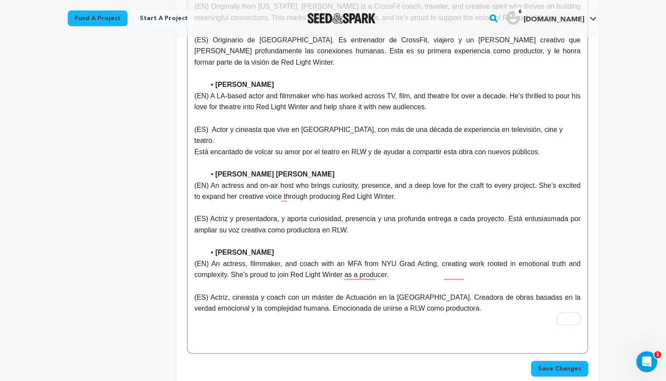
scroll to position [3184, 0]
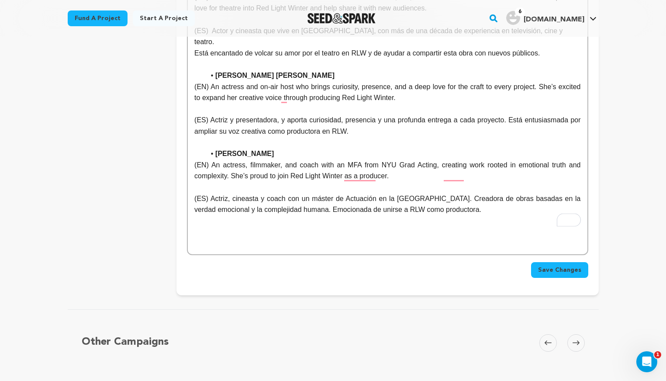
click at [569, 266] on span "Save Changes" at bounding box center [559, 270] width 43 height 9
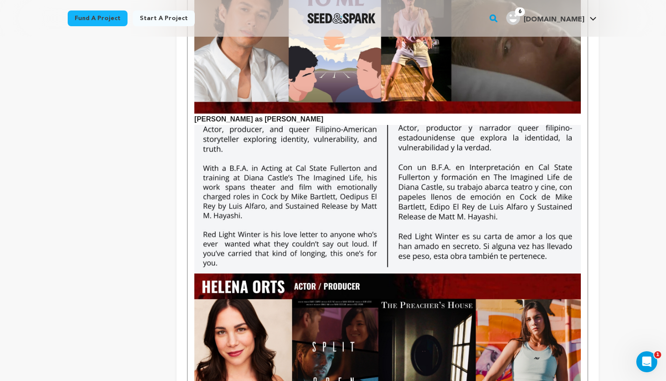
scroll to position [387, 0]
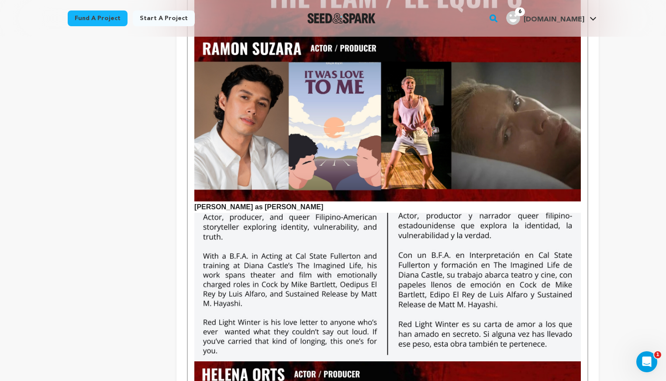
click at [455, 204] on p "[PERSON_NAME] as [PERSON_NAME]" at bounding box center [387, 123] width 386 height 177
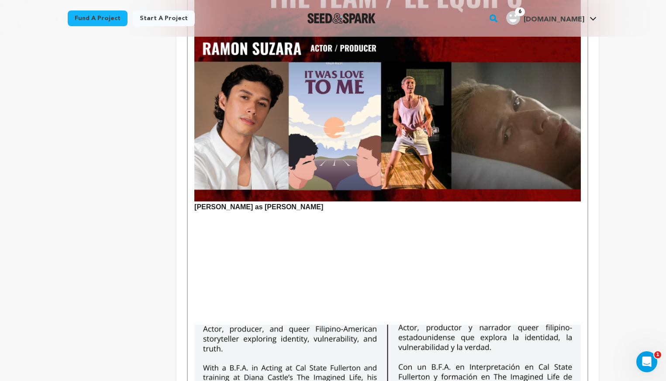
click at [196, 216] on p "To enrich screen reader interactions, please activate Accessibility in Grammarl…" at bounding box center [387, 218] width 386 height 11
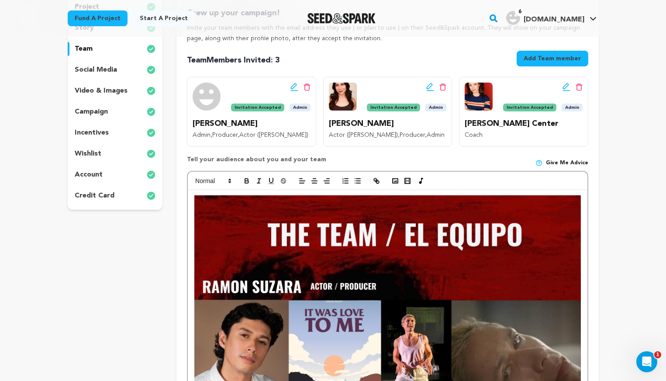
scroll to position [0, 0]
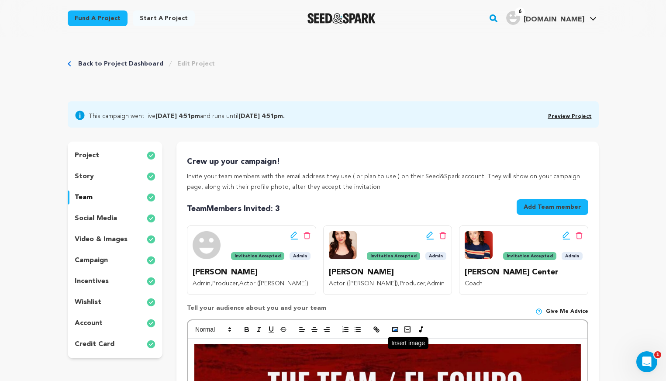
click at [394, 328] on icon "button" at bounding box center [395, 330] width 8 height 8
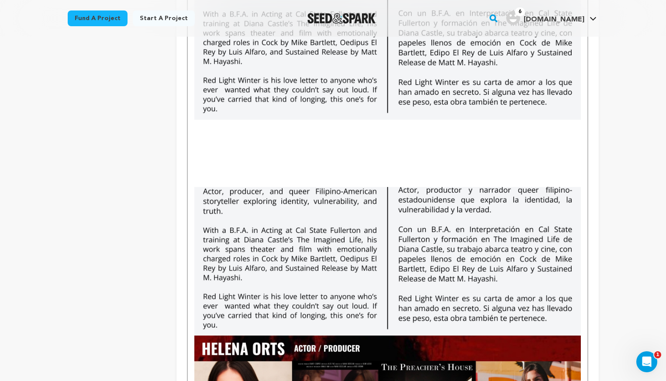
scroll to position [646, 0]
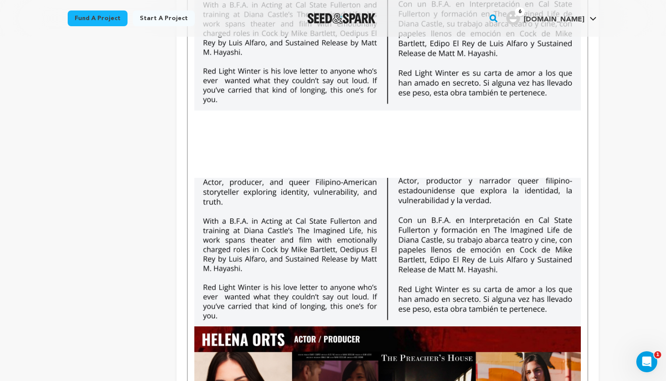
click at [581, 310] on img "To enrich screen reader interactions, please activate Accessibility in Grammarl…" at bounding box center [387, 252] width 386 height 149
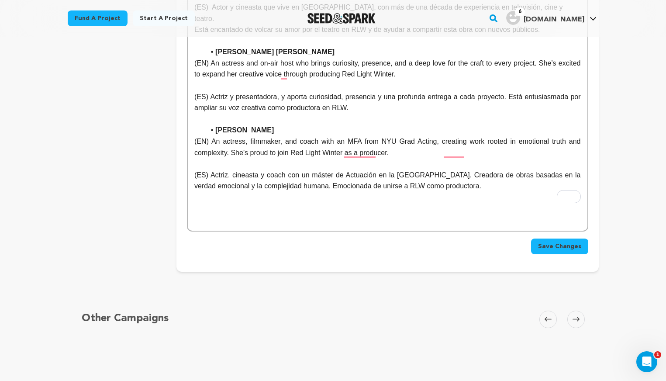
scroll to position [3173, 0]
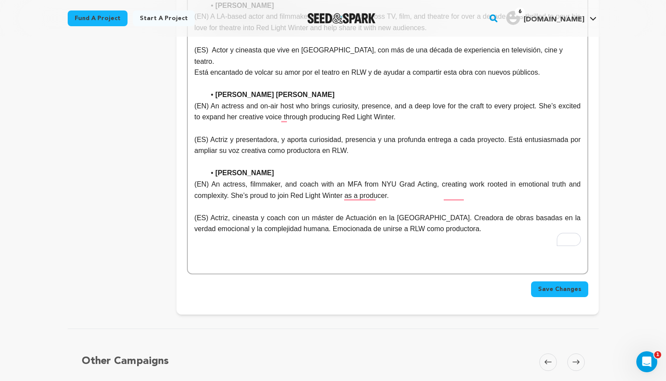
click at [557, 285] on span "Save Changes" at bounding box center [559, 289] width 43 height 9
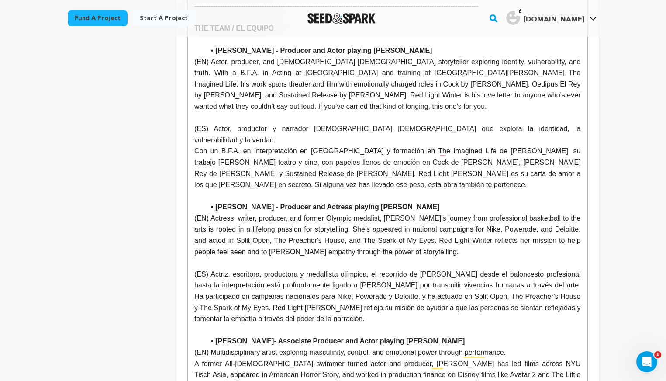
scroll to position [2365, 0]
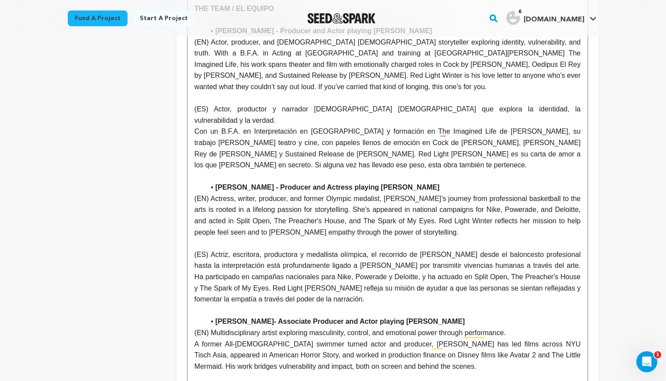
click at [537, 193] on p "(EN) Actress, writer, producer, and former Olympic medalist, [PERSON_NAME]’s jo…" at bounding box center [387, 215] width 386 height 45
click at [524, 193] on p "(EN) Actress, writer, producer, and former Olympic medalist, [PERSON_NAME]’s jo…" at bounding box center [387, 215] width 386 height 45
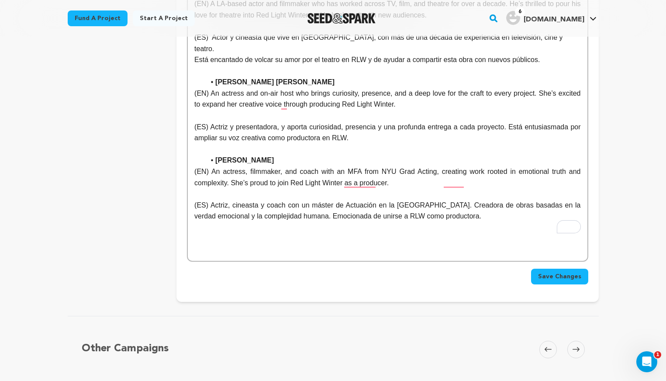
scroll to position [3132, 0]
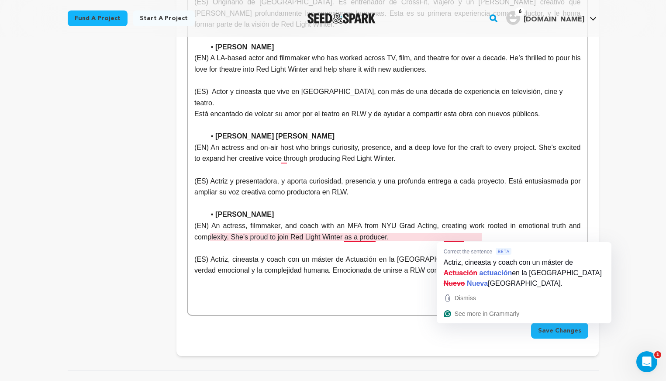
click at [464, 254] on p "(ES) Actriz, cineasta y coach con un máster de Actuación en la [GEOGRAPHIC_DATA…" at bounding box center [387, 265] width 386 height 22
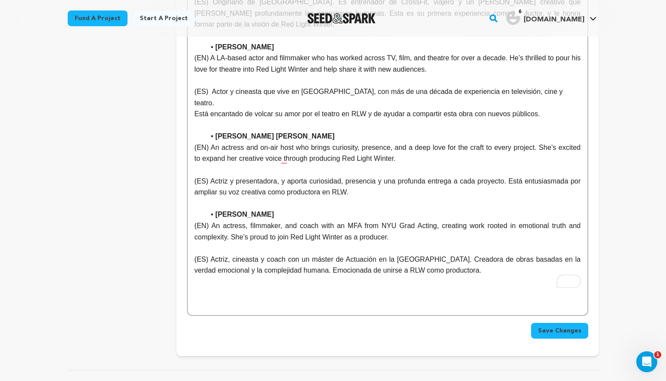
click at [547, 326] on span "Save Changes" at bounding box center [559, 330] width 43 height 9
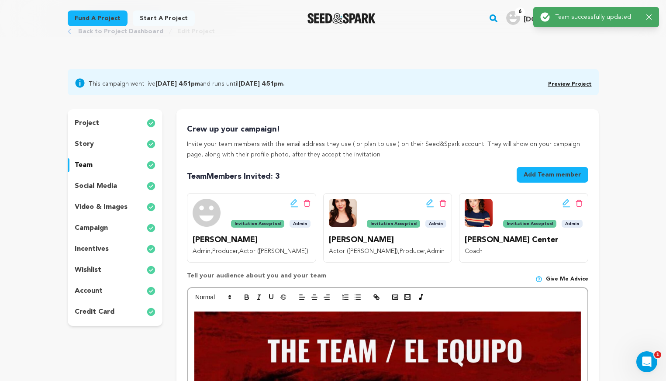
scroll to position [0, 0]
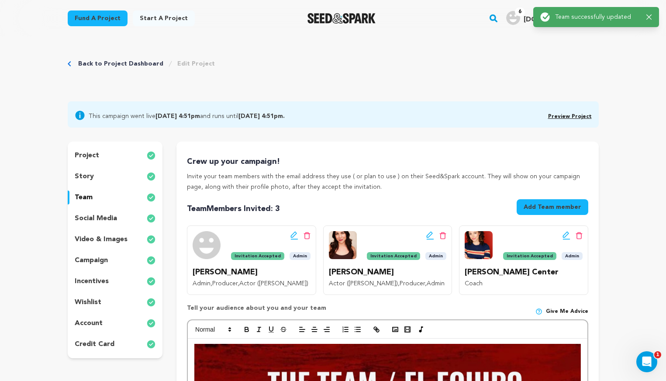
click at [94, 180] on div "story" at bounding box center [115, 177] width 95 height 14
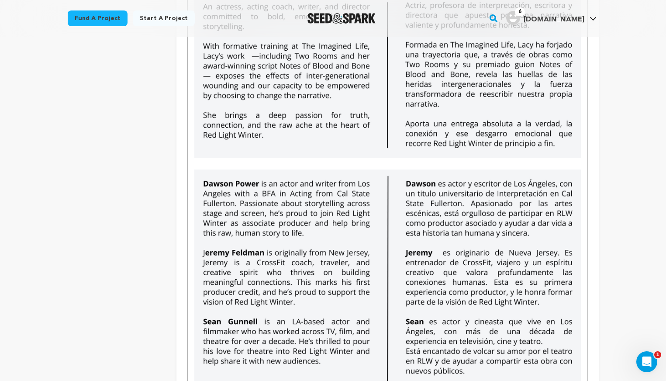
scroll to position [2098, 0]
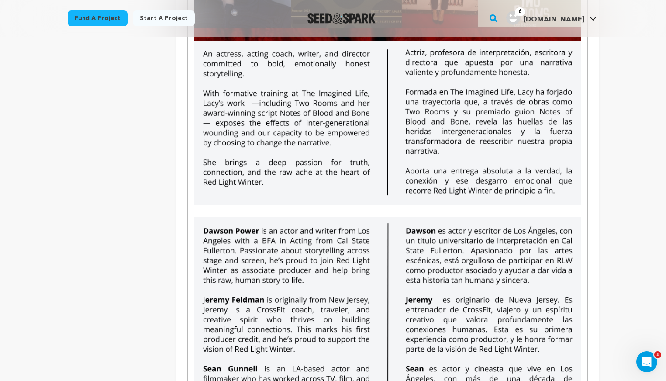
click at [200, 211] on p "To enrich screen reader interactions, please activate Accessibility in Grammarl…" at bounding box center [387, 210] width 386 height 11
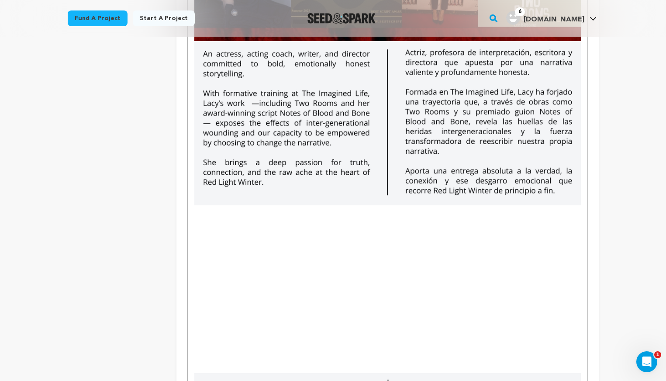
click at [198, 208] on p "To enrich screen reader interactions, please activate Accessibility in Grammarl…" at bounding box center [387, 210] width 386 height 11
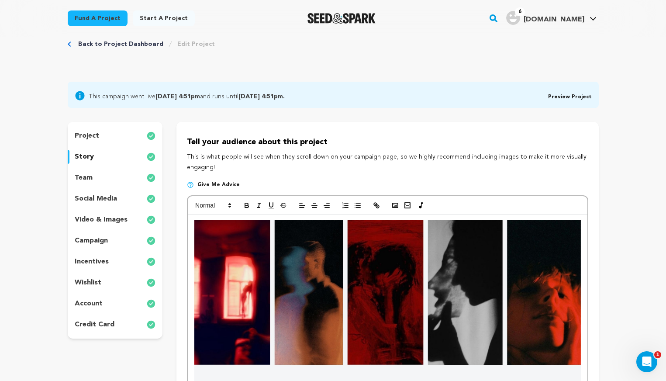
scroll to position [0, 0]
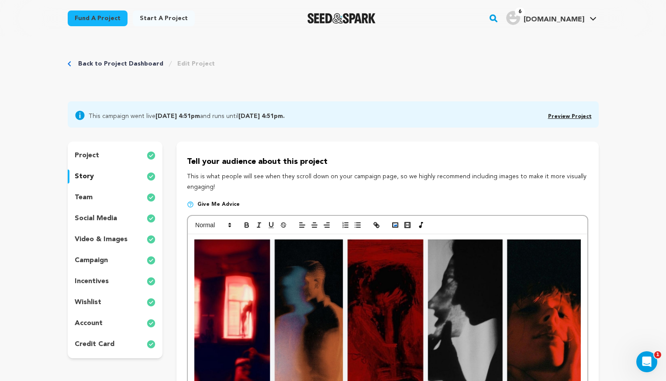
click at [393, 224] on icon "button" at bounding box center [395, 225] width 8 height 8
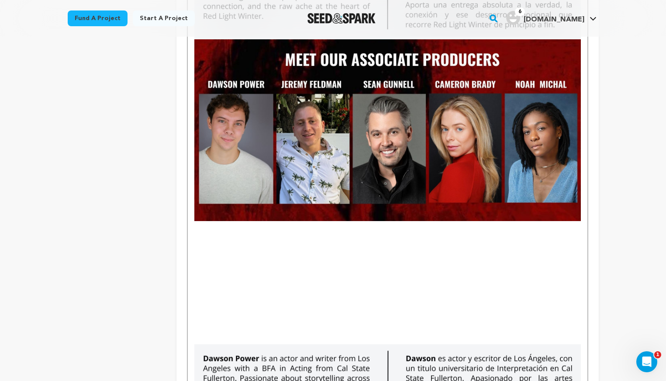
scroll to position [2275, 0]
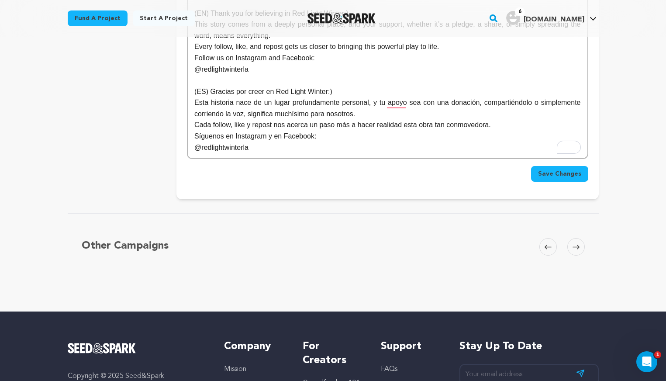
scroll to position [4889, 0]
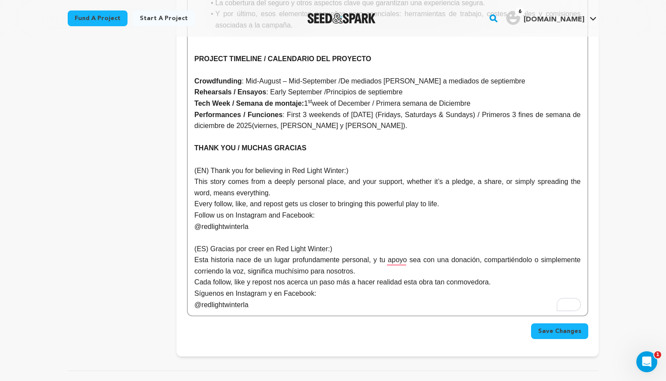
click at [549, 325] on button "Save Changes" at bounding box center [559, 331] width 57 height 16
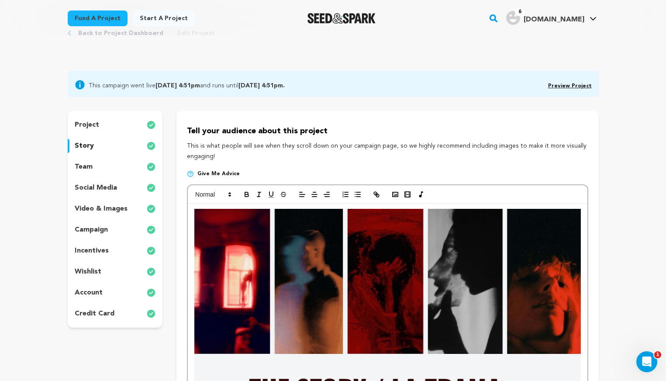
scroll to position [0, 0]
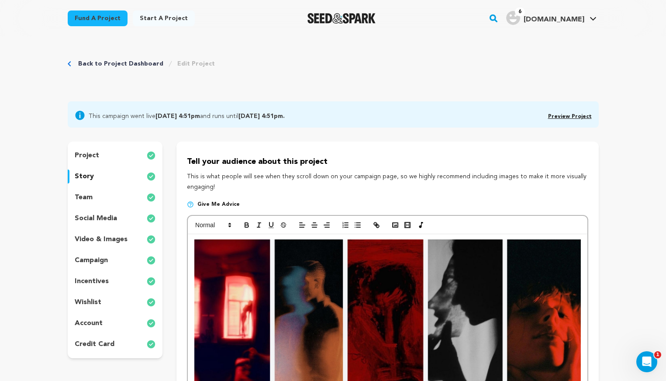
click at [74, 59] on div "Back to Project Dashboard Edit Project" at bounding box center [141, 63] width 147 height 9
click at [69, 60] on div "Back to Project Dashboard Edit Project" at bounding box center [141, 63] width 147 height 9
click at [71, 62] on div "Back to Project Dashboard Edit Project" at bounding box center [141, 63] width 147 height 9
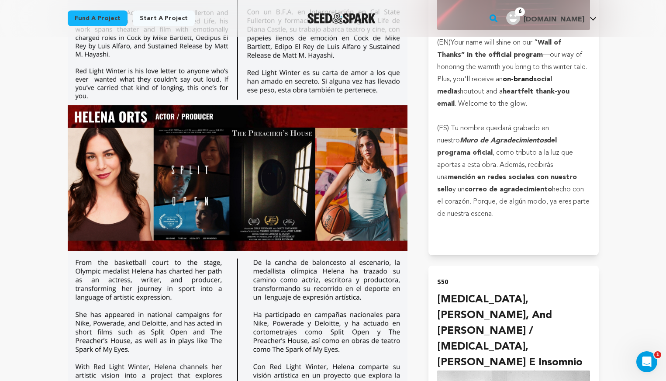
scroll to position [1383, 0]
